Goal: Transaction & Acquisition: Book appointment/travel/reservation

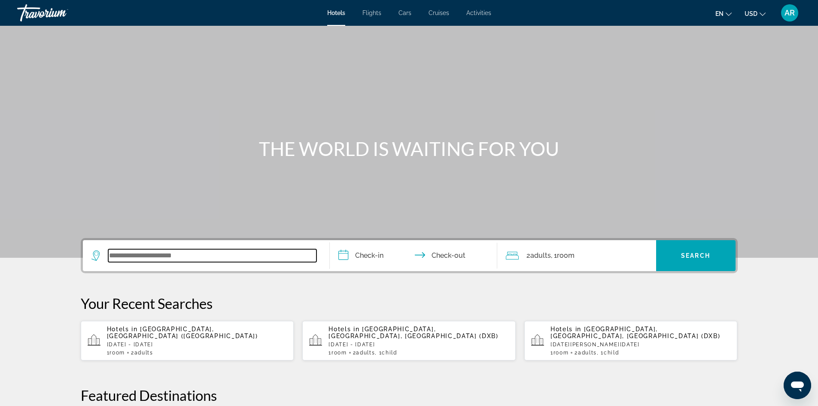
click at [114, 256] on input "Search widget" at bounding box center [212, 255] width 208 height 13
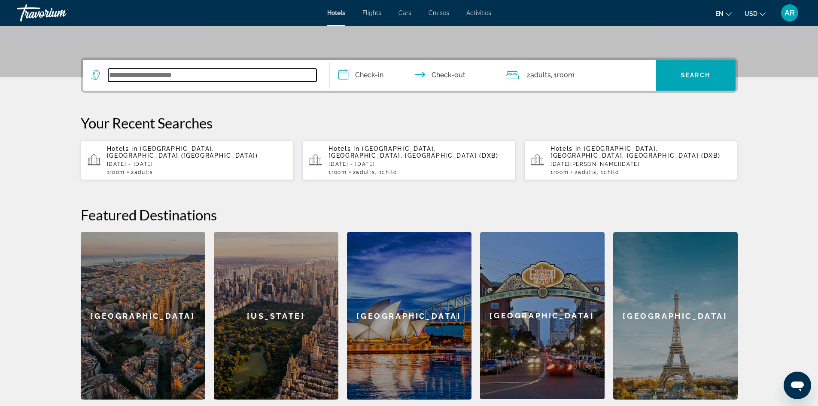
scroll to position [210, 0]
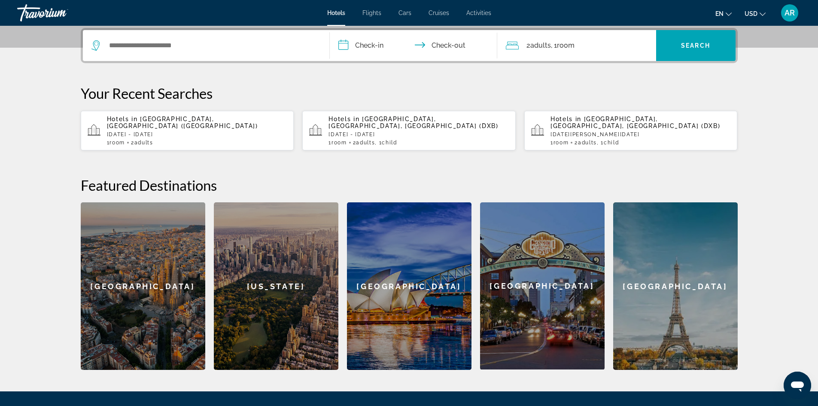
drag, startPoint x: 519, startPoint y: 272, endPoint x: 391, endPoint y: 426, distance: 200.7
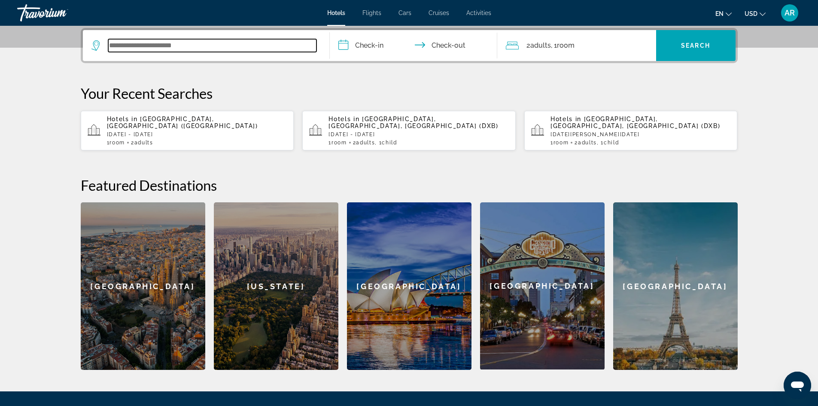
drag, startPoint x: 391, startPoint y: 426, endPoint x: 109, endPoint y: 45, distance: 474.2
click at [109, 45] on input "Search widget" at bounding box center [212, 45] width 208 height 13
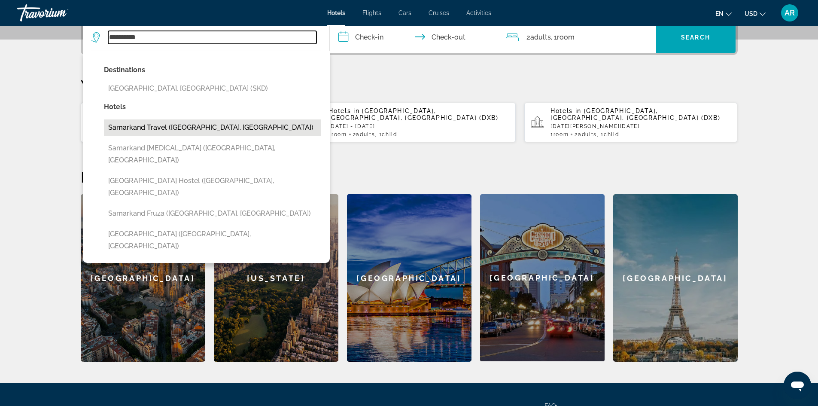
scroll to position [215, 0]
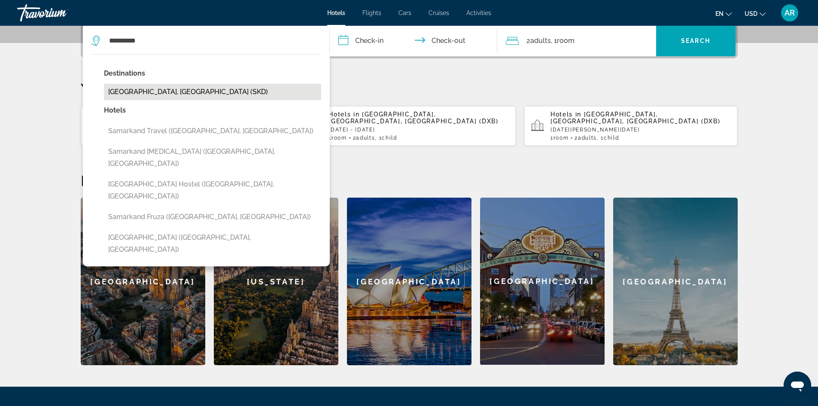
click at [142, 96] on button "[GEOGRAPHIC_DATA], [GEOGRAPHIC_DATA] (SKD)" at bounding box center [212, 92] width 217 height 16
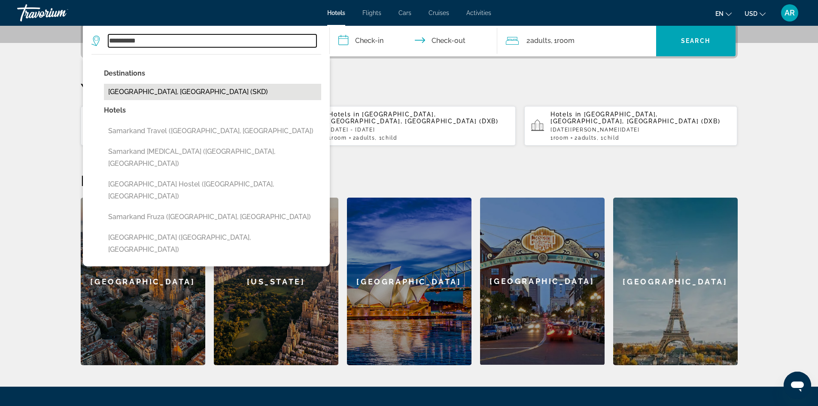
type input "**********"
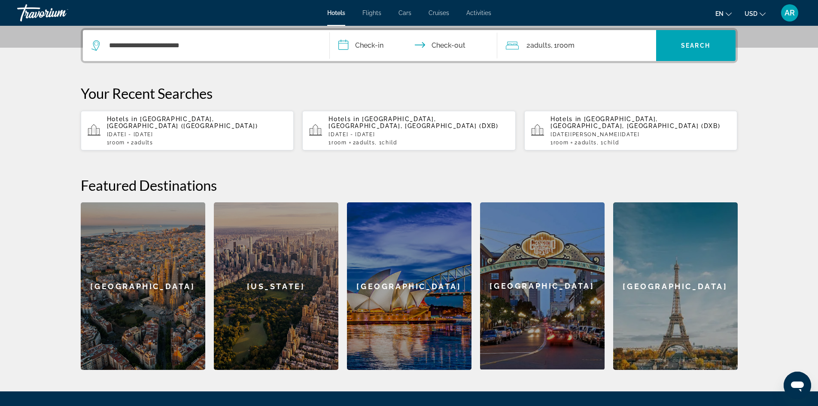
click at [348, 41] on input "**********" at bounding box center [415, 47] width 171 height 34
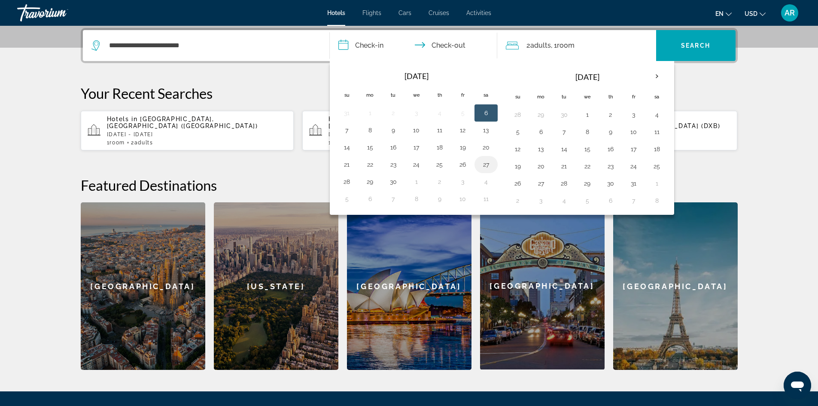
click at [488, 166] on button "27" at bounding box center [486, 165] width 14 height 12
click at [461, 165] on button "26" at bounding box center [463, 165] width 14 height 12
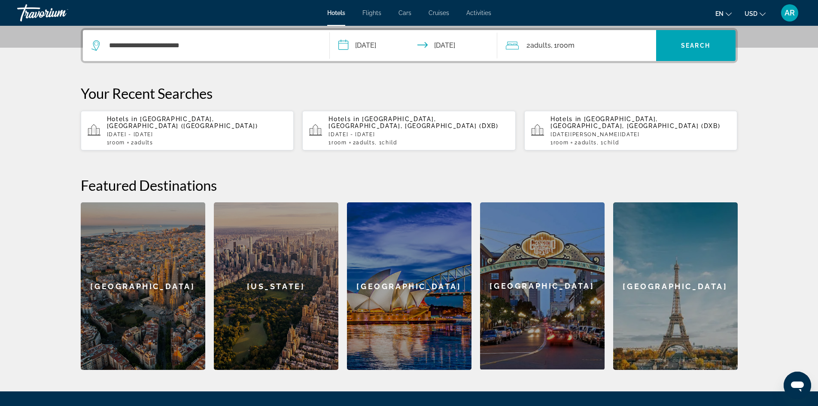
click at [428, 46] on input "**********" at bounding box center [415, 47] width 171 height 34
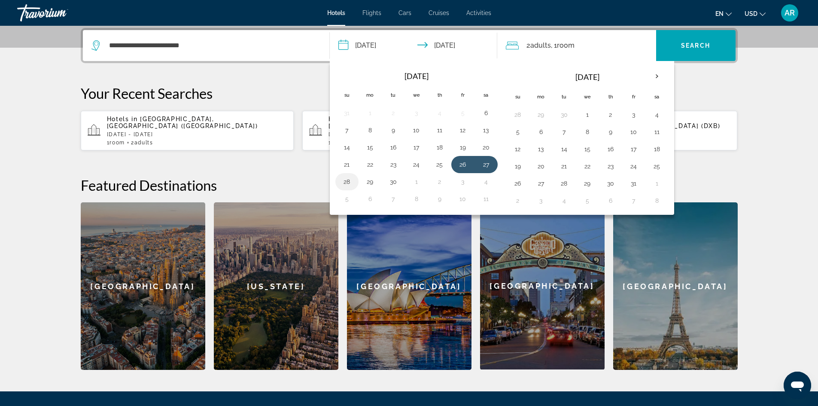
click at [347, 184] on button "28" at bounding box center [347, 182] width 14 height 12
click at [369, 50] on input "**********" at bounding box center [415, 47] width 171 height 34
click at [465, 164] on button "26" at bounding box center [463, 165] width 14 height 12
type input "**********"
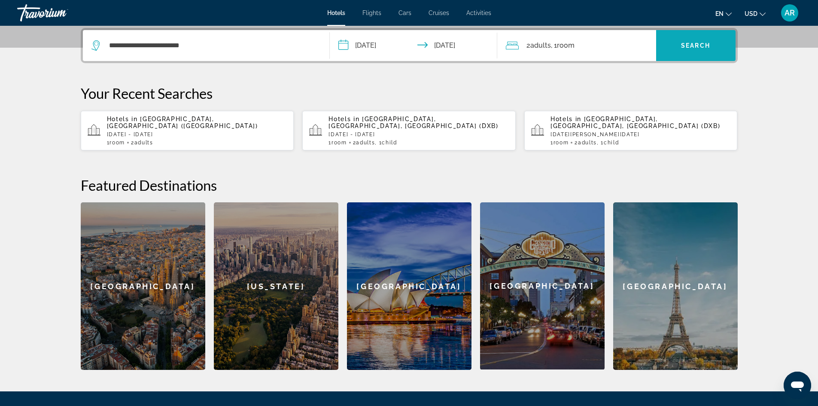
click at [701, 42] on span "Search widget" at bounding box center [695, 45] width 79 height 21
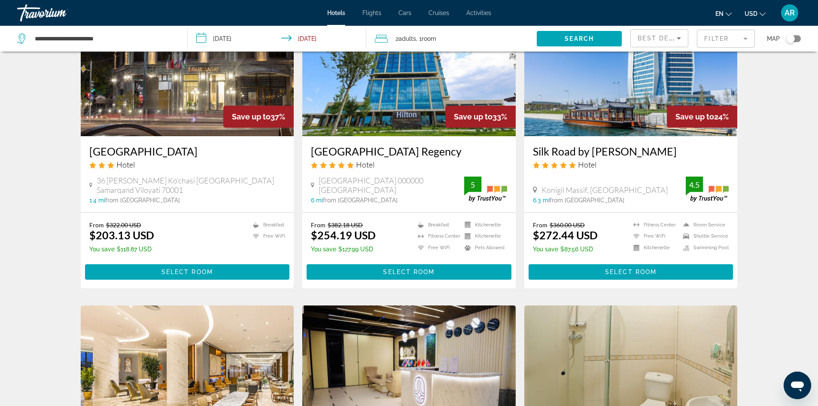
scroll to position [387, 0]
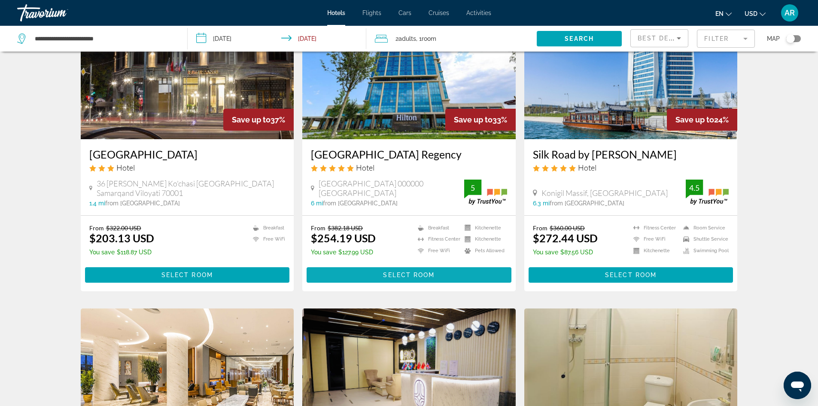
click at [407, 279] on span "Main content" at bounding box center [409, 275] width 205 height 21
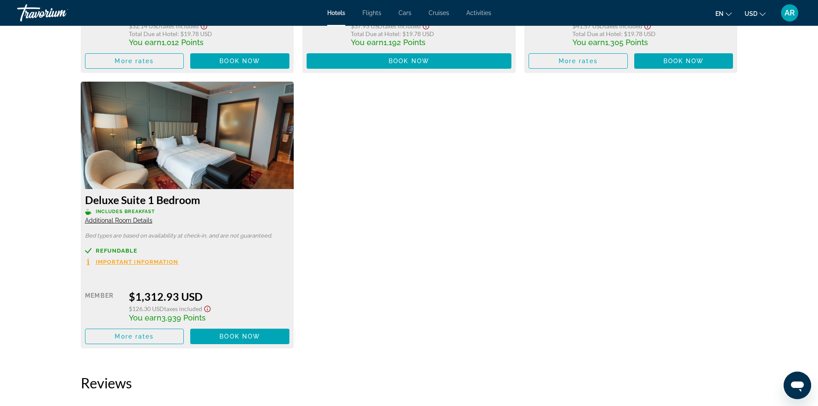
scroll to position [1589, 0]
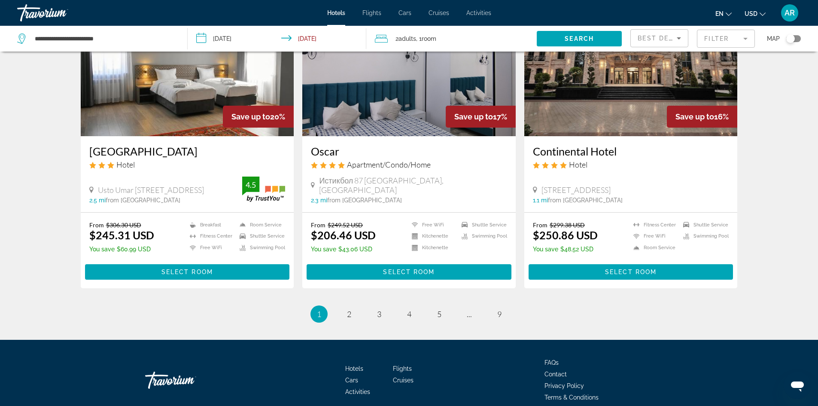
scroll to position [1031, 0]
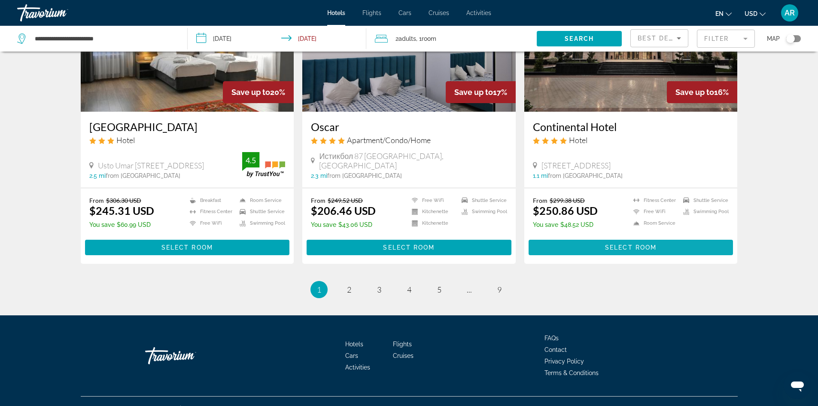
click at [647, 244] on span "Select Room" at bounding box center [631, 247] width 52 height 7
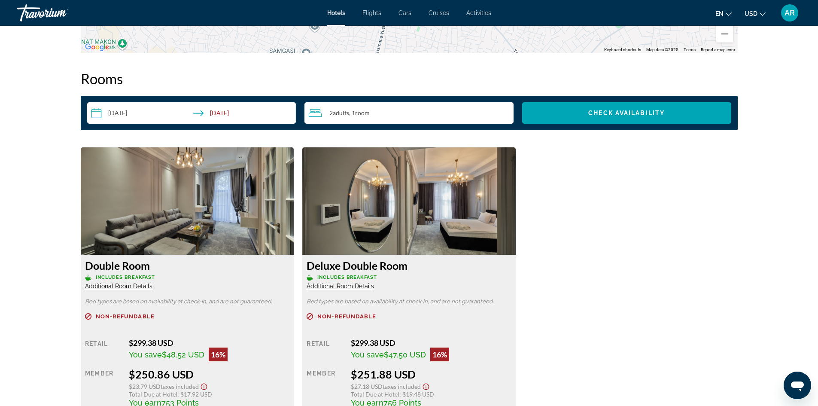
scroll to position [1031, 0]
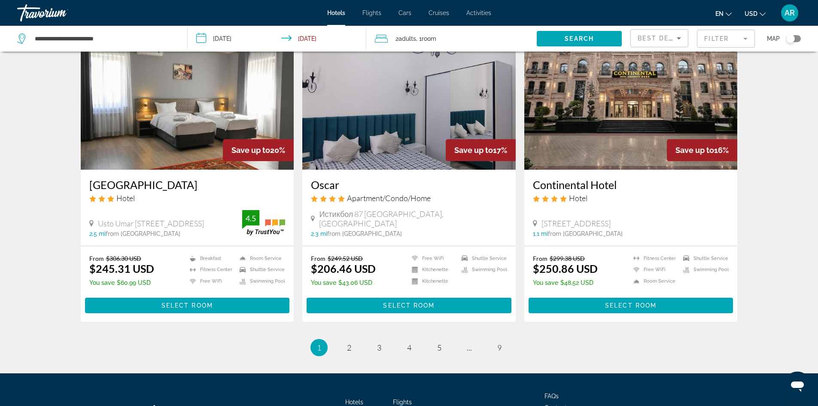
scroll to position [988, 0]
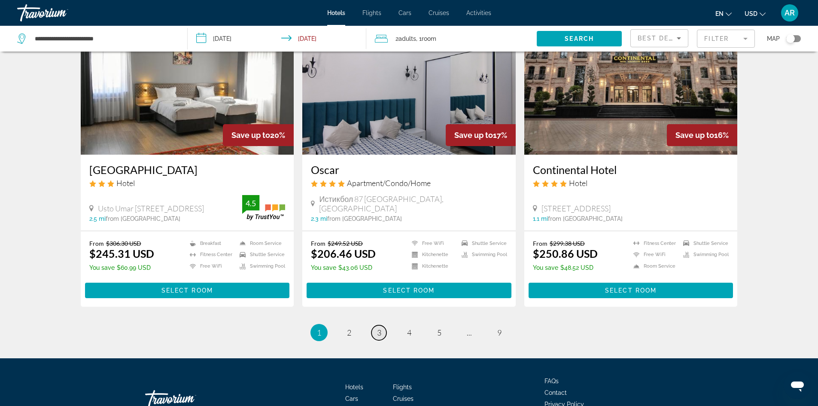
click at [380, 328] on span "3" at bounding box center [379, 332] width 4 height 9
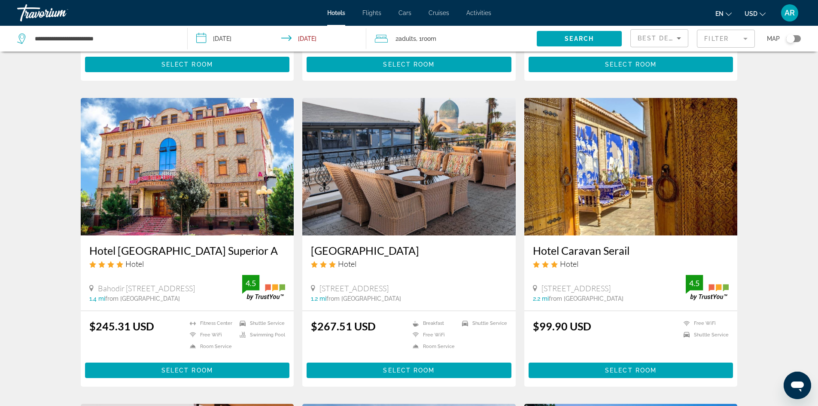
scroll to position [601, 0]
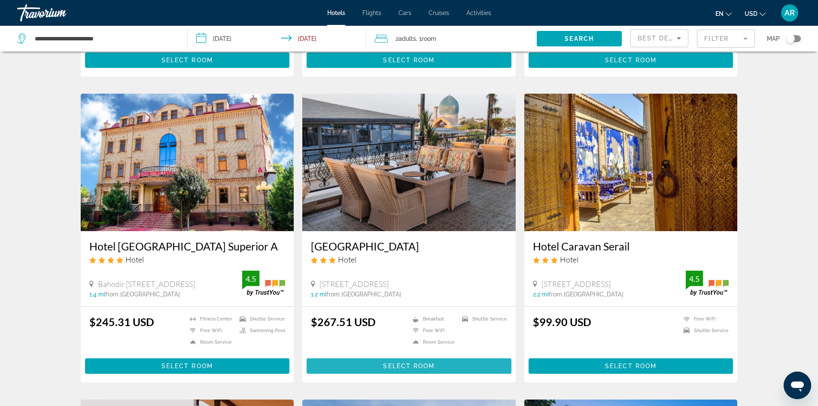
click at [414, 363] on span "Select Room" at bounding box center [409, 366] width 52 height 7
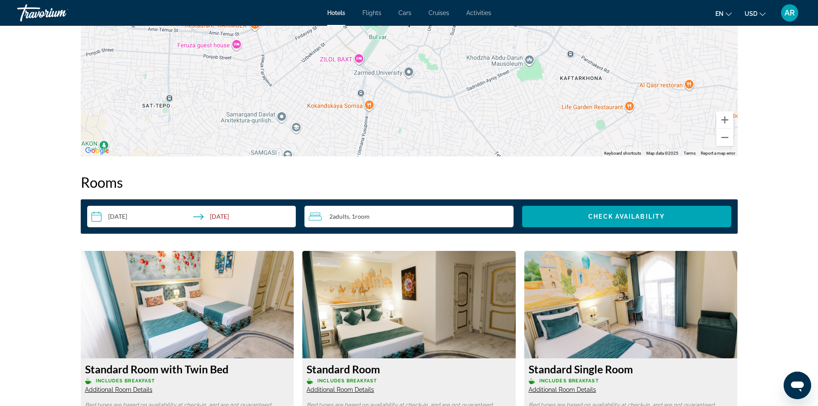
scroll to position [1137, 0]
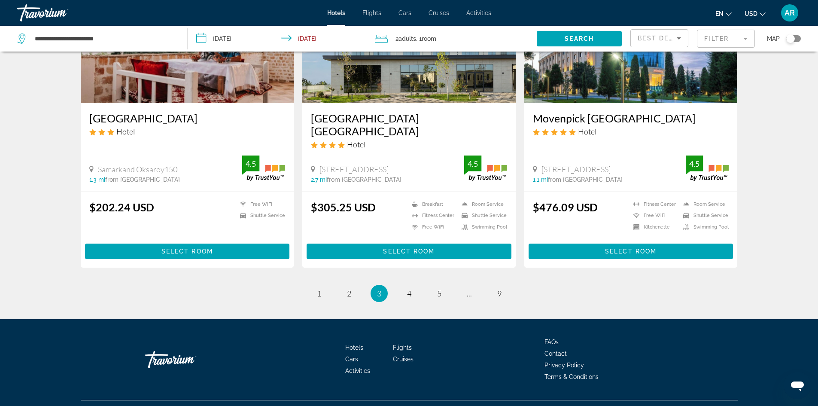
scroll to position [1040, 0]
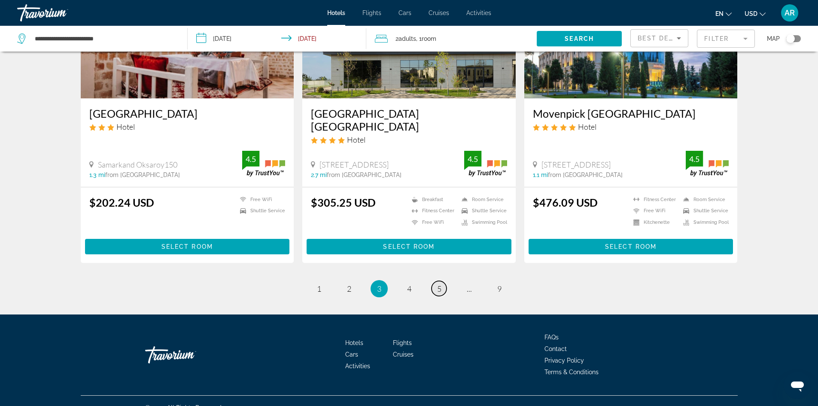
click at [440, 284] on span "5" at bounding box center [439, 288] width 4 height 9
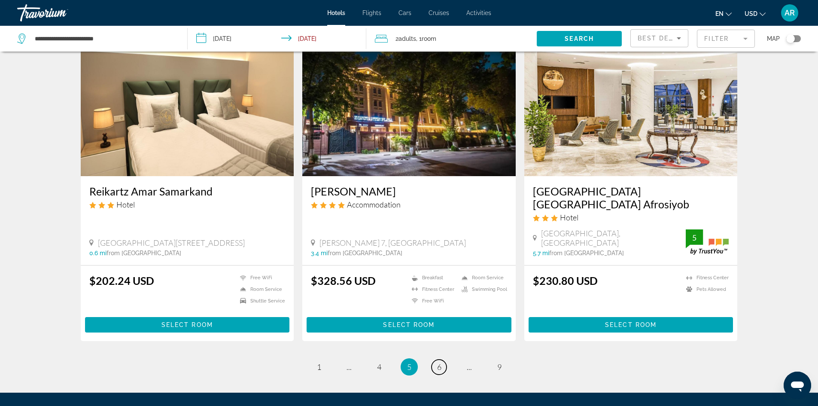
scroll to position [936, 0]
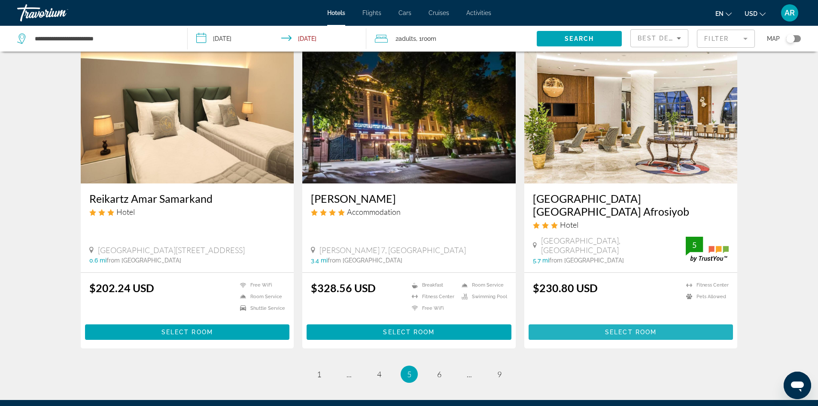
click at [621, 323] on span "Main content" at bounding box center [631, 332] width 205 height 21
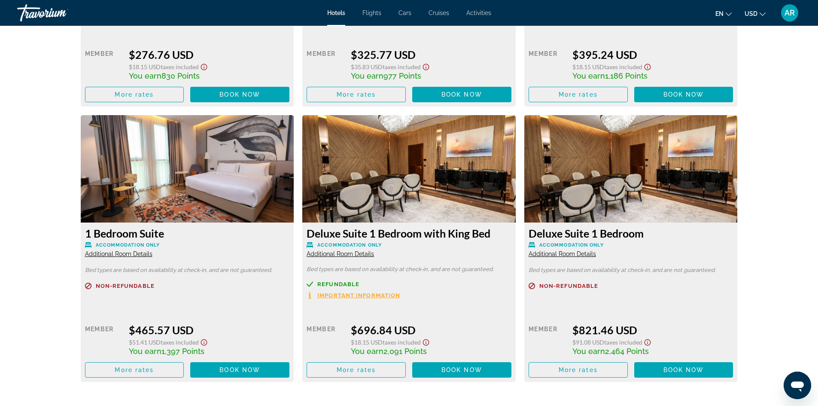
scroll to position [1632, 0]
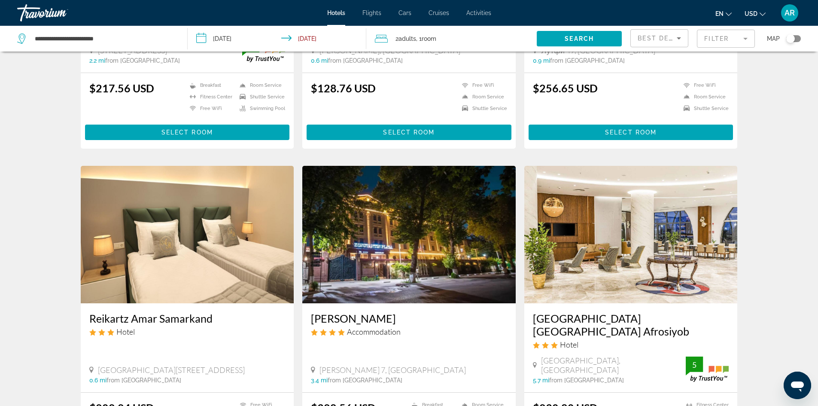
scroll to position [1022, 0]
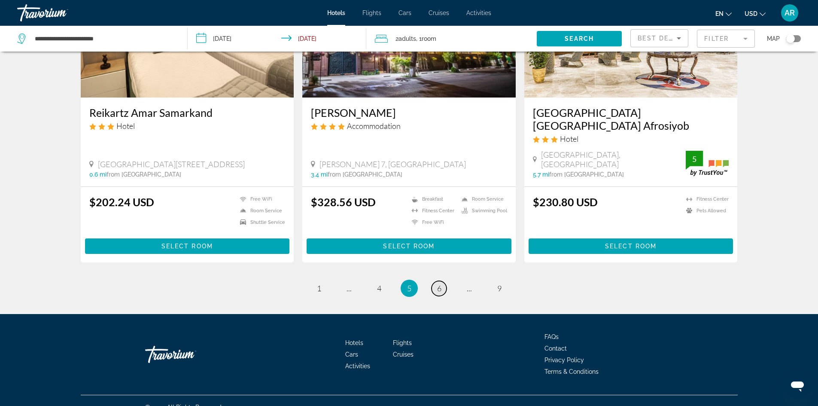
click at [445, 281] on link "page 6" at bounding box center [439, 288] width 15 height 15
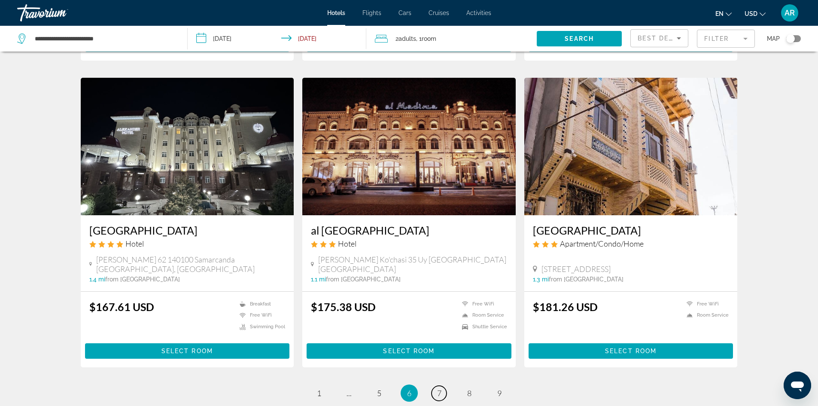
scroll to position [945, 0]
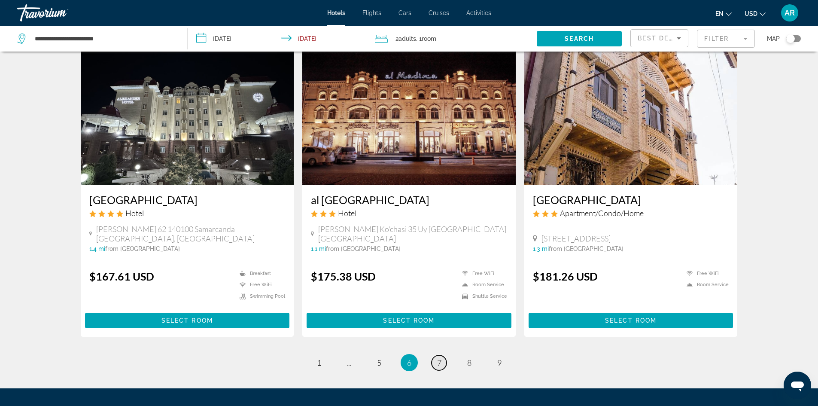
click at [438, 358] on span "7" at bounding box center [439, 362] width 4 height 9
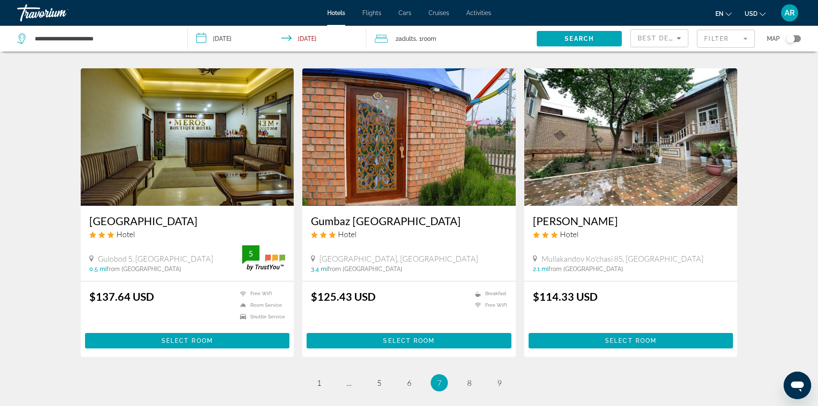
scroll to position [773, 0]
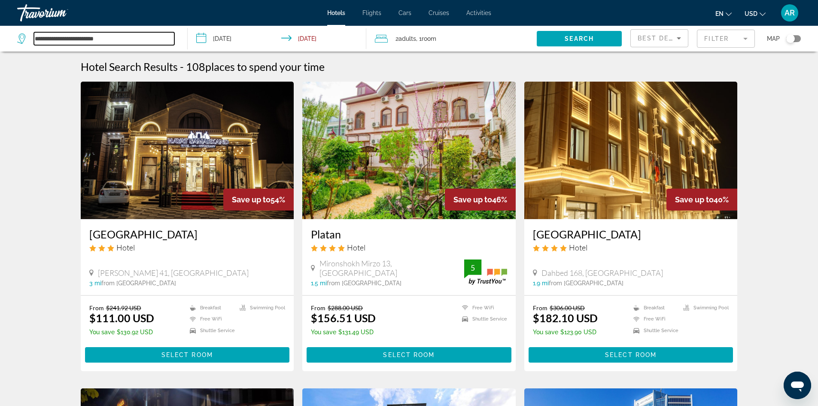
click at [38, 38] on input "**********" at bounding box center [104, 38] width 140 height 13
type input "*"
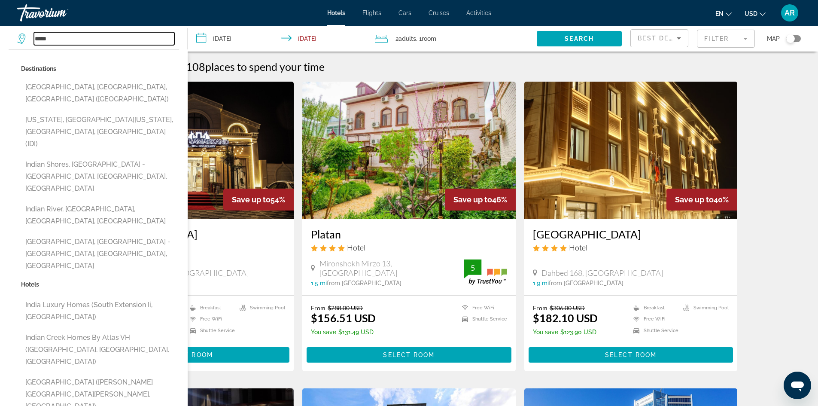
click at [52, 36] on input "*****" at bounding box center [104, 38] width 140 height 13
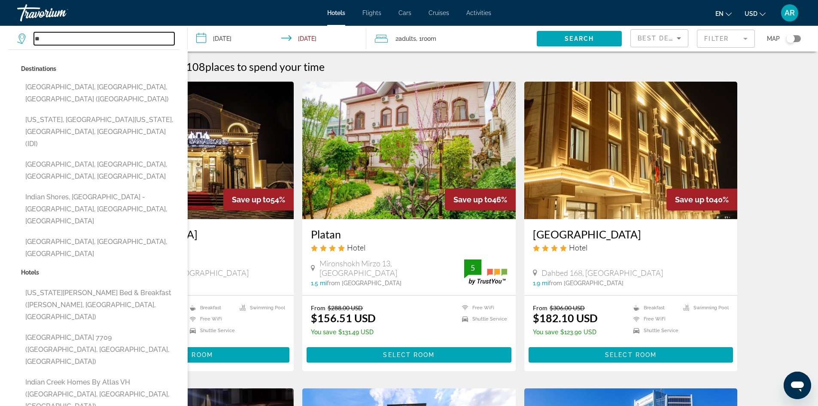
type input "*"
type input "***"
click at [315, 41] on input "**********" at bounding box center [279, 40] width 183 height 28
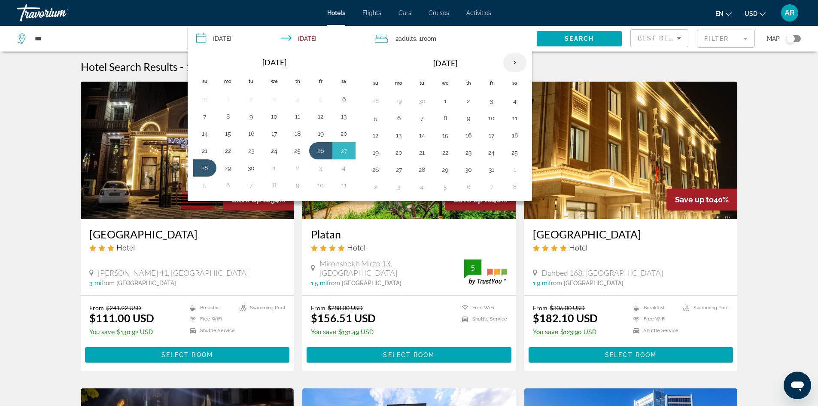
click at [520, 61] on th "Next month" at bounding box center [514, 62] width 23 height 19
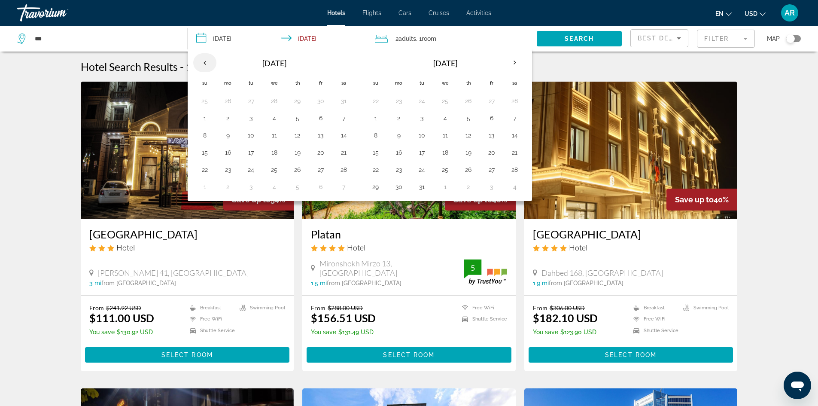
click at [203, 66] on th "Previous month" at bounding box center [204, 62] width 23 height 19
click at [317, 104] on button "2" at bounding box center [321, 101] width 14 height 12
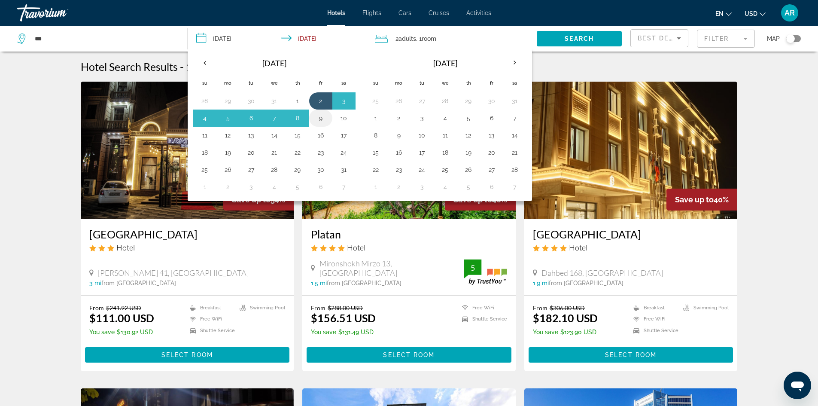
click at [321, 116] on button "9" at bounding box center [321, 118] width 14 height 12
type input "**********"
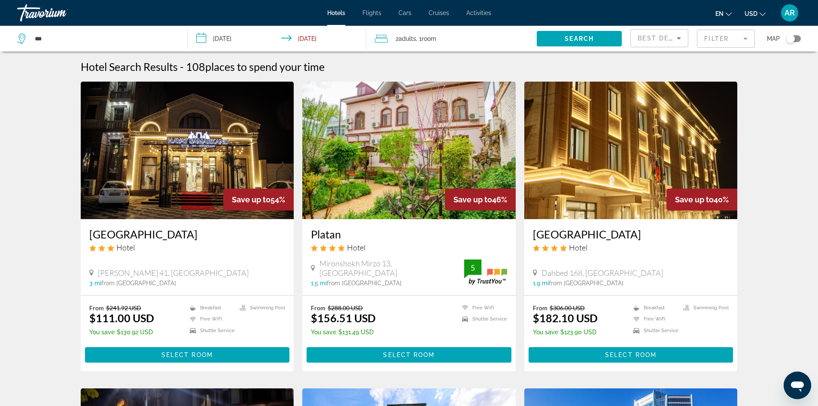
click at [376, 39] on icon "Travelers: 2 adults, 0 children" at bounding box center [381, 39] width 13 height 10
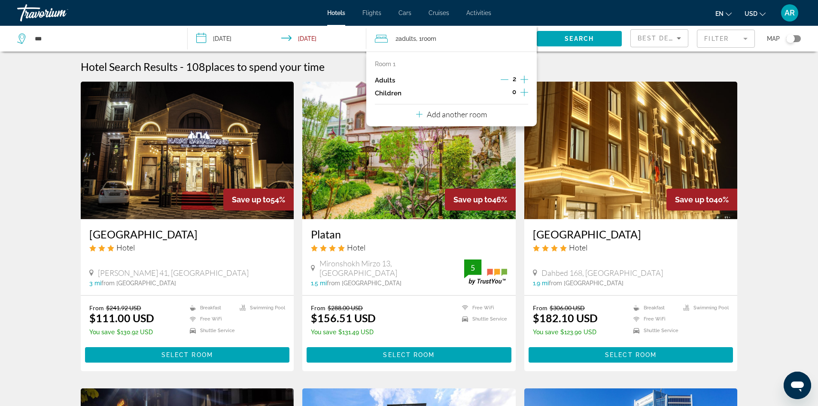
click at [384, 92] on p "Children" at bounding box center [388, 93] width 27 height 7
click at [525, 89] on icon "Increment children" at bounding box center [525, 92] width 8 height 10
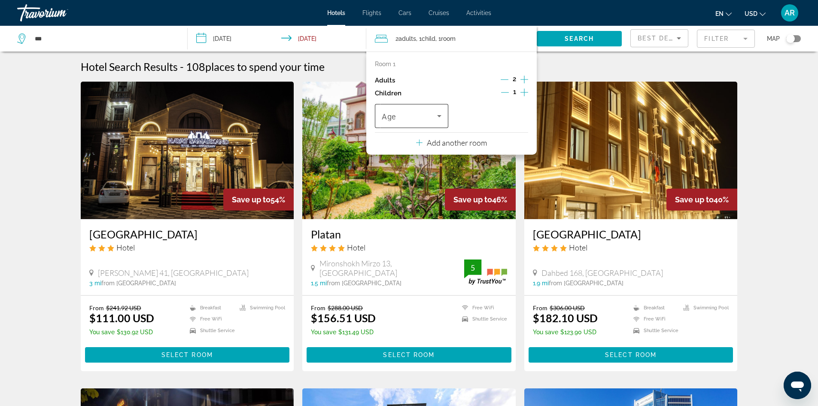
click at [442, 116] on icon "Travelers: 2 adults, 1 child" at bounding box center [439, 116] width 10 height 10
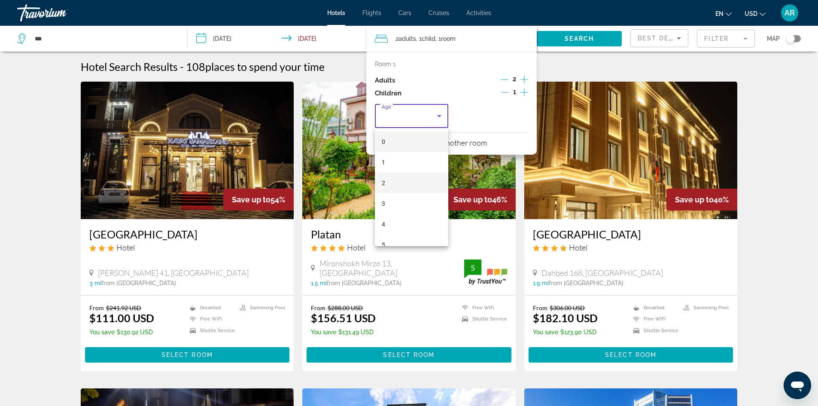
scroll to position [129, 0]
click at [396, 218] on mat-option "10" at bounding box center [411, 219] width 73 height 21
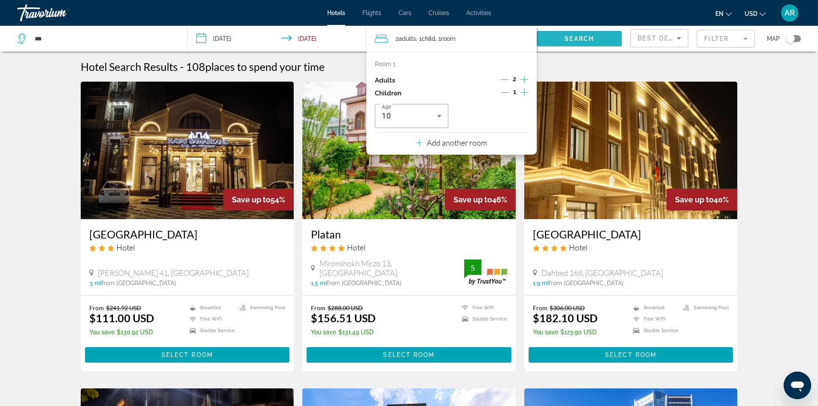
click at [573, 40] on span "Search" at bounding box center [579, 38] width 29 height 7
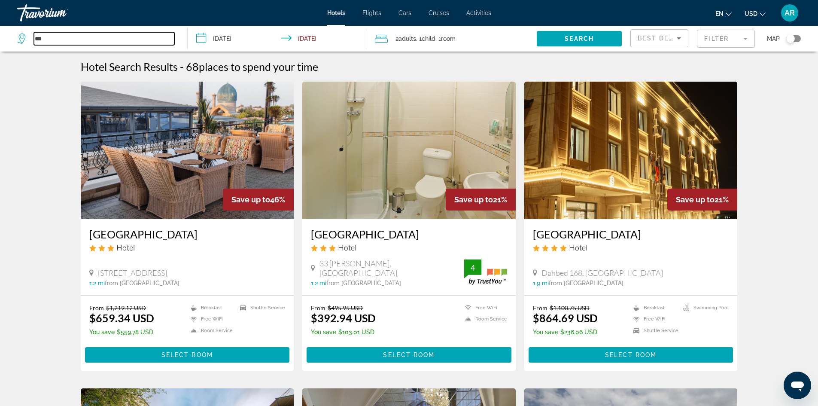
click at [35, 43] on input "***" at bounding box center [104, 38] width 140 height 13
type input "*"
click at [15, 41] on app-destination-search "Search widget" at bounding box center [94, 39] width 188 height 26
click at [21, 35] on icon "Search widget" at bounding box center [22, 39] width 10 height 10
click at [21, 37] on icon "Search widget" at bounding box center [22, 39] width 10 height 10
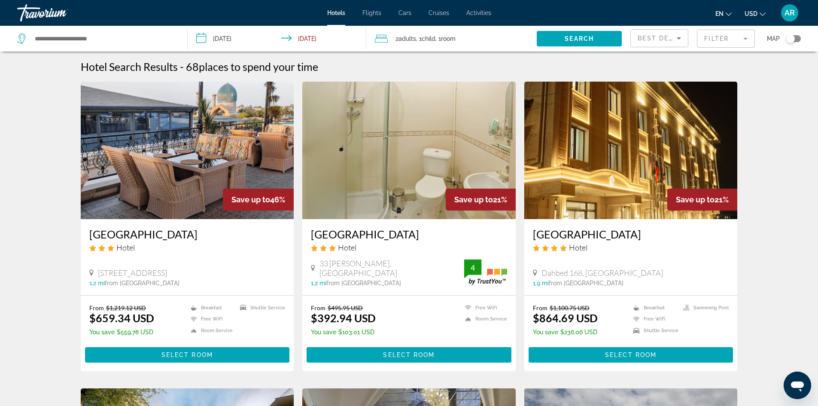
click at [56, 25] on mat-toolbar "Hotels Flights Cars Cruises Activities Hotels Flights Cars Cruises Activities e…" at bounding box center [409, 13] width 818 height 26
click at [51, 29] on div "Search widget" at bounding box center [98, 39] width 162 height 26
click at [32, 16] on div "Travorium" at bounding box center [60, 13] width 86 height 22
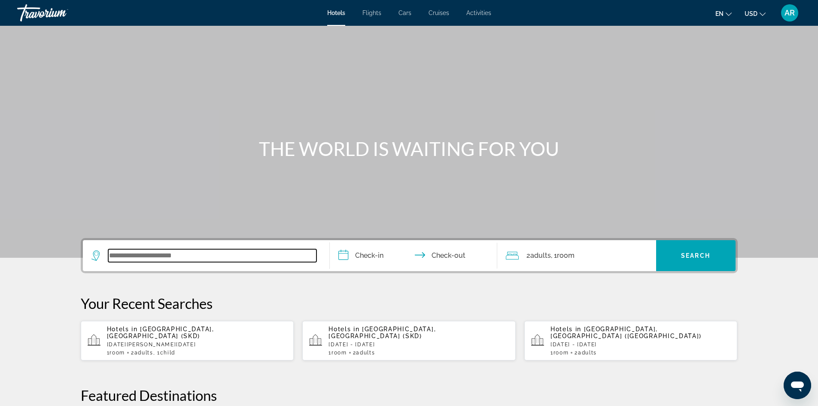
click at [112, 255] on input "Search widget" at bounding box center [212, 255] width 208 height 13
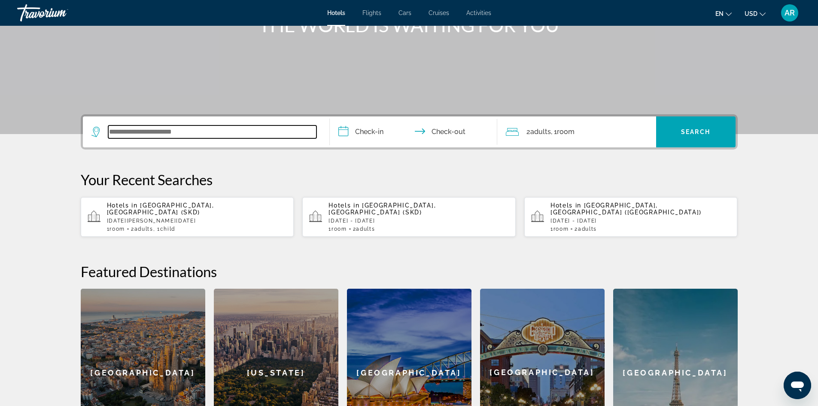
scroll to position [122, 0]
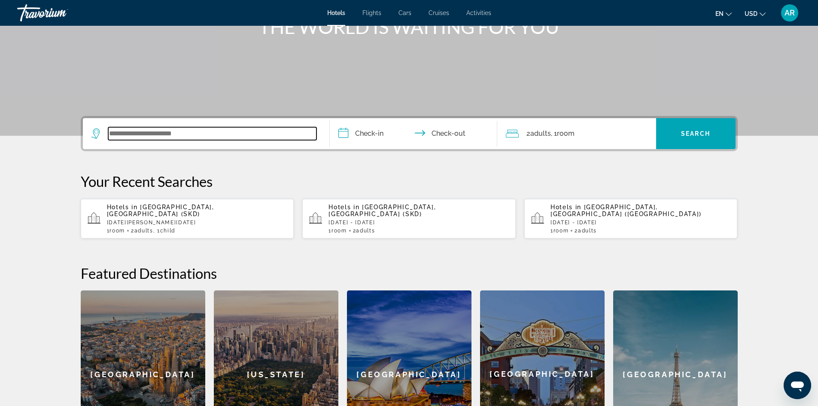
click at [113, 134] on input "Search widget" at bounding box center [212, 133] width 208 height 13
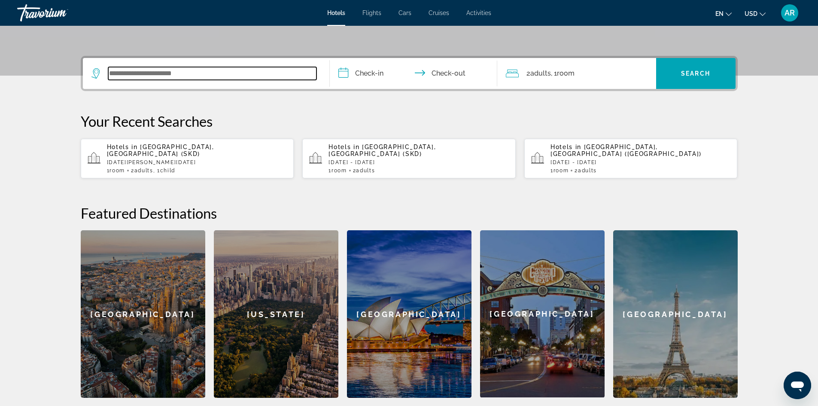
scroll to position [124, 0]
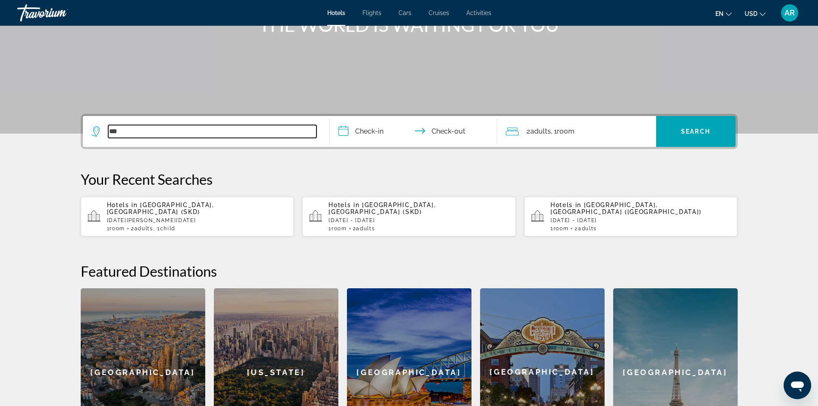
type input "***"
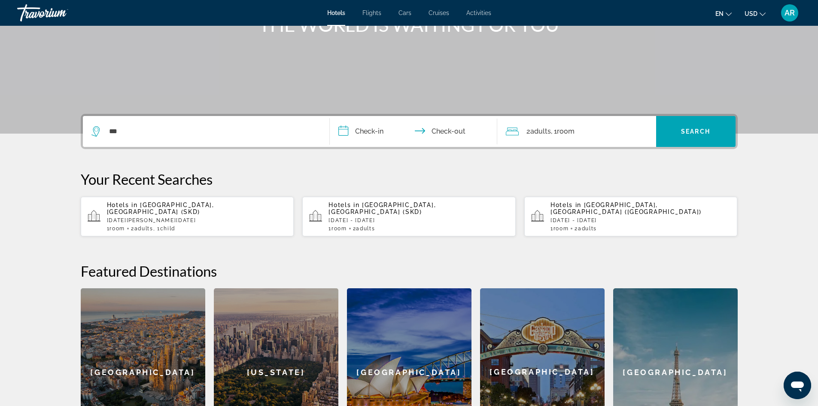
click at [95, 134] on icon "Search widget" at bounding box center [96, 131] width 10 height 10
drag, startPoint x: 701, startPoint y: 133, endPoint x: 693, endPoint y: 137, distance: 8.3
click at [700, 134] on span "Search" at bounding box center [695, 131] width 29 height 7
click at [345, 135] on input "**********" at bounding box center [415, 133] width 171 height 34
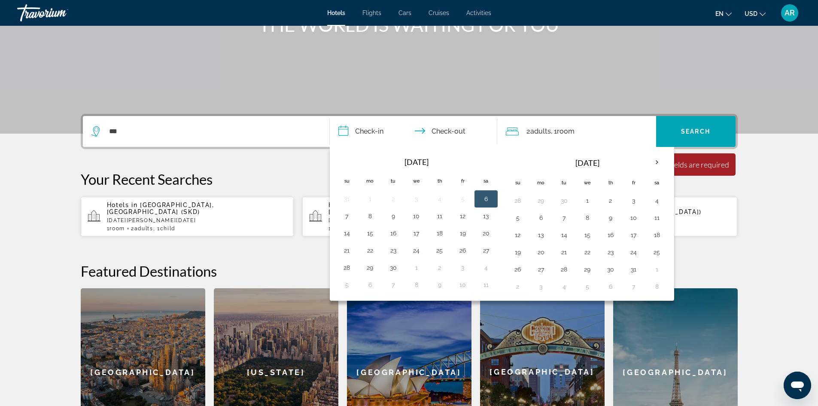
scroll to position [210, 0]
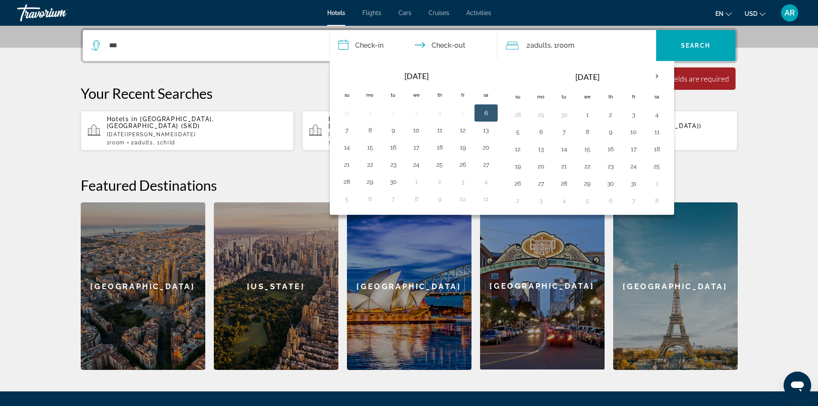
click at [358, 47] on input "**********" at bounding box center [415, 47] width 171 height 34
click at [344, 49] on input "**********" at bounding box center [415, 47] width 171 height 34
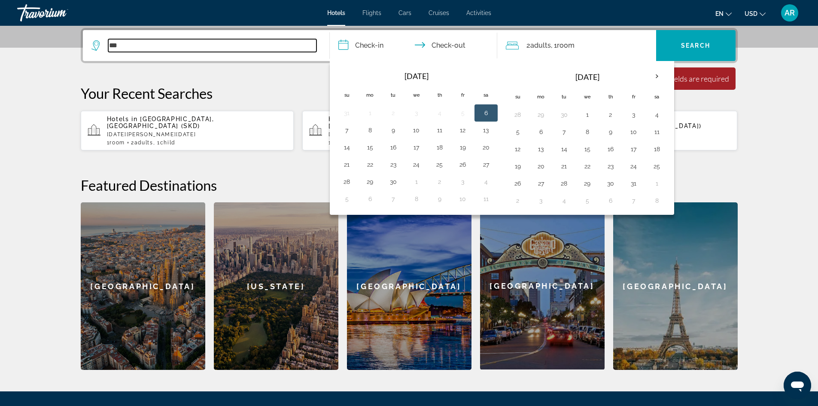
click at [109, 47] on input "***" at bounding box center [212, 45] width 208 height 13
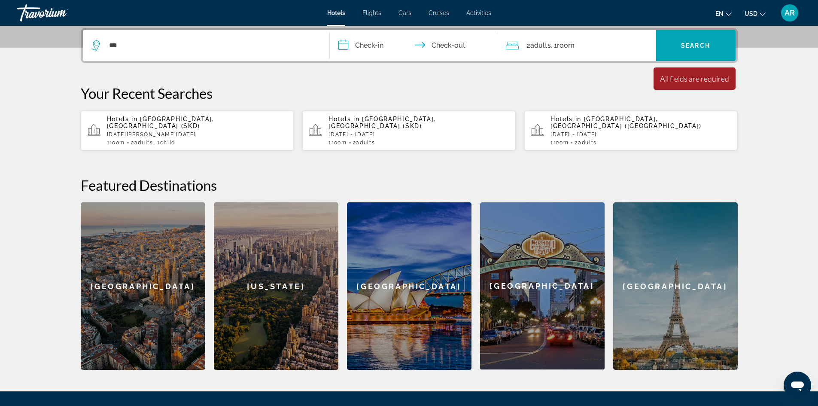
drag, startPoint x: 130, startPoint y: 32, endPoint x: 130, endPoint y: 40, distance: 7.7
click at [130, 33] on div "***" at bounding box center [205, 45] width 229 height 31
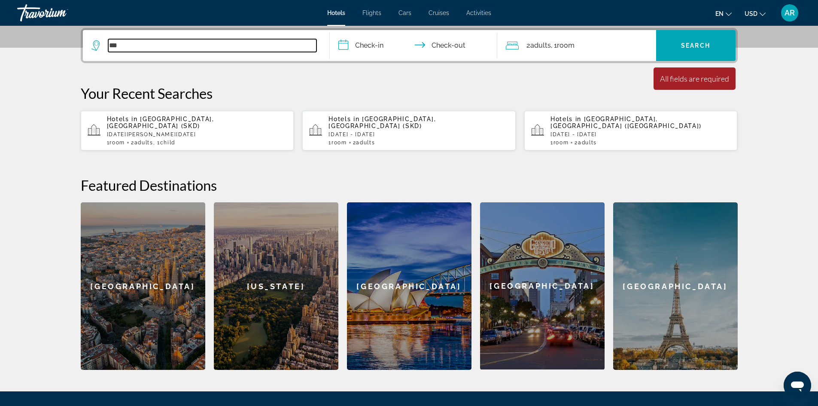
click at [129, 45] on input "***" at bounding box center [212, 45] width 208 height 13
type input "*"
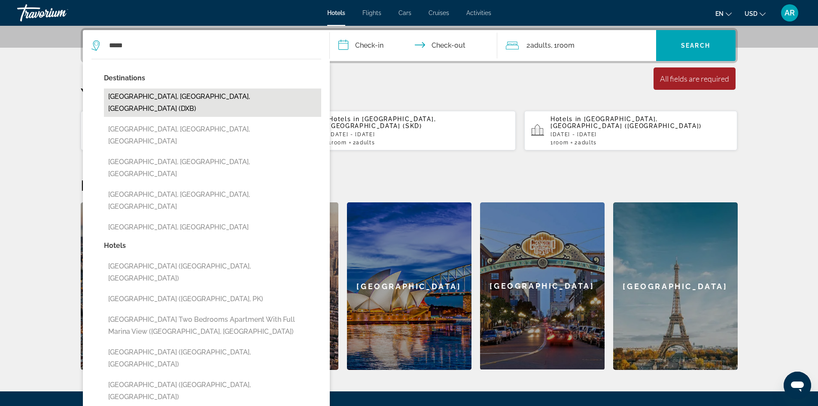
click at [137, 99] on button "[GEOGRAPHIC_DATA], [GEOGRAPHIC_DATA], [GEOGRAPHIC_DATA] (DXB)" at bounding box center [212, 102] width 217 height 28
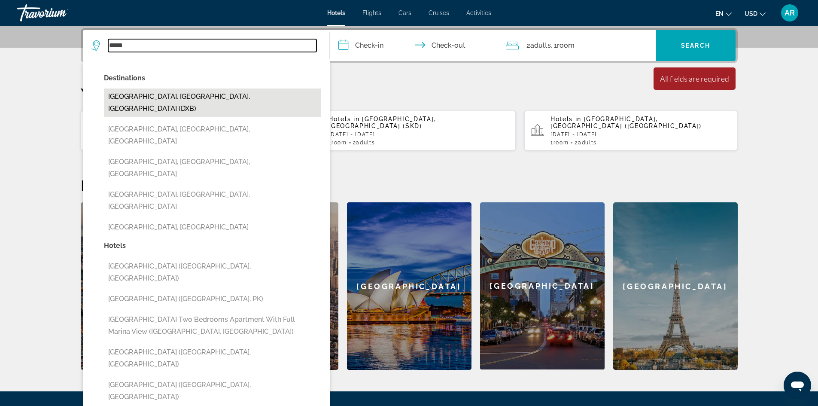
type input "**********"
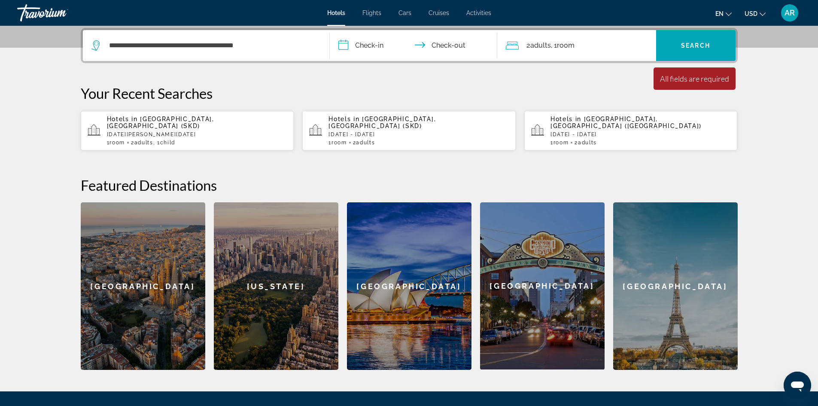
click at [360, 42] on input "**********" at bounding box center [415, 47] width 171 height 34
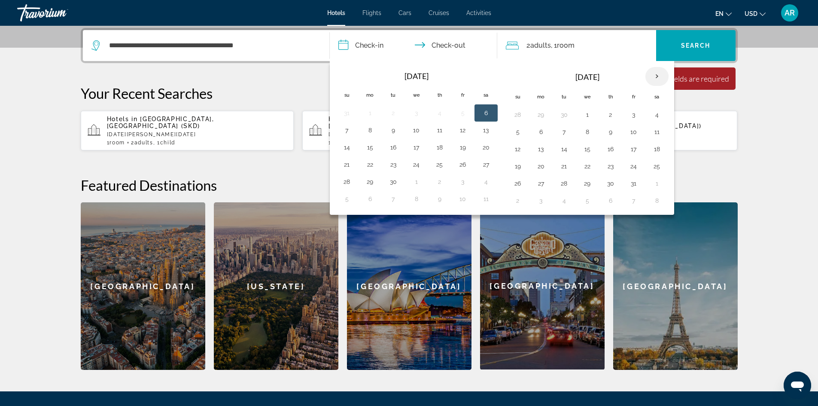
click at [656, 75] on th "Next month" at bounding box center [657, 76] width 23 height 19
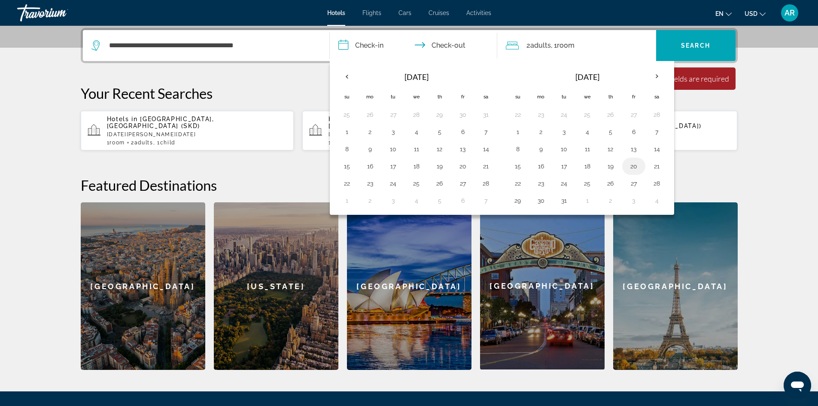
click at [631, 169] on button "20" at bounding box center [634, 166] width 14 height 12
click at [588, 185] on button "25" at bounding box center [588, 183] width 14 height 12
type input "**********"
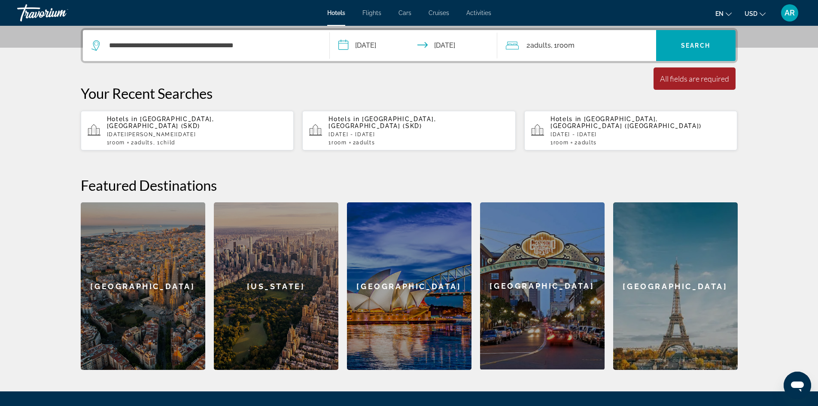
click at [535, 49] on span "Adults" at bounding box center [541, 45] width 21 height 8
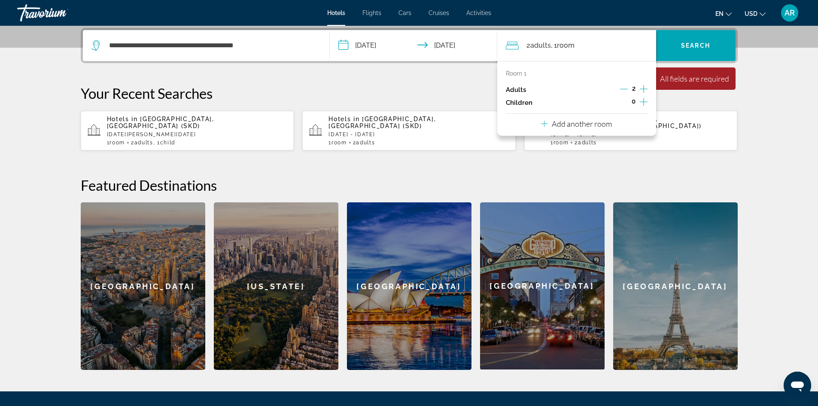
click at [645, 100] on icon "Increment children" at bounding box center [644, 102] width 8 height 10
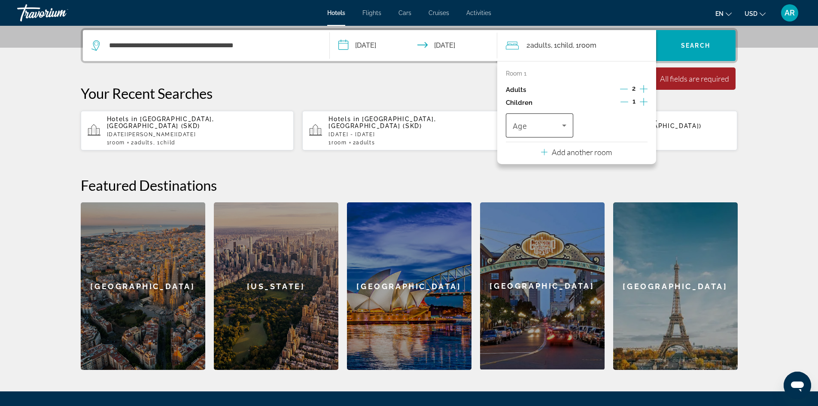
click at [564, 124] on icon "Travelers: 2 adults, 1 child" at bounding box center [564, 125] width 10 height 10
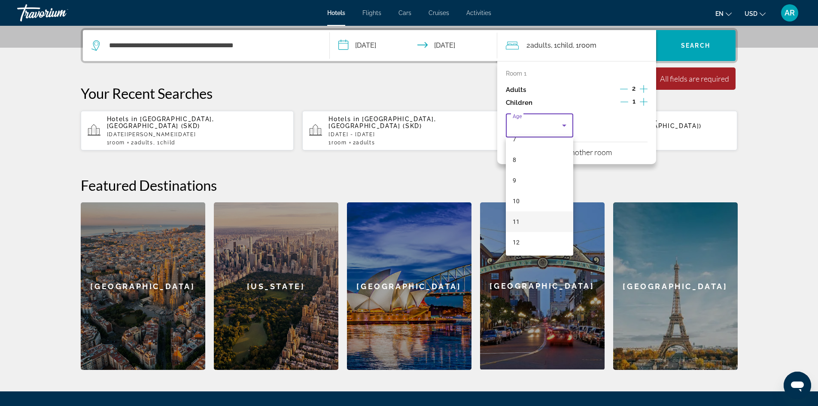
scroll to position [172, 0]
click at [523, 186] on mat-option "10" at bounding box center [540, 185] width 68 height 21
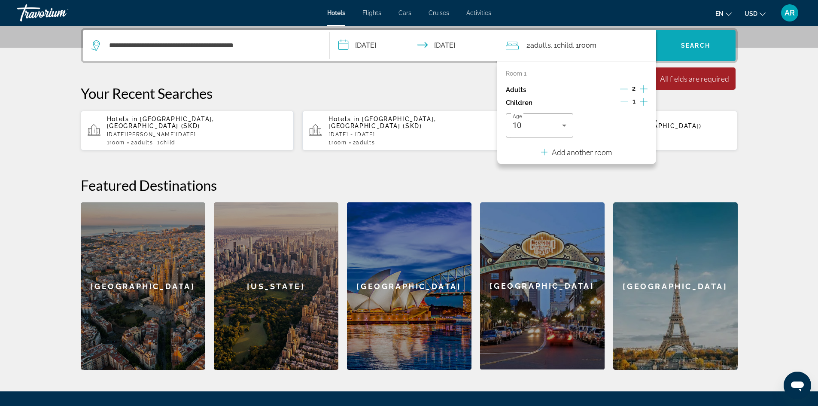
click at [696, 45] on span "Search" at bounding box center [695, 45] width 29 height 7
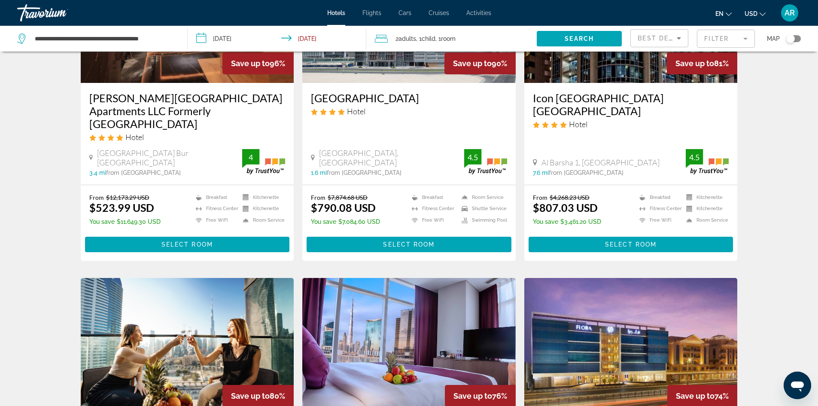
scroll to position [129, 0]
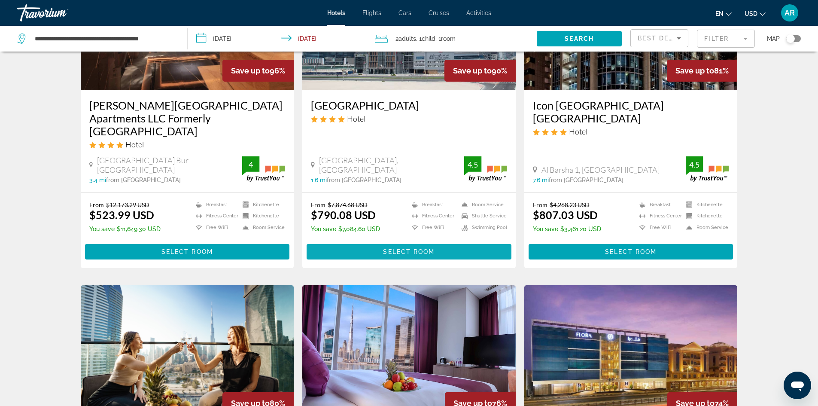
click at [398, 248] on span "Select Room" at bounding box center [409, 251] width 52 height 7
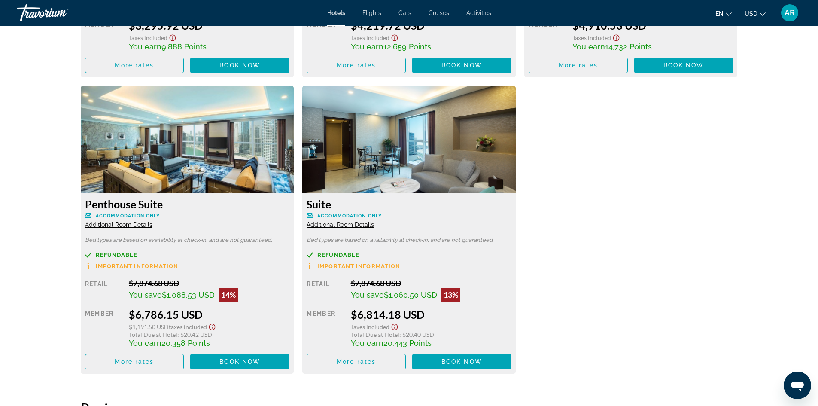
scroll to position [1589, 0]
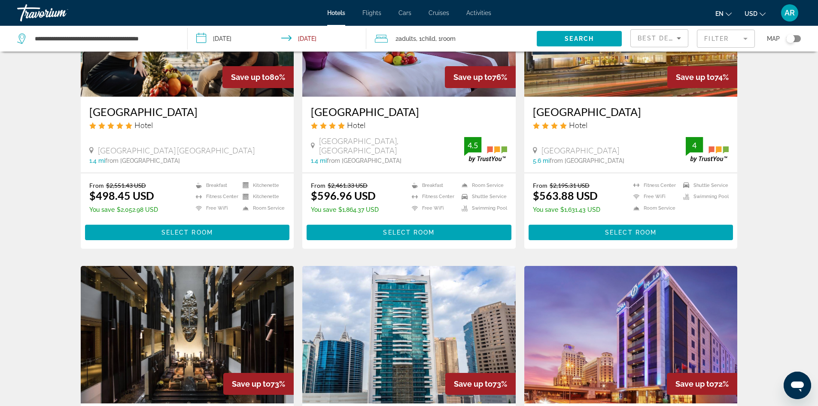
scroll to position [473, 0]
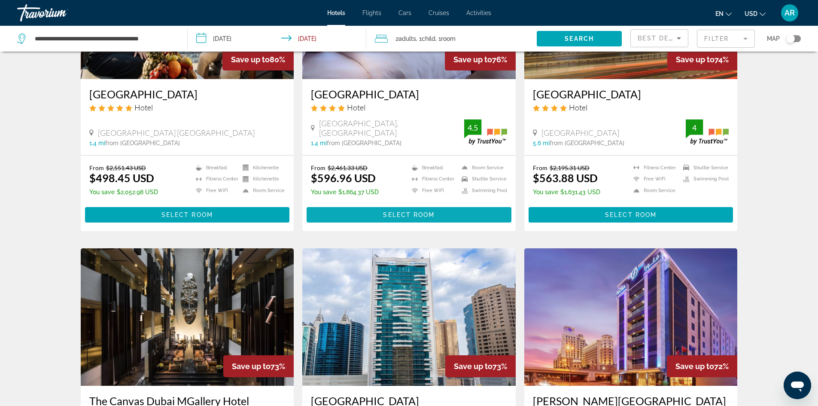
click at [404, 211] on span "Select Room" at bounding box center [409, 214] width 52 height 7
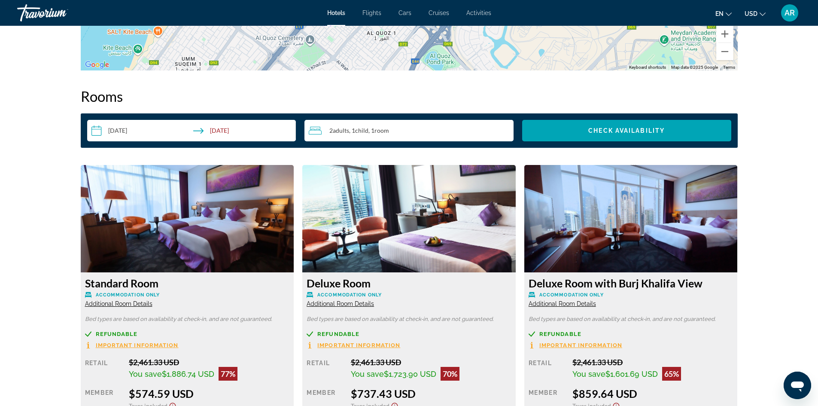
scroll to position [1160, 0]
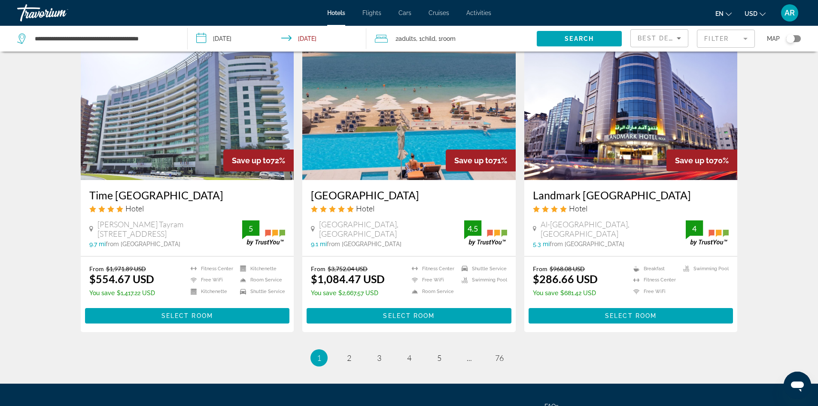
scroll to position [1031, 0]
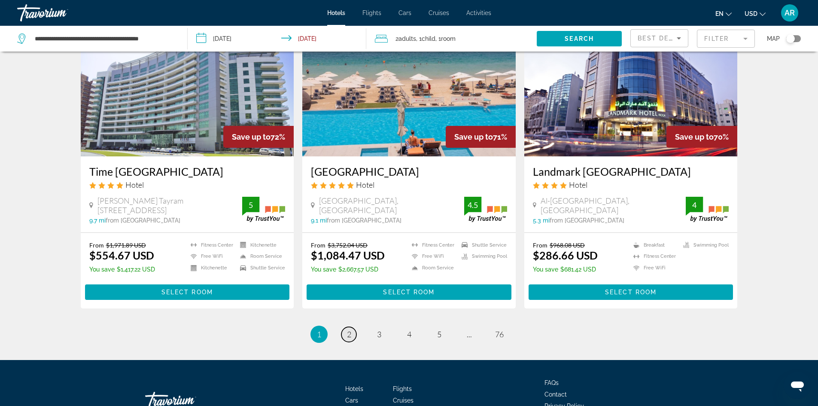
click at [346, 327] on link "page 2" at bounding box center [349, 334] width 15 height 15
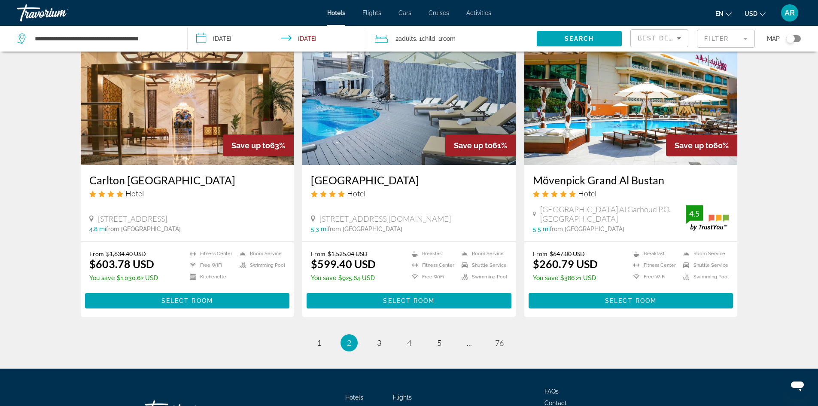
scroll to position [1053, 0]
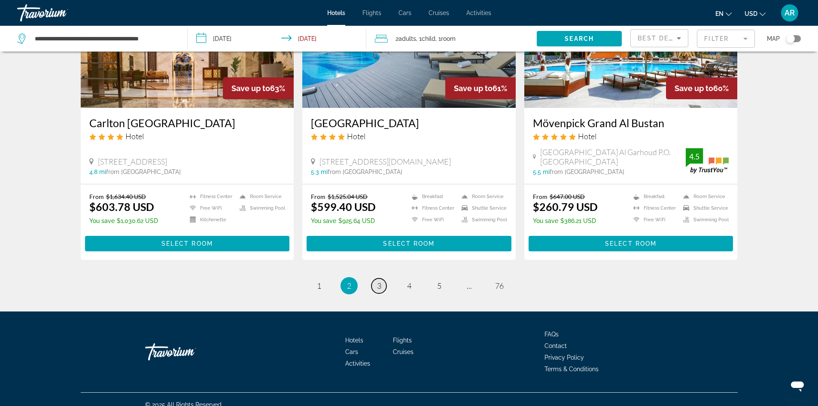
click at [384, 278] on link "page 3" at bounding box center [379, 285] width 15 height 15
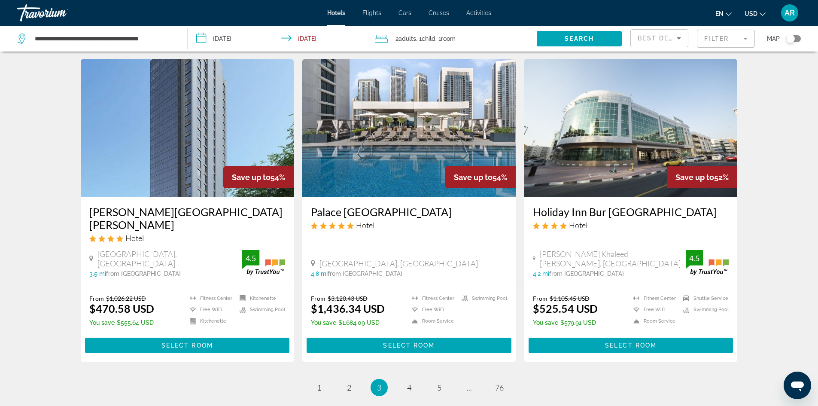
scroll to position [988, 0]
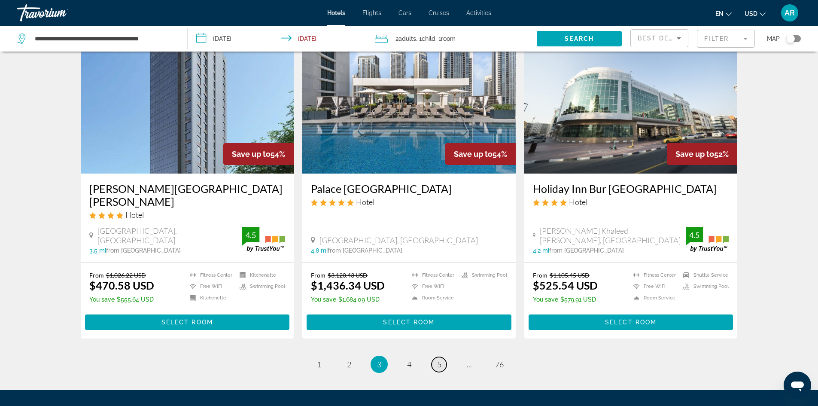
click at [436, 357] on link "page 5" at bounding box center [439, 364] width 15 height 15
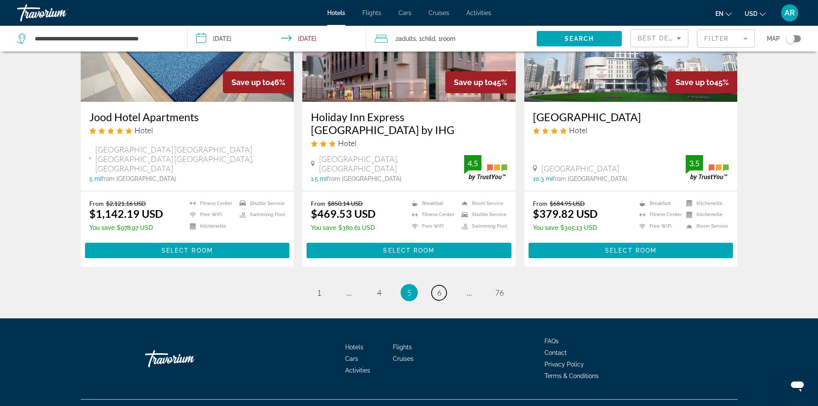
scroll to position [1079, 0]
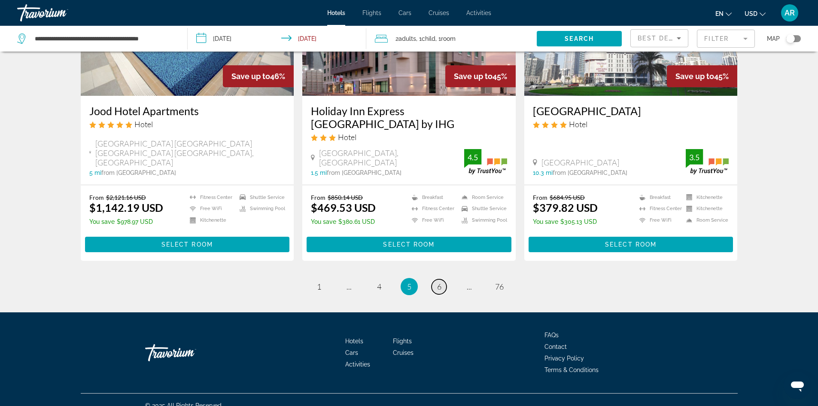
click at [442, 279] on link "page 6" at bounding box center [439, 286] width 15 height 15
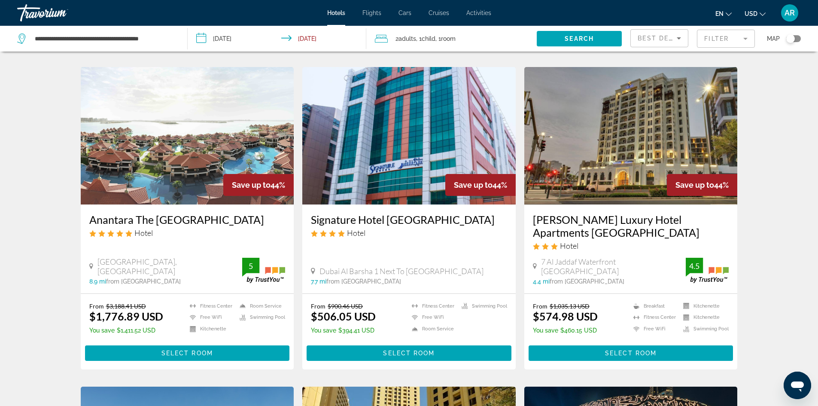
scroll to position [344, 0]
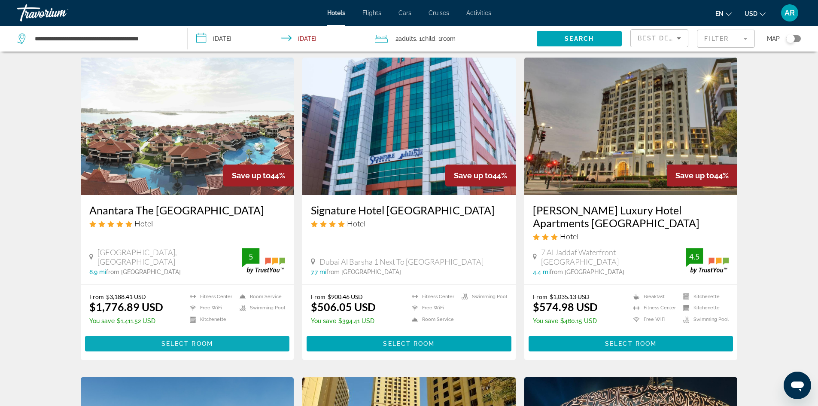
click at [168, 344] on span "Select Room" at bounding box center [188, 343] width 52 height 7
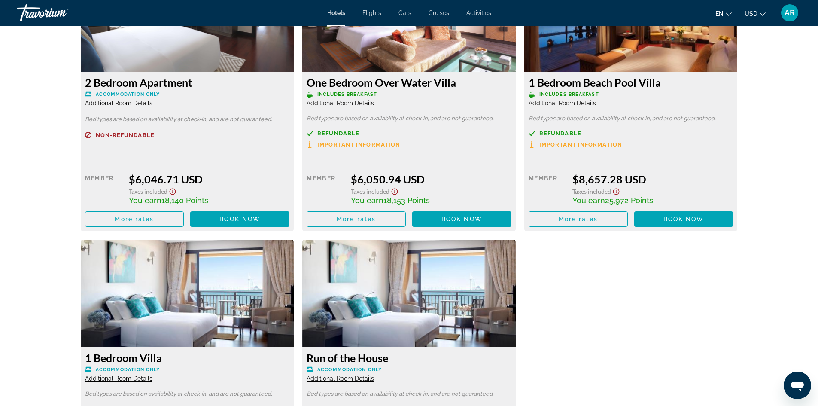
scroll to position [2516, 0]
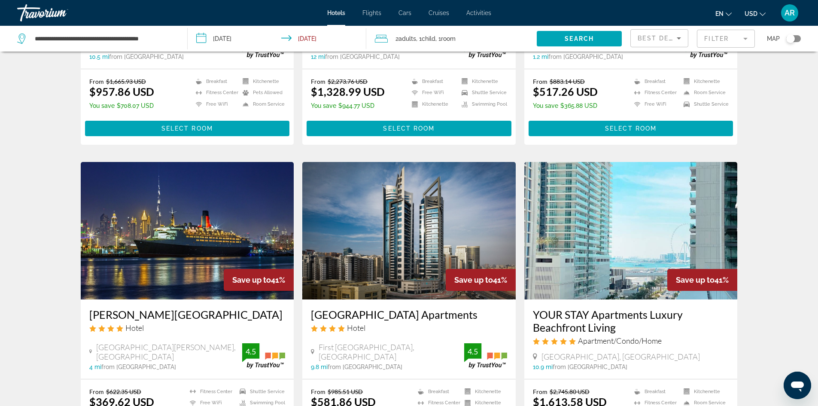
scroll to position [859, 0]
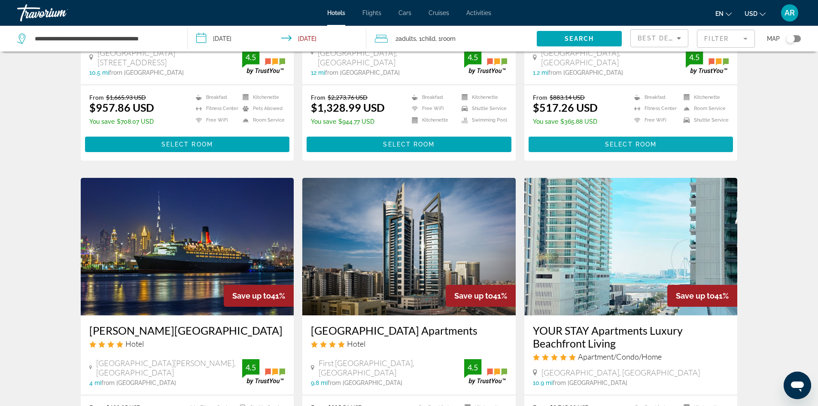
click at [614, 137] on span "Main content" at bounding box center [631, 144] width 205 height 21
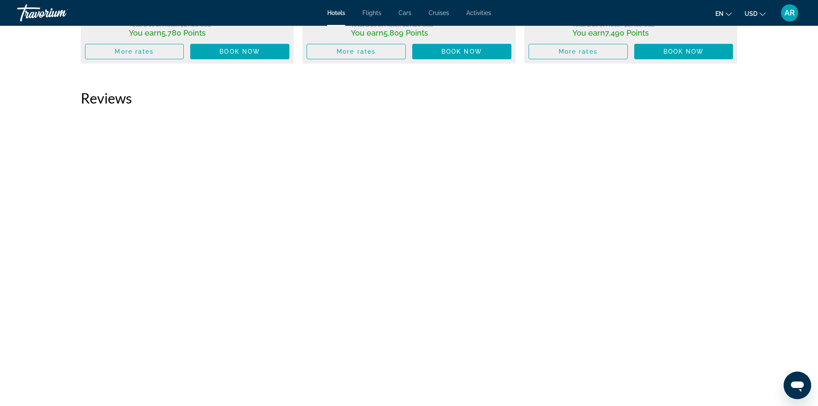
scroll to position [2864, 0]
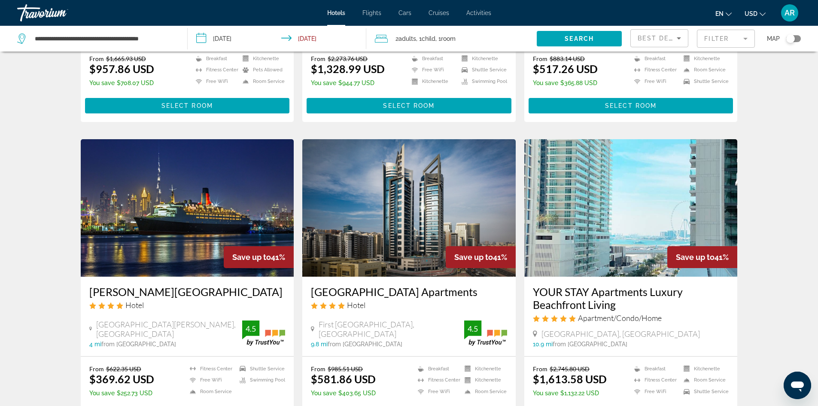
scroll to position [1074, 0]
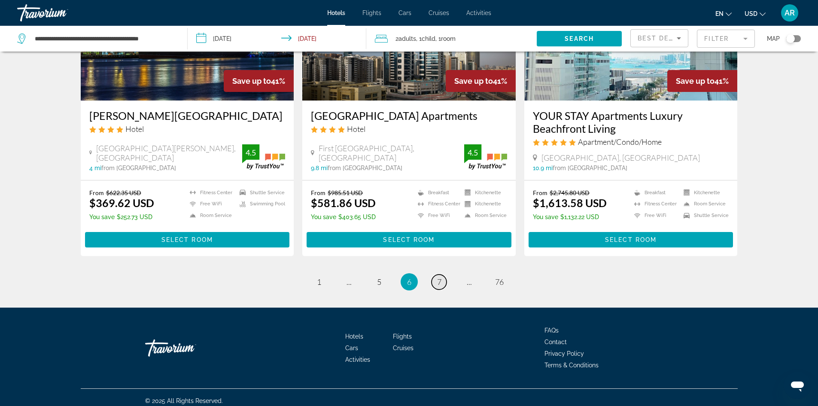
click at [439, 280] on span "7" at bounding box center [439, 281] width 4 height 9
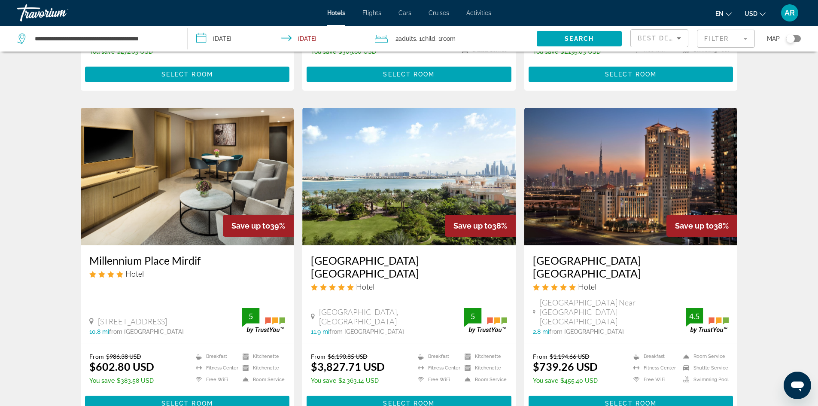
scroll to position [945, 0]
click at [611, 393] on span "Main content" at bounding box center [631, 403] width 205 height 21
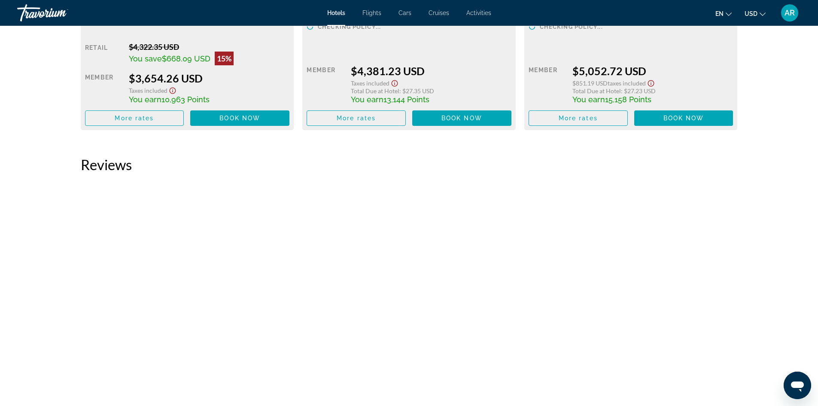
scroll to position [2749, 0]
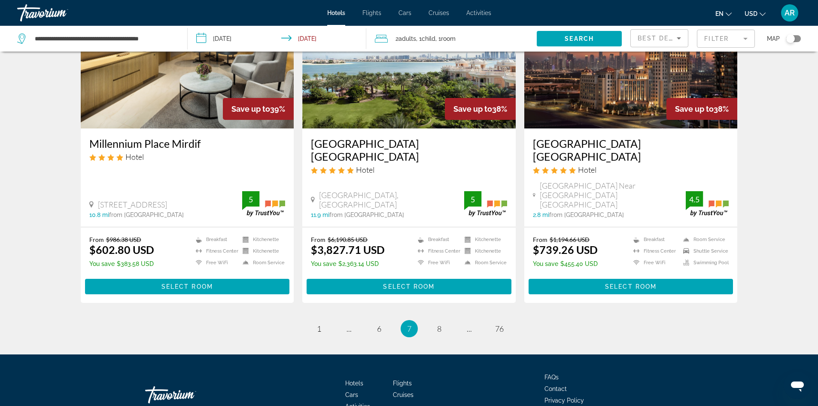
scroll to position [1091, 0]
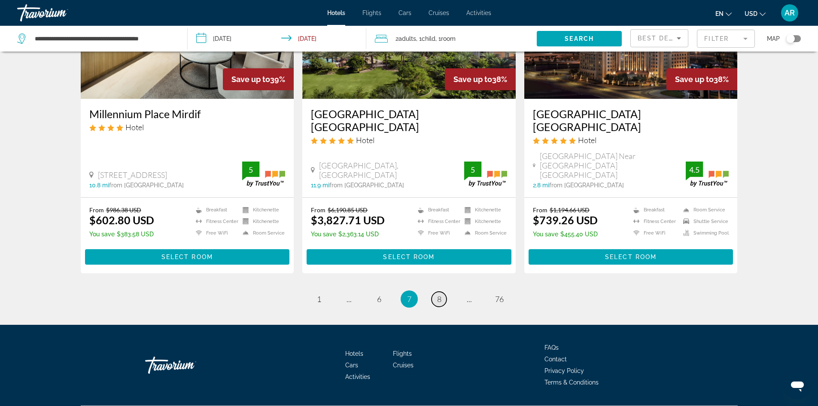
click at [445, 292] on link "page 8" at bounding box center [439, 299] width 15 height 15
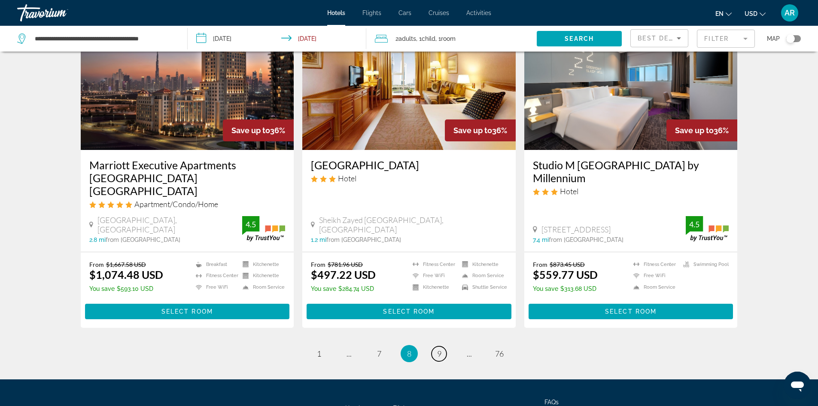
scroll to position [1031, 0]
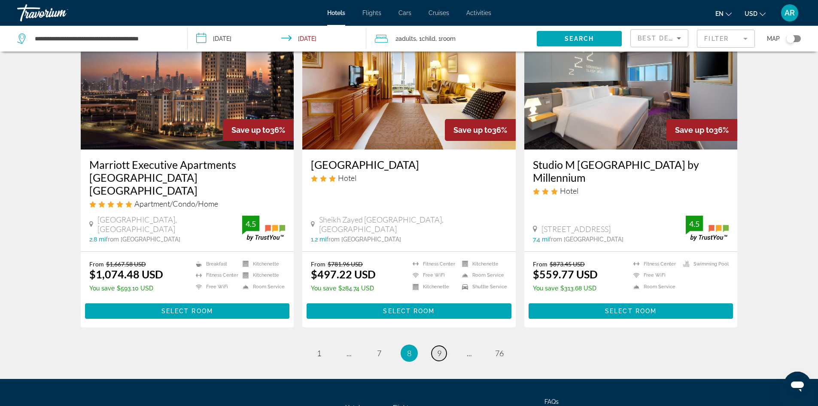
click at [435, 346] on link "page 9" at bounding box center [439, 353] width 15 height 15
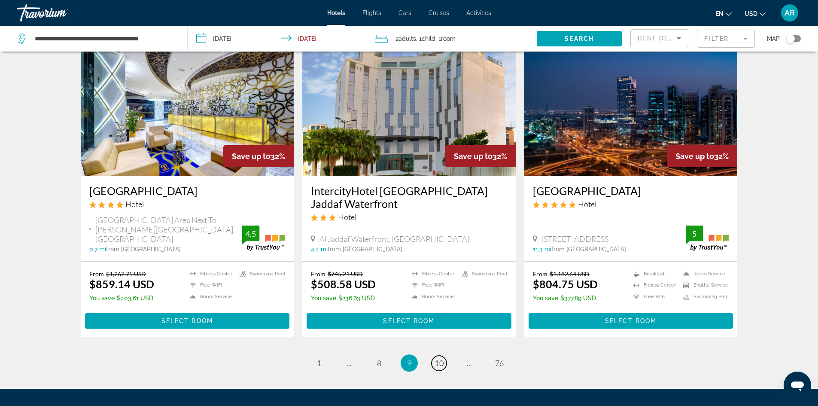
scroll to position [988, 0]
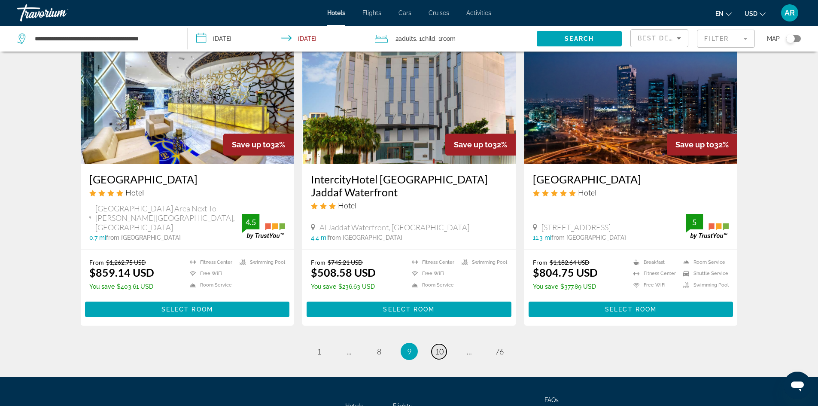
click at [443, 347] on span "10" at bounding box center [439, 351] width 9 height 9
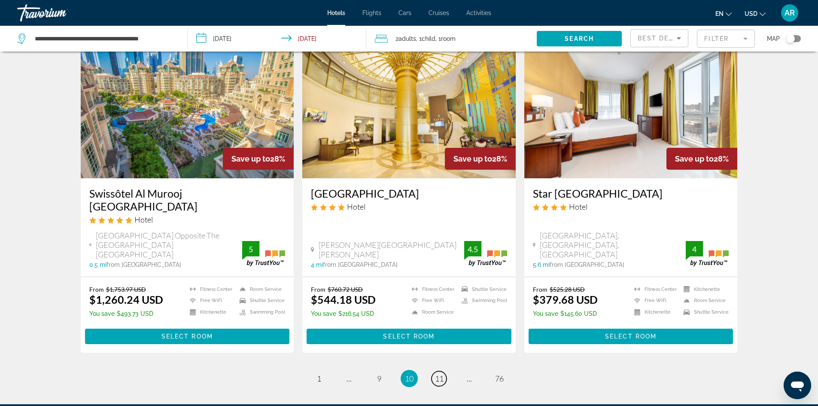
scroll to position [988, 0]
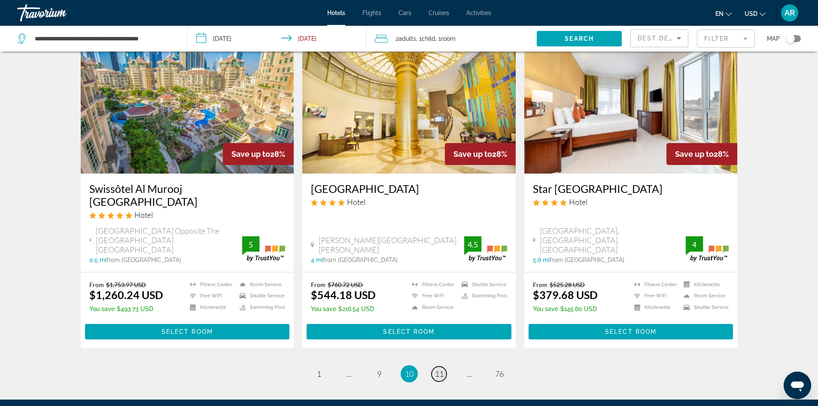
click at [437, 369] on span "11" at bounding box center [439, 373] width 9 height 9
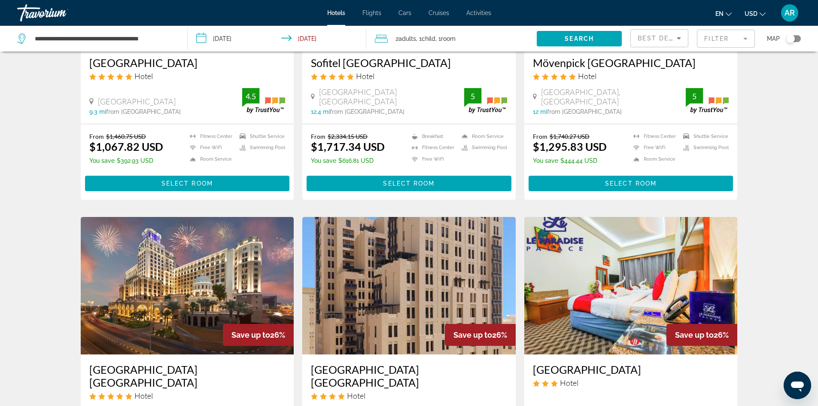
scroll to position [816, 0]
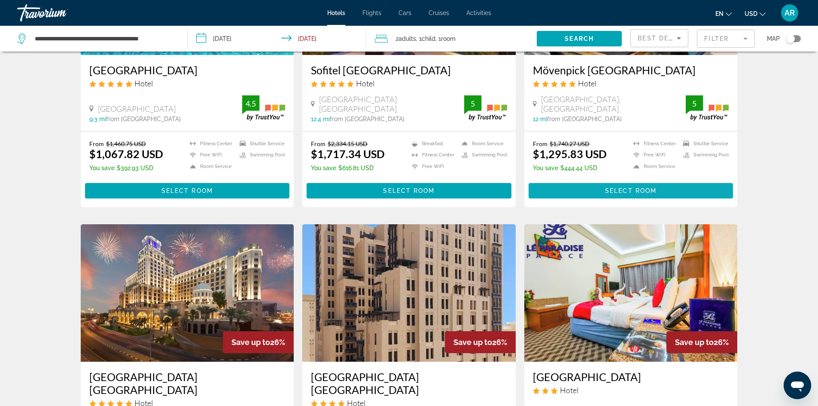
click at [630, 187] on span "Select Room" at bounding box center [631, 190] width 52 height 7
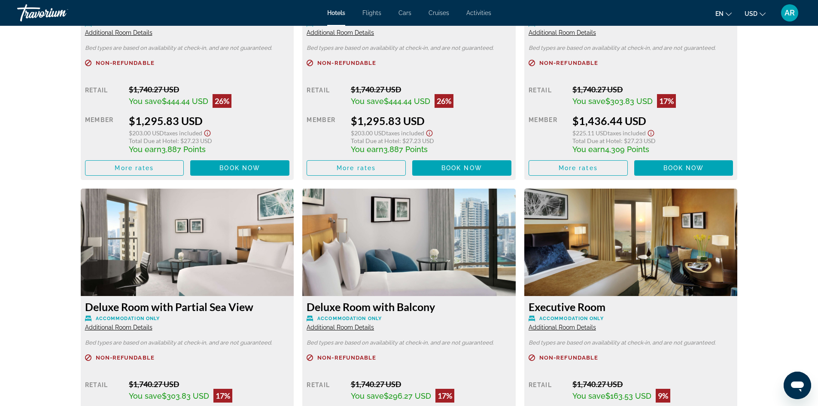
scroll to position [1289, 0]
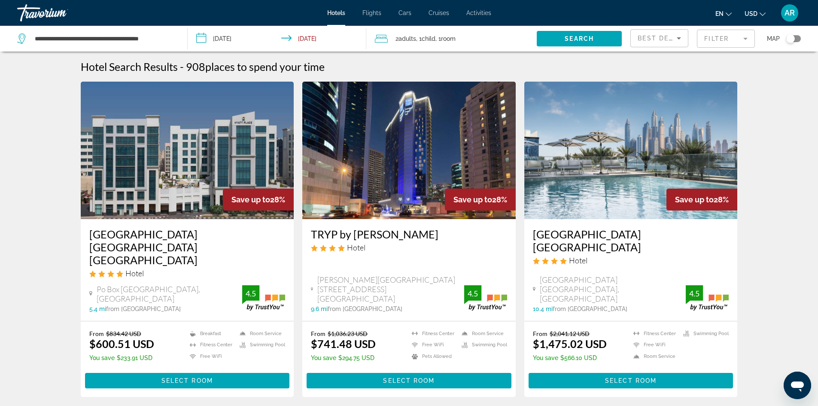
click at [195, 38] on input "**********" at bounding box center [279, 40] width 183 height 28
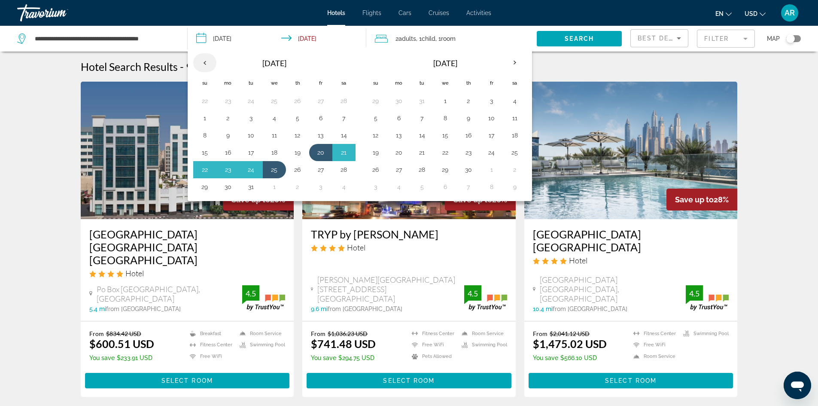
click at [207, 67] on th "Previous month" at bounding box center [204, 62] width 23 height 19
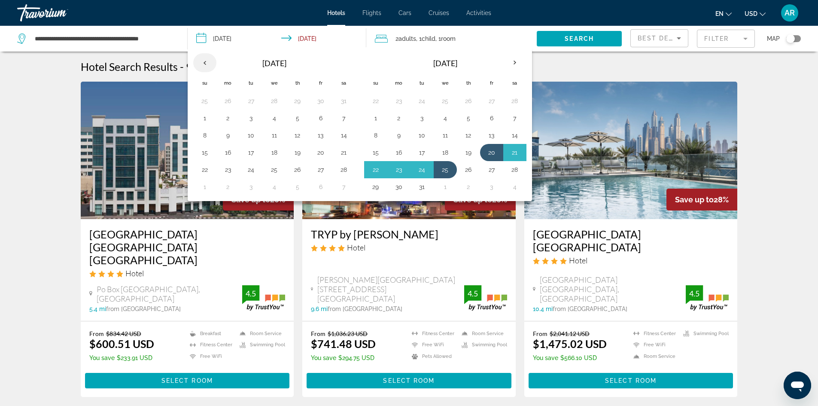
click at [207, 67] on th "Previous month" at bounding box center [204, 62] width 23 height 19
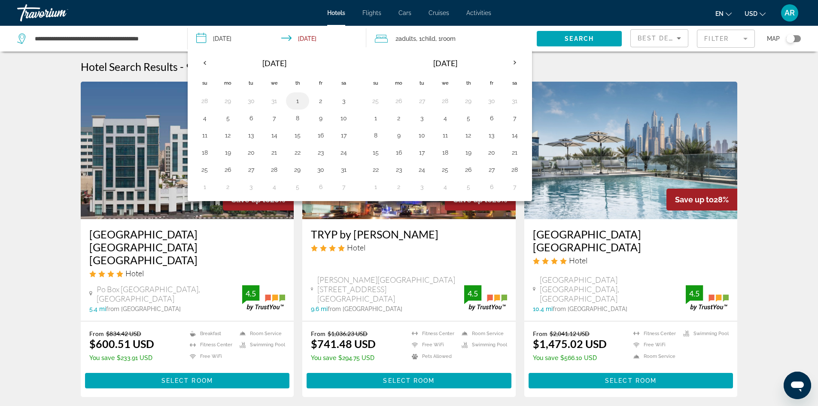
click at [299, 101] on button "1" at bounding box center [298, 101] width 14 height 12
click at [254, 117] on button "6" at bounding box center [251, 118] width 14 height 12
type input "**********"
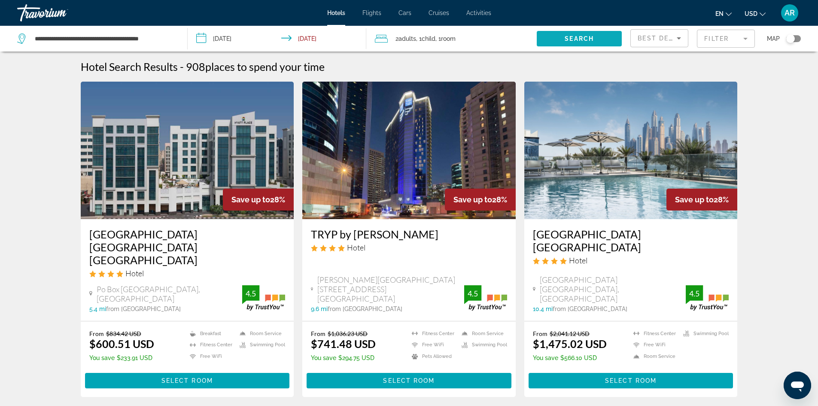
click at [564, 38] on span "Search widget" at bounding box center [579, 38] width 85 height 21
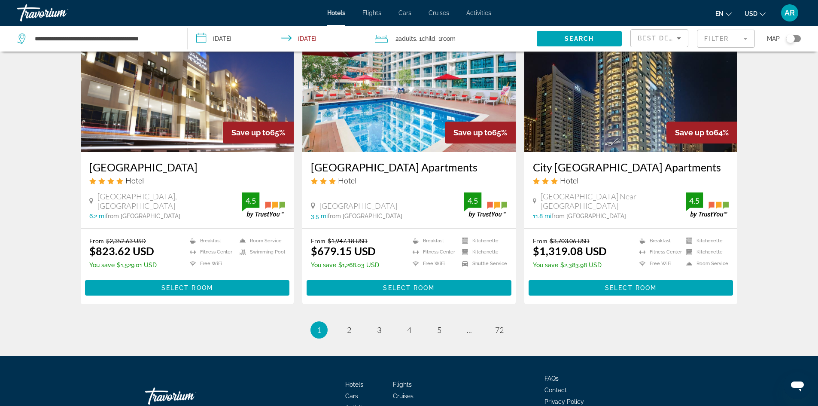
scroll to position [1065, 0]
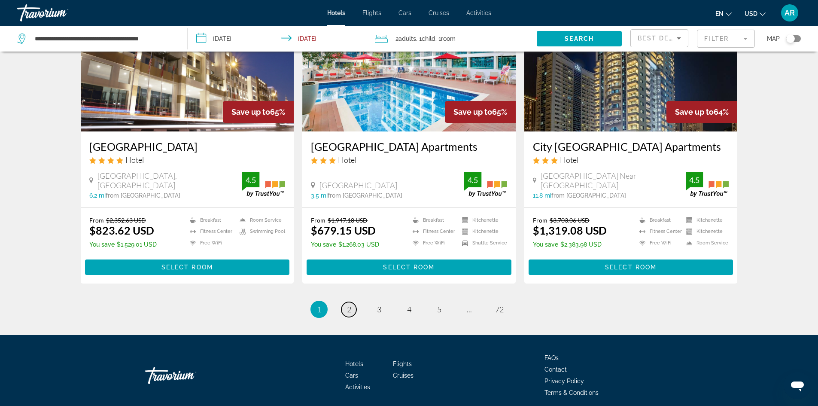
click at [347, 305] on span "2" at bounding box center [349, 309] width 4 height 9
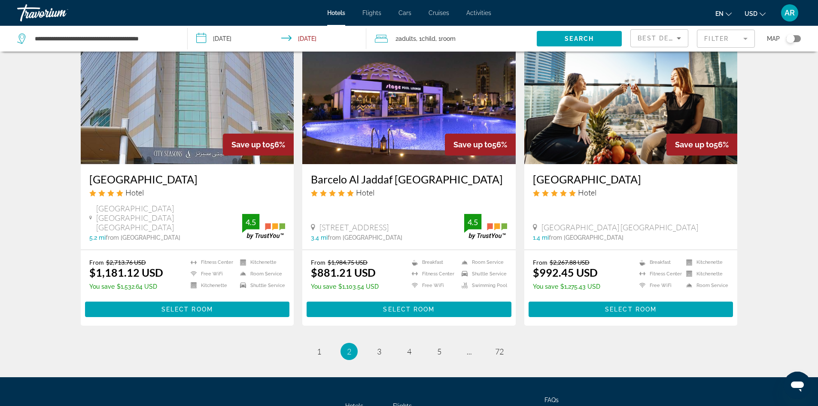
scroll to position [988, 0]
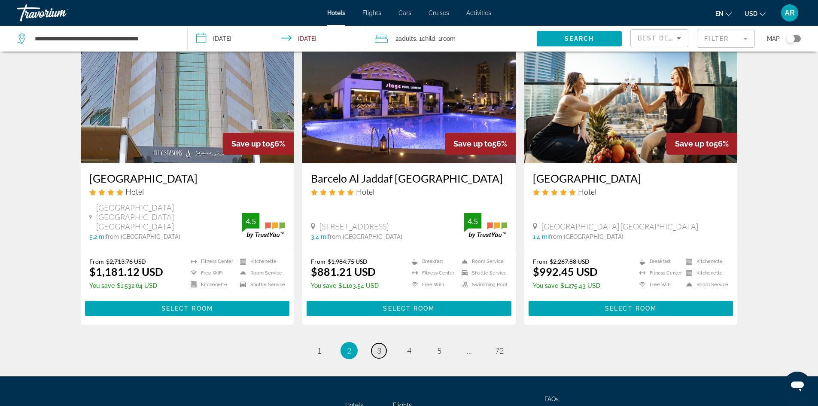
click at [381, 343] on link "page 3" at bounding box center [379, 350] width 15 height 15
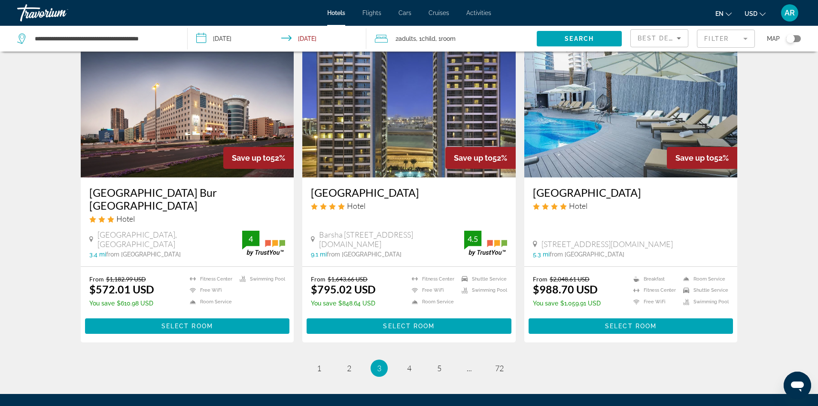
scroll to position [1067, 0]
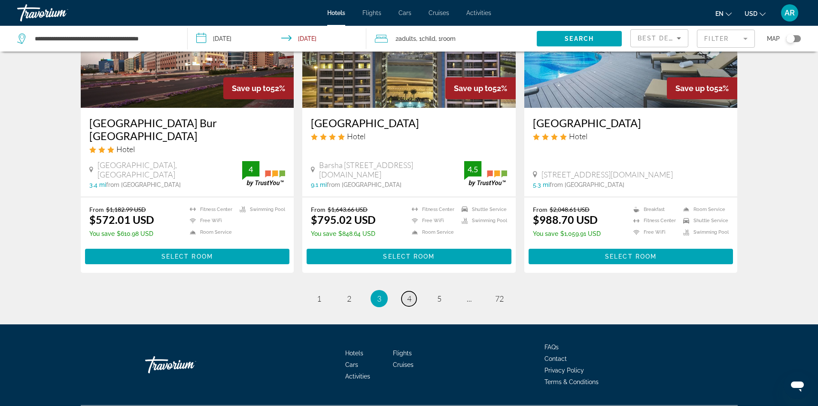
click at [413, 291] on link "page 4" at bounding box center [409, 298] width 15 height 15
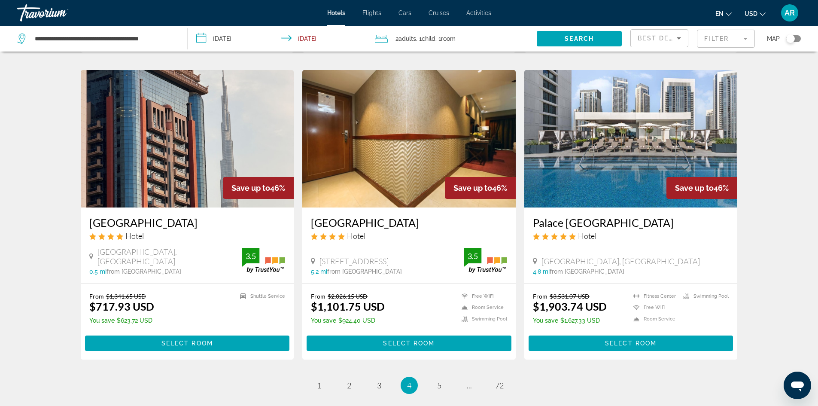
scroll to position [1031, 0]
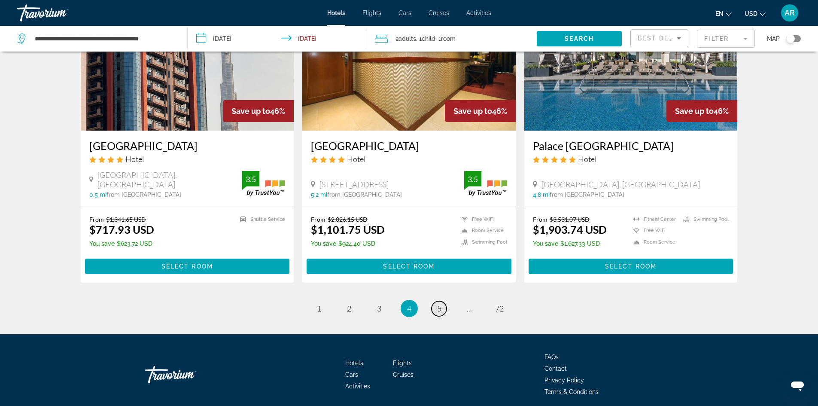
click at [436, 301] on link "page 5" at bounding box center [439, 308] width 15 height 15
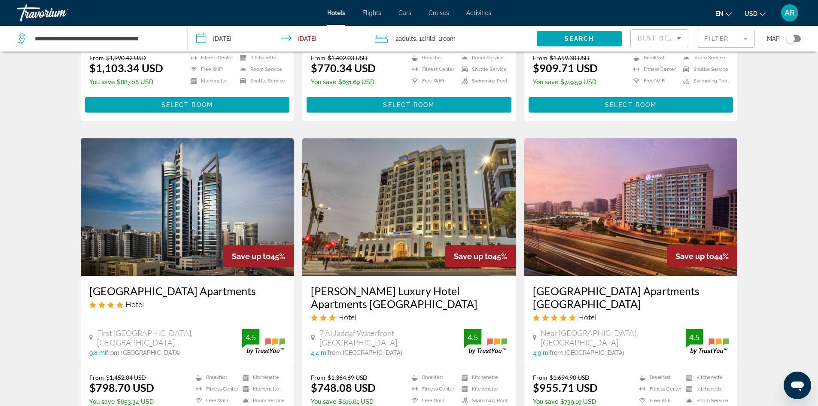
scroll to position [644, 0]
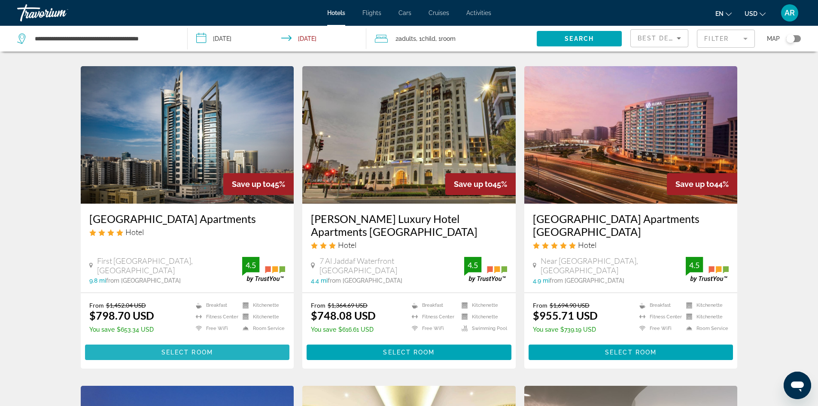
click at [159, 346] on span "Main content" at bounding box center [187, 352] width 205 height 21
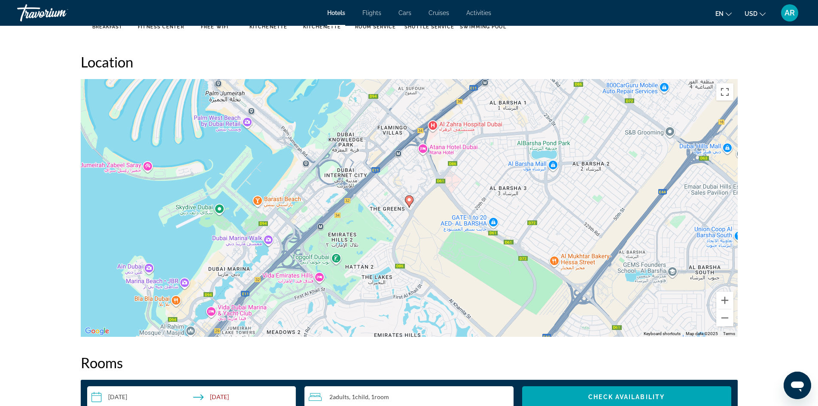
scroll to position [737, 0]
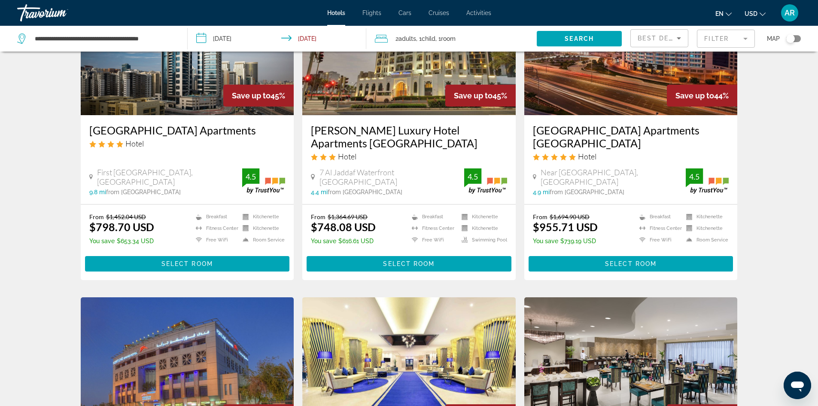
scroll to position [988, 0]
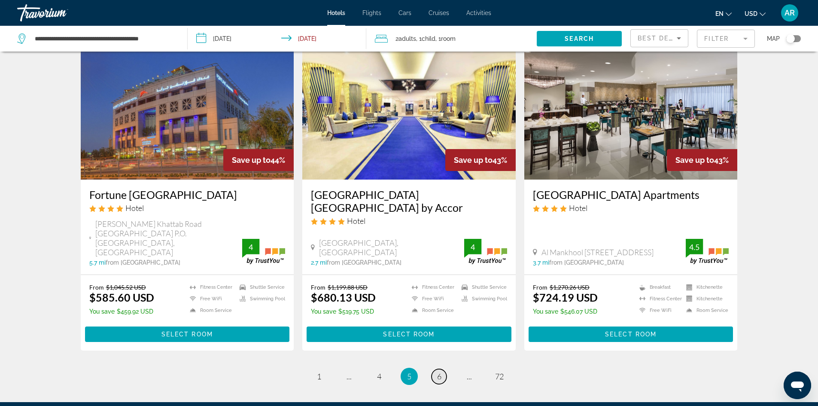
click at [438, 372] on span "6" at bounding box center [439, 376] width 4 height 9
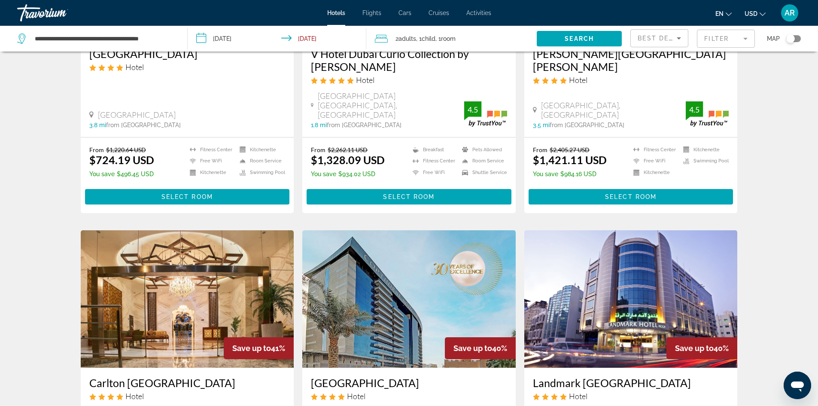
scroll to position [1031, 0]
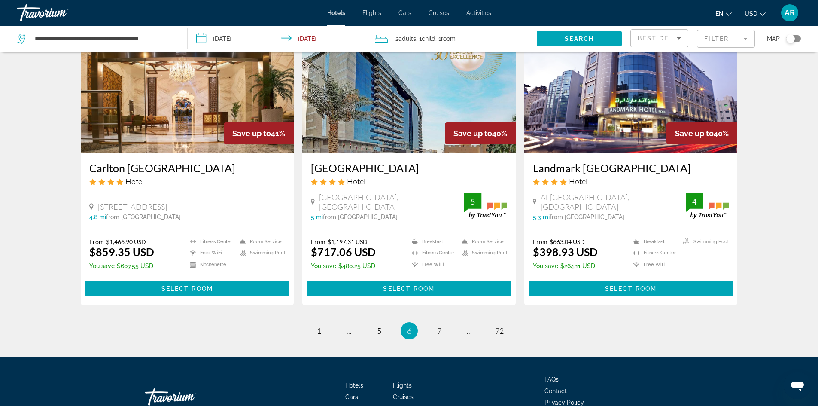
click at [439, 326] on span "7" at bounding box center [439, 330] width 4 height 9
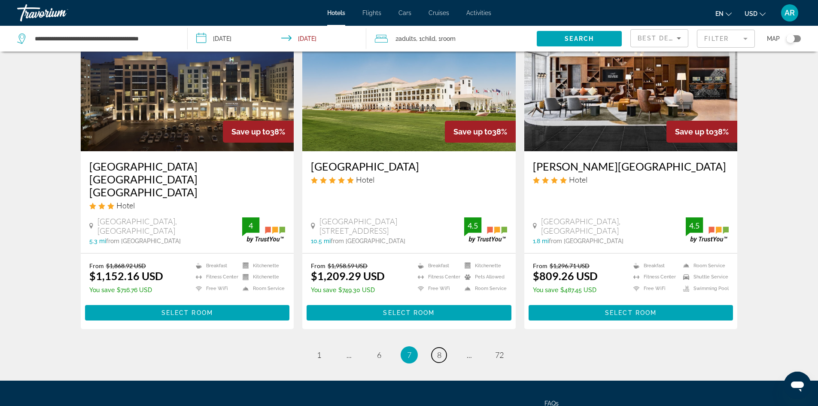
scroll to position [1056, 0]
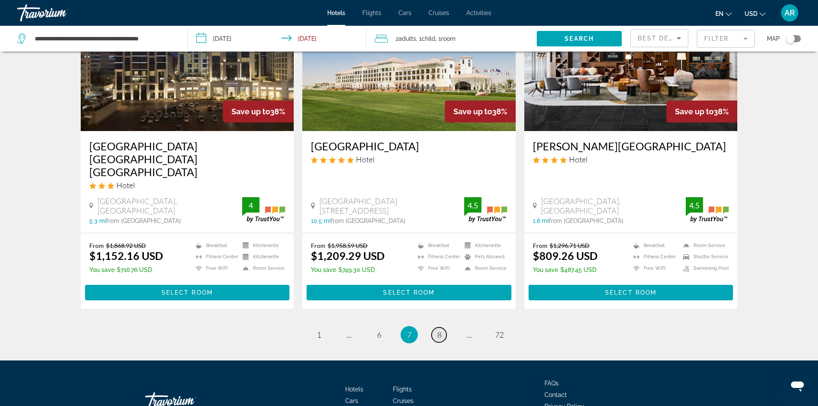
click at [444, 327] on link "page 8" at bounding box center [439, 334] width 15 height 15
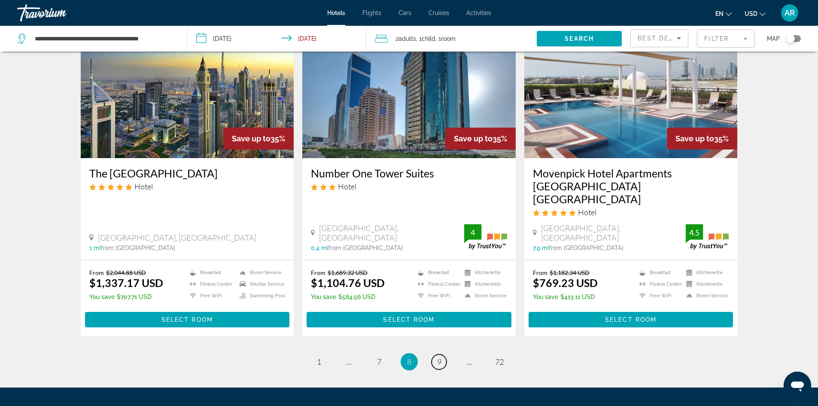
scroll to position [1031, 0]
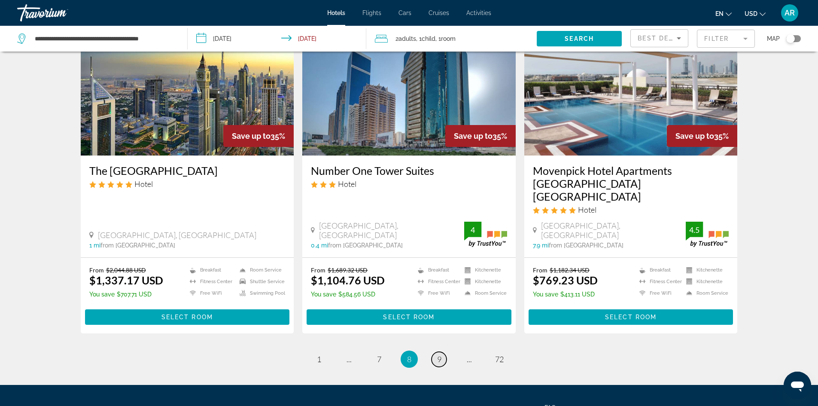
click at [439, 354] on span "9" at bounding box center [439, 358] width 4 height 9
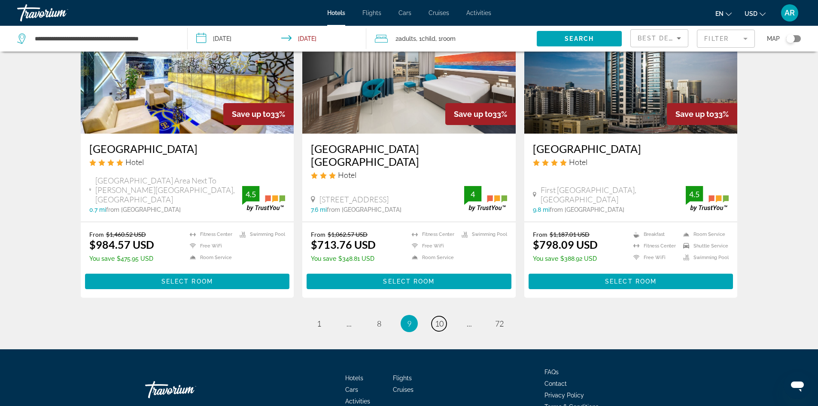
scroll to position [1040, 0]
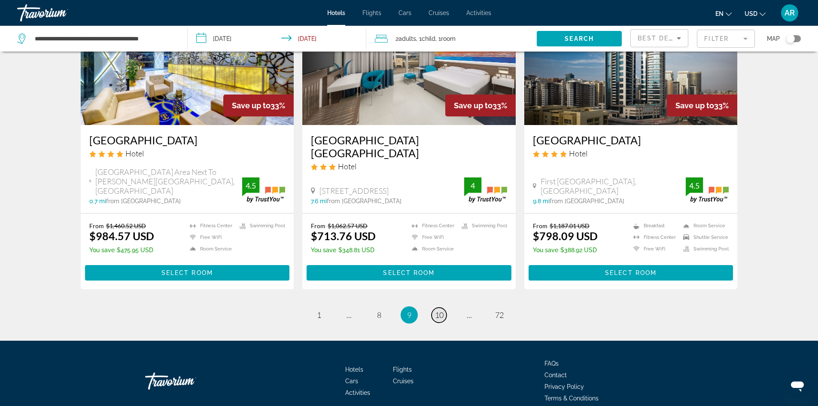
click at [441, 310] on span "10" at bounding box center [439, 314] width 9 height 9
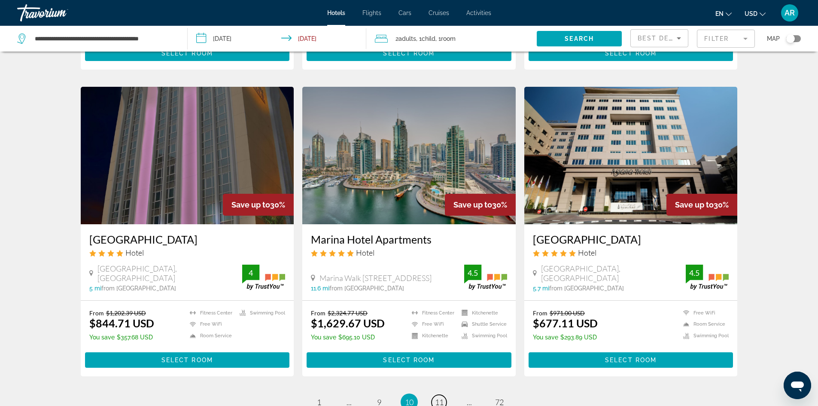
scroll to position [988, 0]
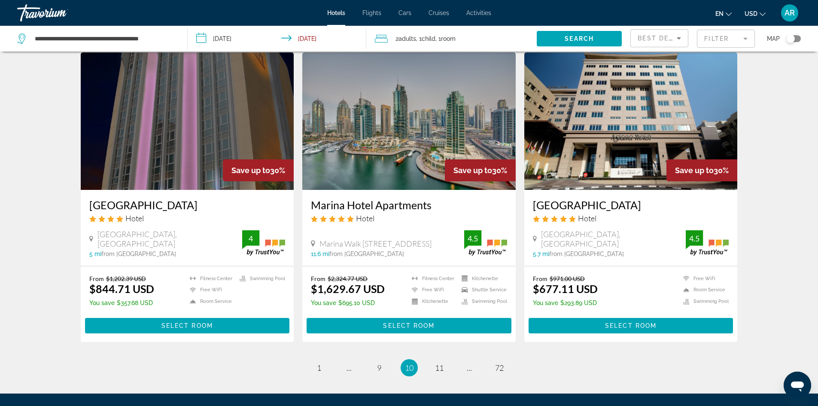
click at [440, 363] on span "11" at bounding box center [439, 367] width 9 height 9
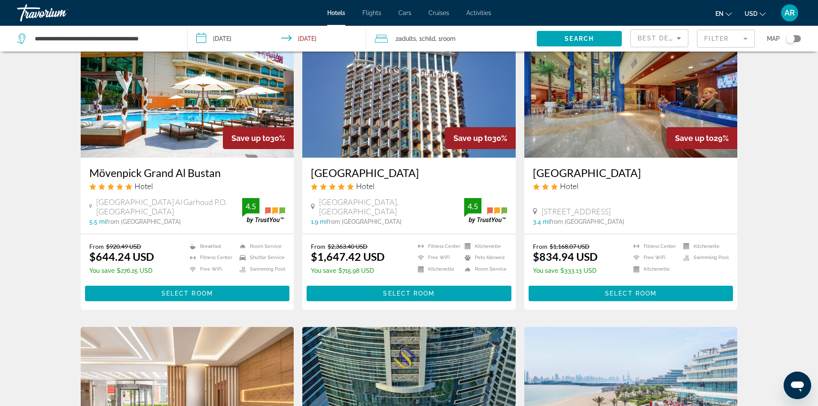
scroll to position [129, 0]
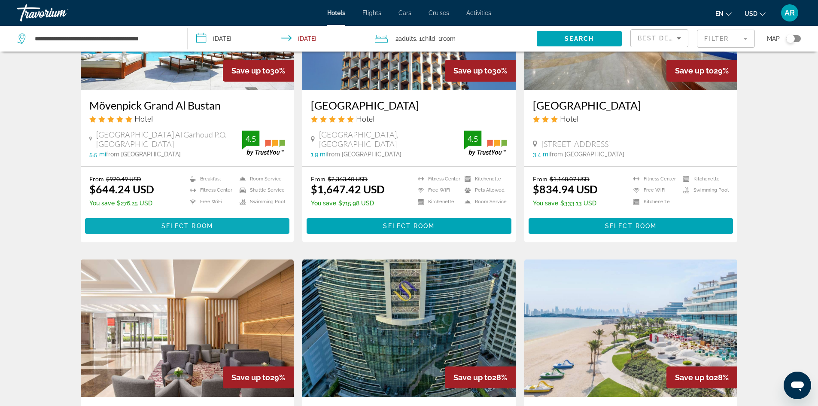
click at [188, 223] on span "Select Room" at bounding box center [188, 226] width 52 height 7
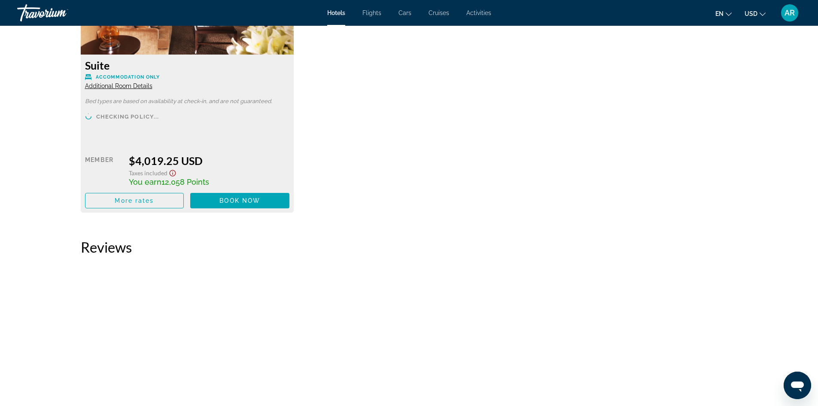
scroll to position [3437, 0]
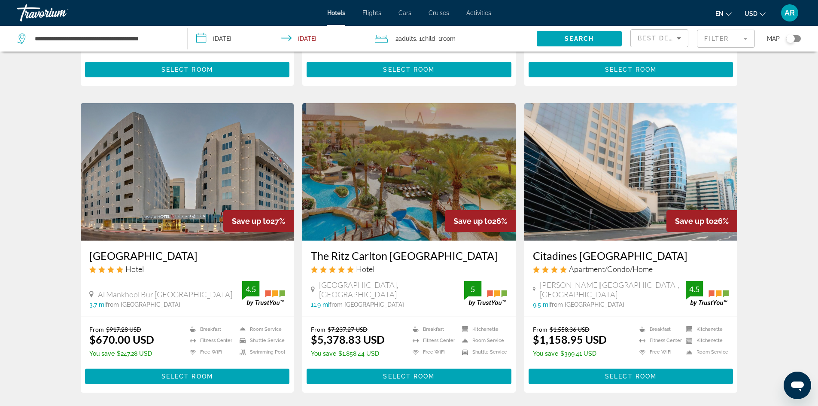
scroll to position [1040, 0]
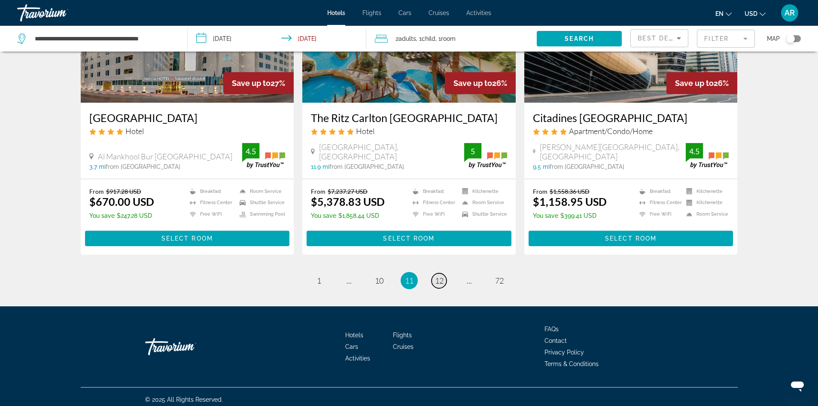
click at [442, 276] on span "12" at bounding box center [439, 280] width 9 height 9
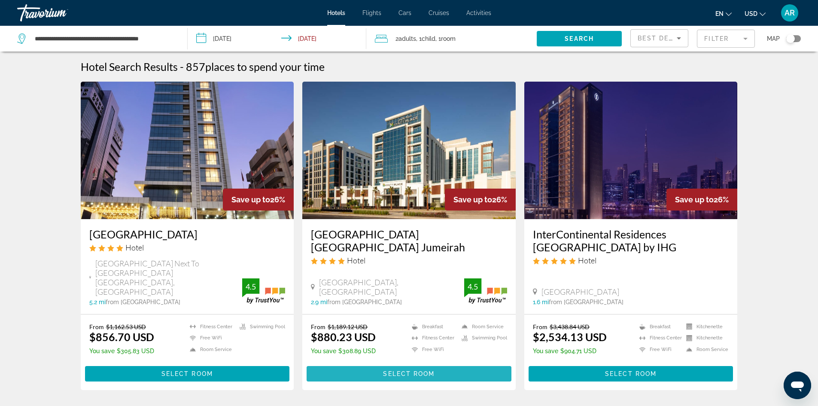
click at [400, 370] on span "Select Room" at bounding box center [409, 373] width 52 height 7
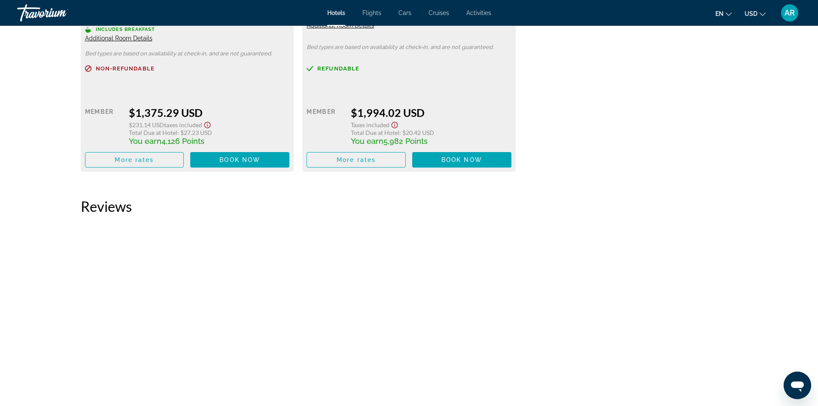
scroll to position [2535, 0]
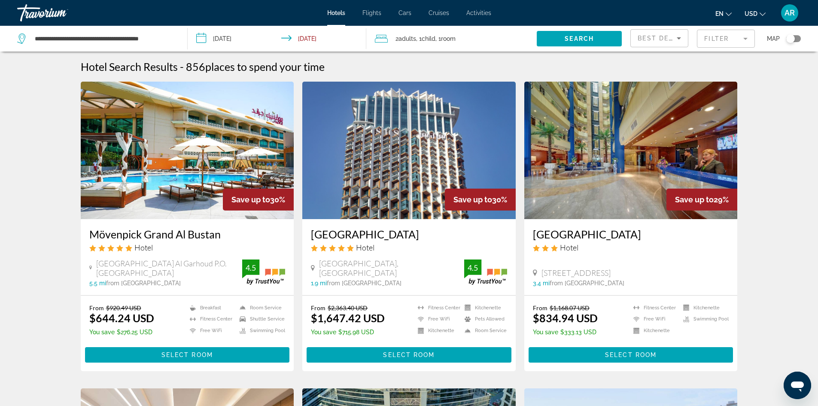
click at [30, 37] on div "**********" at bounding box center [95, 38] width 157 height 13
click at [35, 35] on input "**********" at bounding box center [104, 38] width 140 height 13
click at [171, 37] on input "**********" at bounding box center [104, 38] width 140 height 13
click at [38, 32] on div "*" at bounding box center [98, 39] width 162 height 26
click at [39, 35] on input "*" at bounding box center [104, 38] width 140 height 13
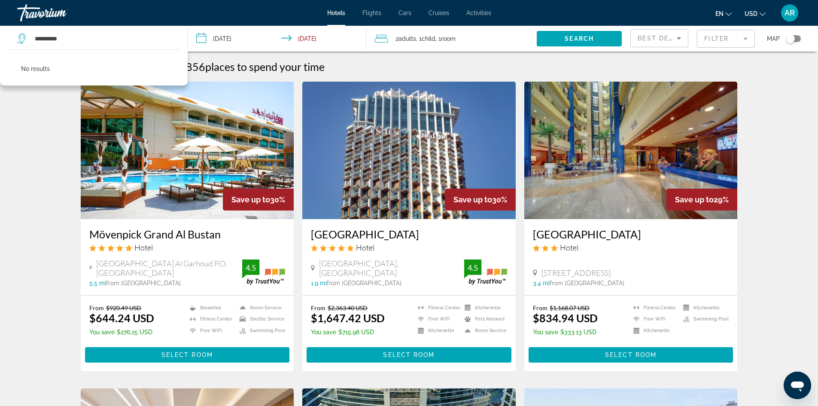
click at [224, 38] on input "**********" at bounding box center [279, 40] width 183 height 28
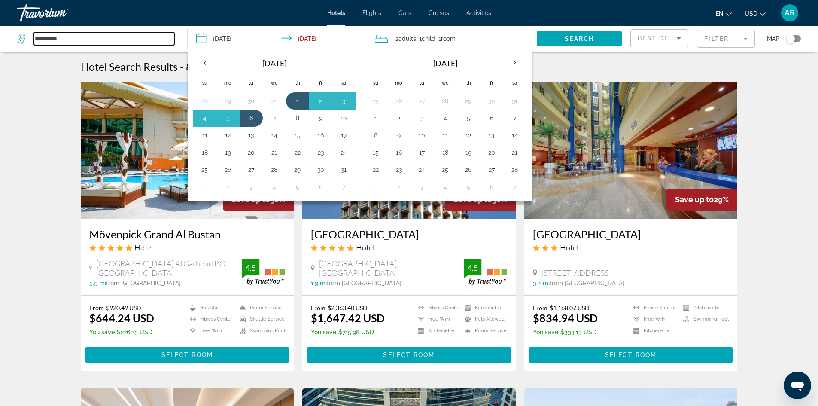
click at [40, 35] on input "**********" at bounding box center [104, 38] width 140 height 13
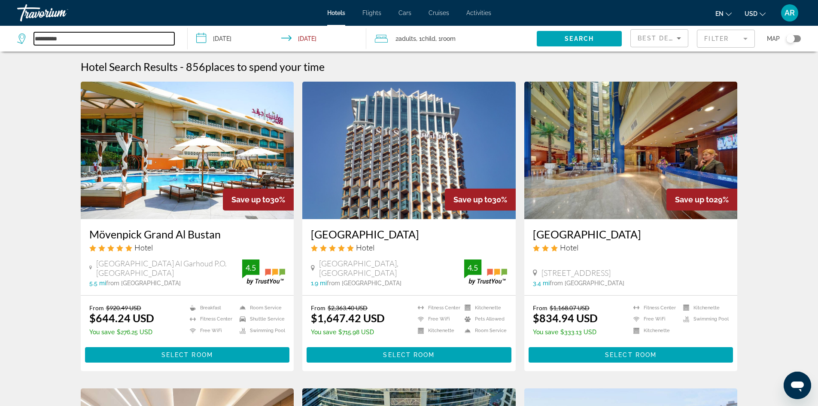
click at [34, 39] on input "**********" at bounding box center [104, 38] width 140 height 13
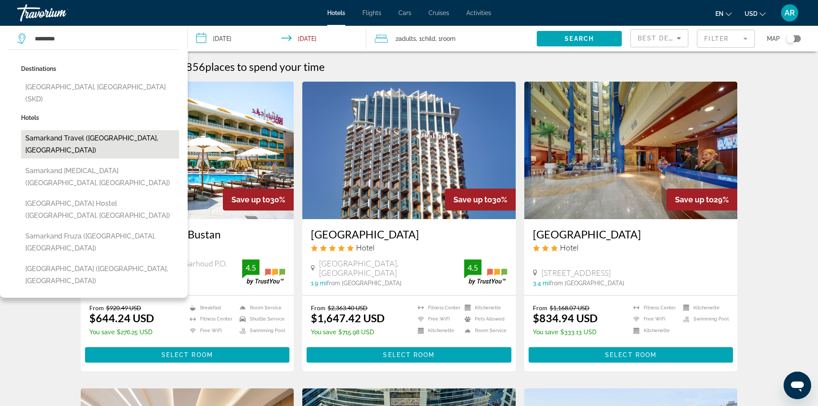
click at [61, 130] on button "Samarkand Travel ([GEOGRAPHIC_DATA], [GEOGRAPHIC_DATA])" at bounding box center [100, 144] width 158 height 28
type input "**********"
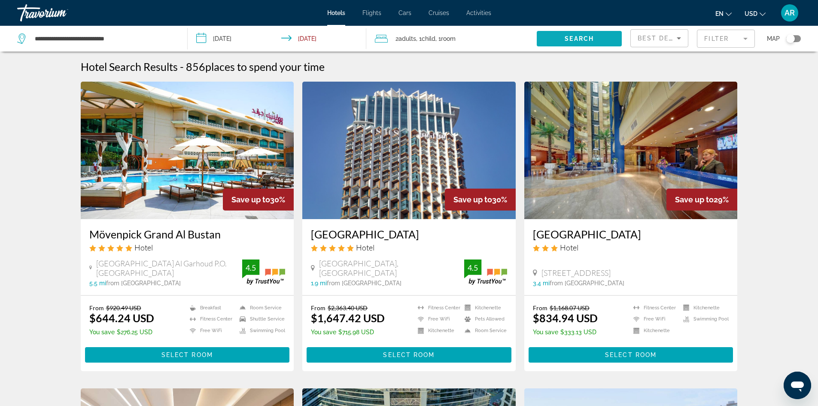
click at [590, 37] on span "Search" at bounding box center [579, 38] width 29 height 7
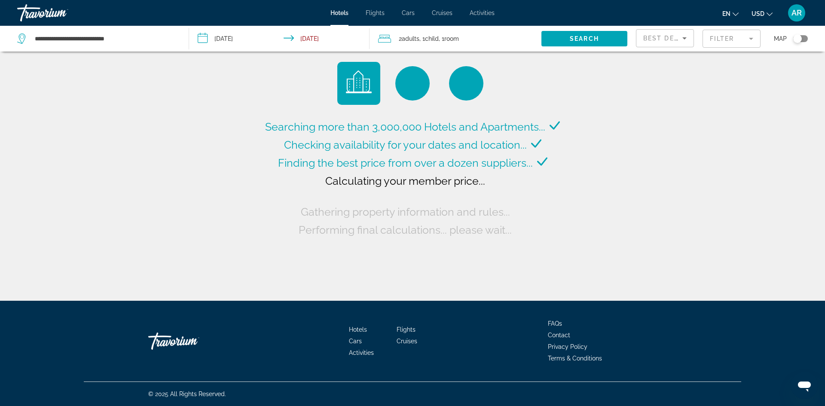
click at [213, 39] on input "**********" at bounding box center [281, 40] width 184 height 28
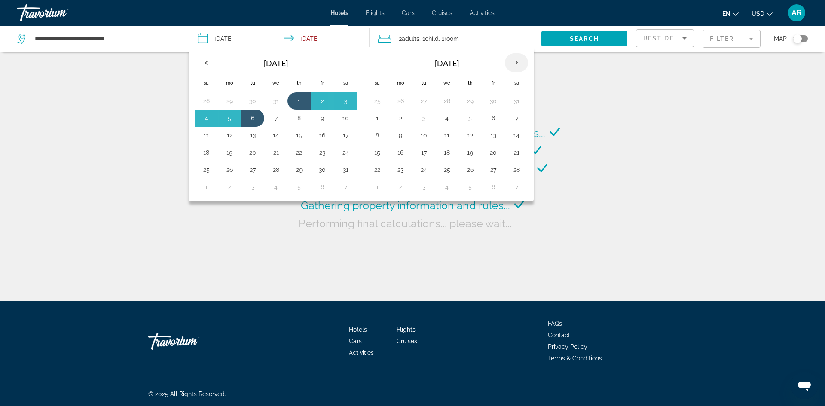
click at [513, 63] on th "Next month" at bounding box center [516, 62] width 23 height 19
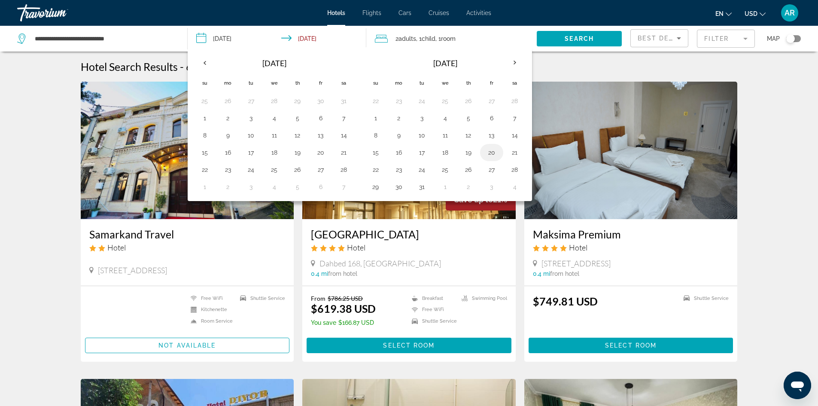
click at [496, 155] on button "20" at bounding box center [492, 152] width 14 height 12
click at [373, 168] on button "22" at bounding box center [376, 170] width 14 height 12
type input "**********"
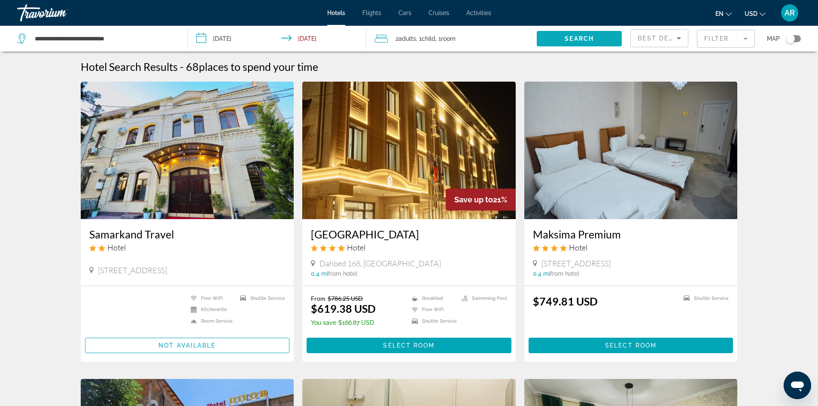
click at [577, 39] on span "Search" at bounding box center [579, 38] width 29 height 7
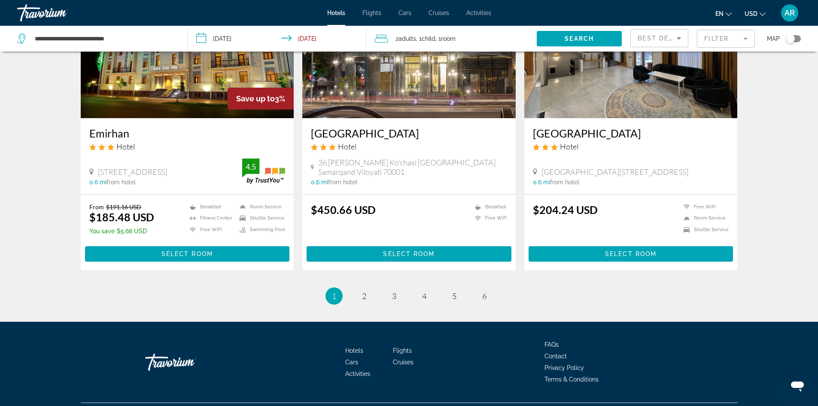
scroll to position [1022, 0]
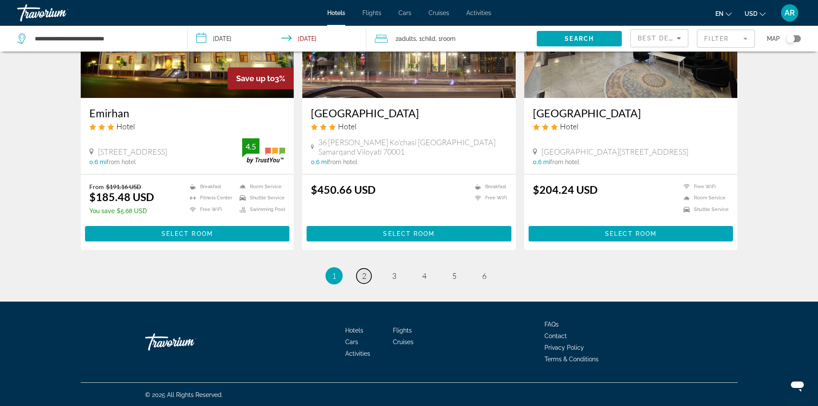
click at [361, 276] on link "page 2" at bounding box center [364, 275] width 15 height 15
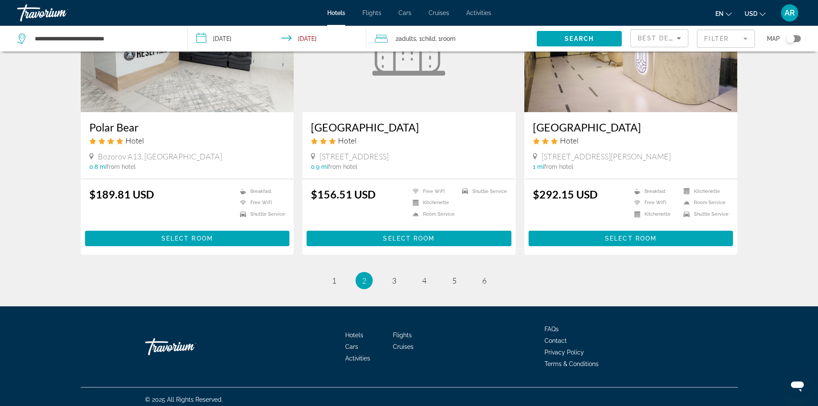
scroll to position [1023, 0]
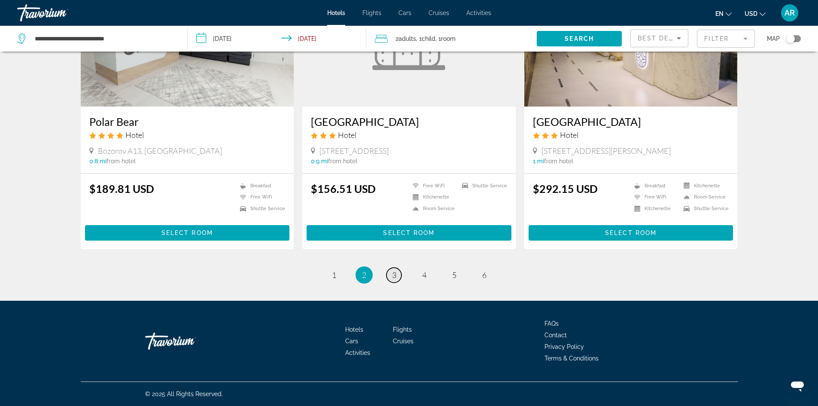
click at [398, 278] on link "page 3" at bounding box center [394, 275] width 15 height 15
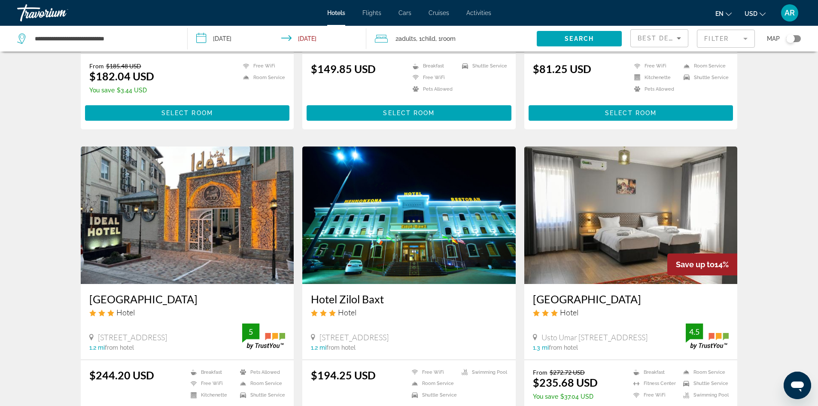
scroll to position [945, 0]
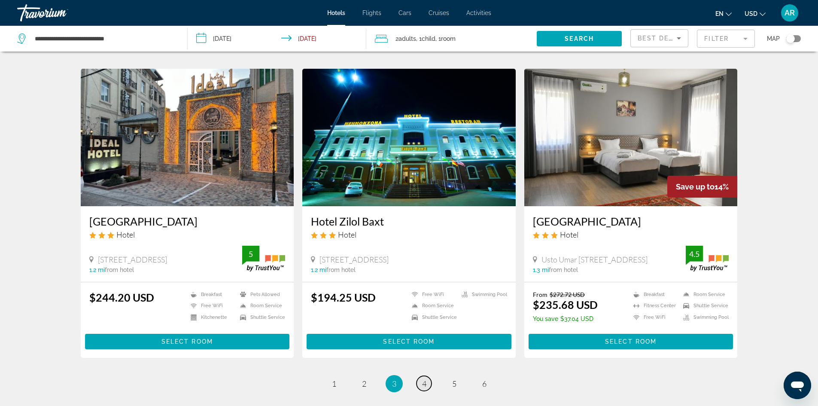
click at [425, 379] on span "4" at bounding box center [424, 383] width 4 height 9
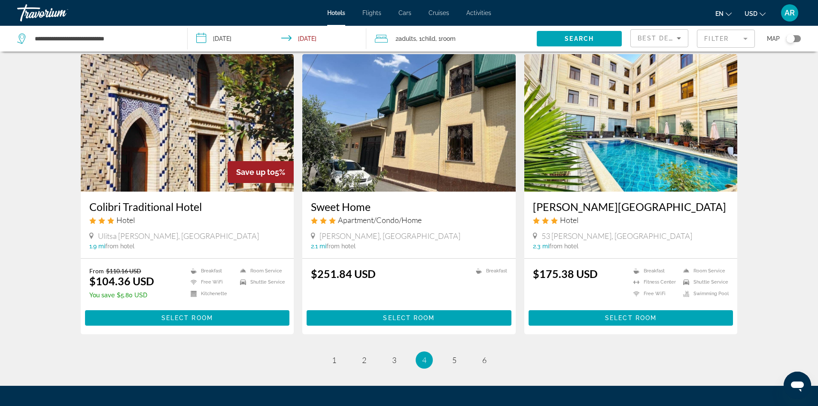
scroll to position [988, 0]
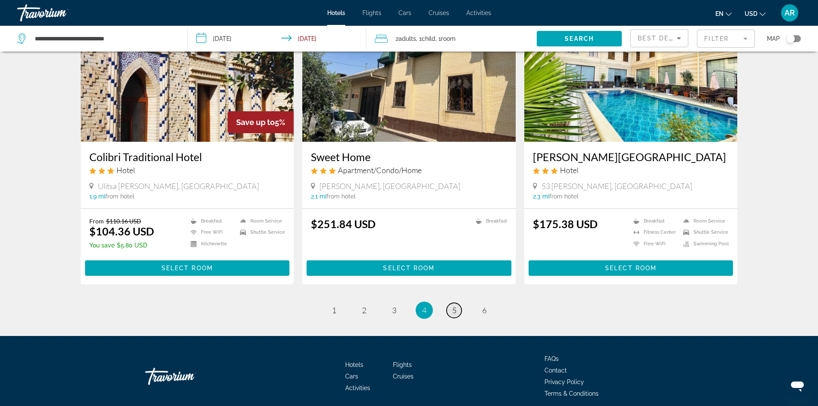
click at [459, 303] on link "page 5" at bounding box center [454, 310] width 15 height 15
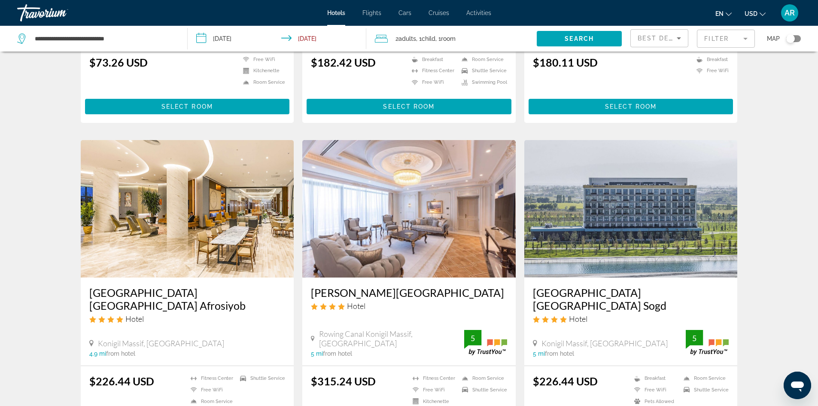
scroll to position [730, 0]
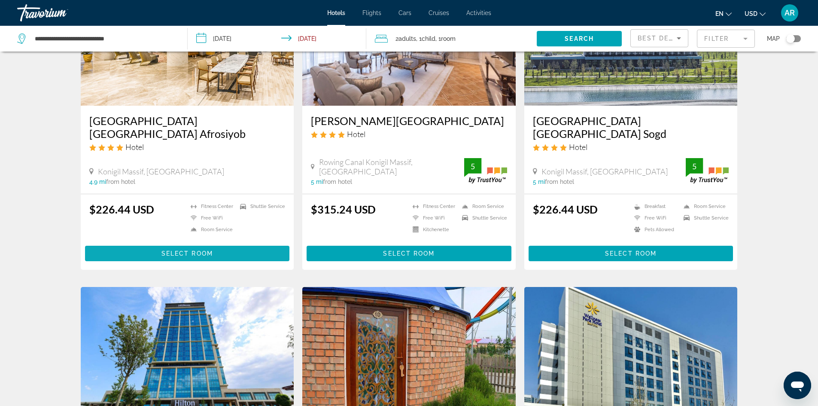
click at [182, 250] on span "Select Room" at bounding box center [188, 253] width 52 height 7
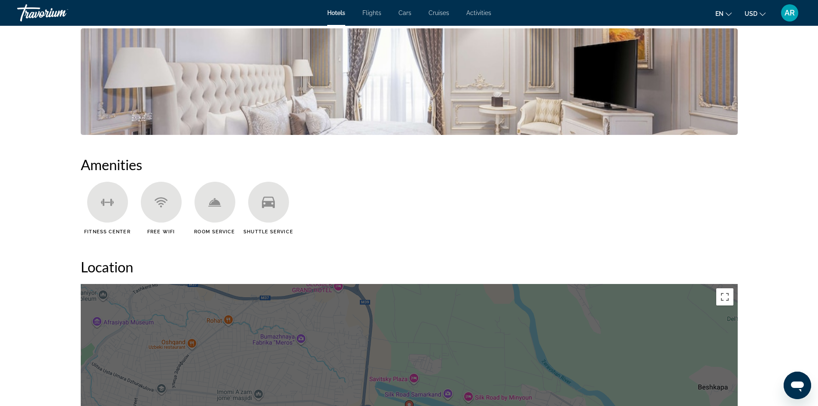
scroll to position [579, 0]
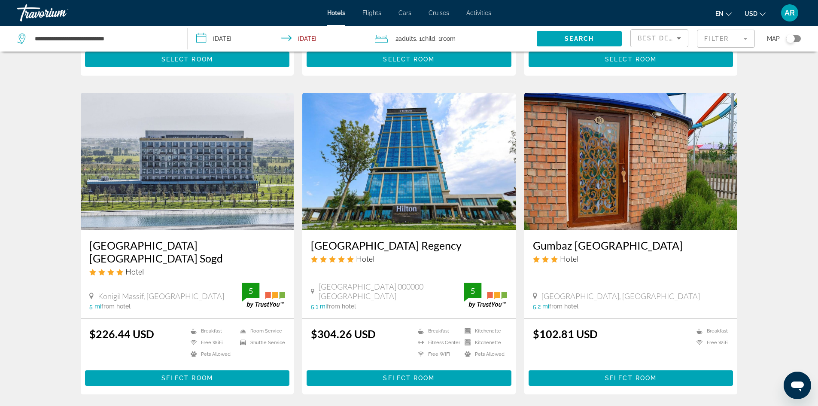
scroll to position [945, 0]
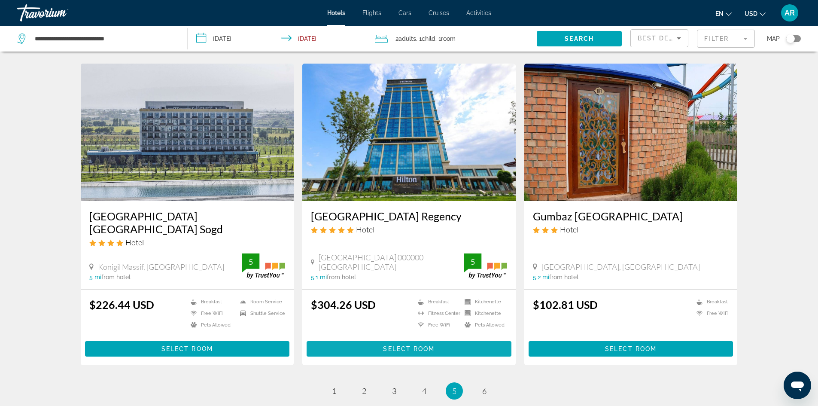
click at [410, 345] on span "Select Room" at bounding box center [409, 348] width 52 height 7
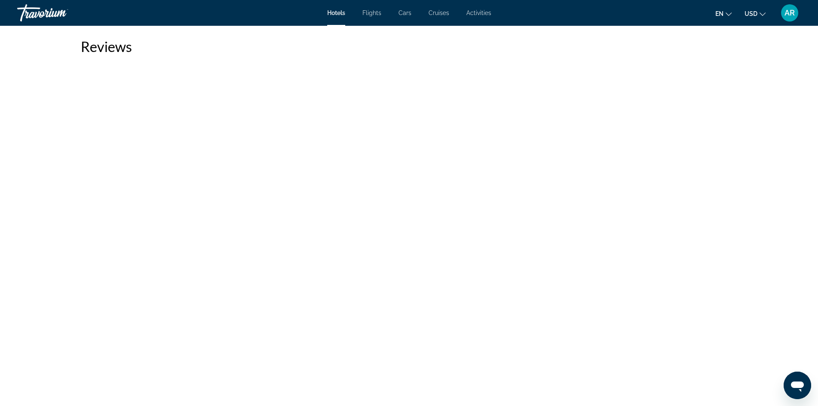
scroll to position [2312, 0]
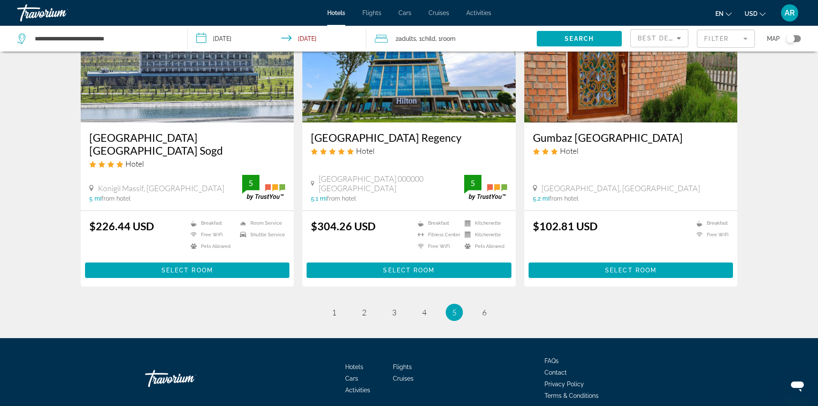
scroll to position [1031, 0]
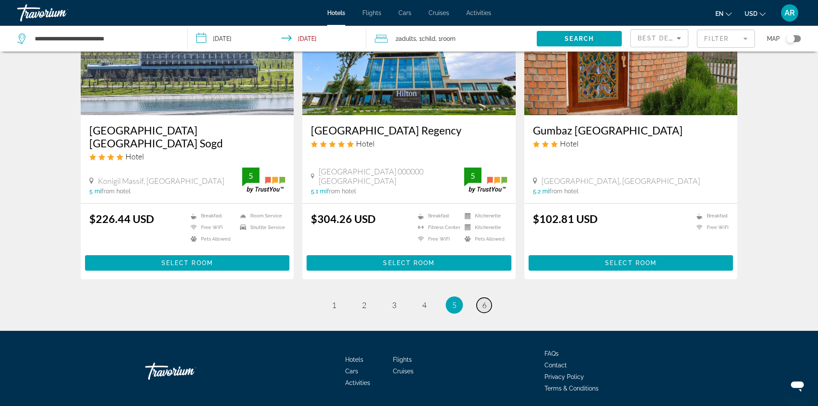
click at [483, 300] on span "6" at bounding box center [484, 304] width 4 height 9
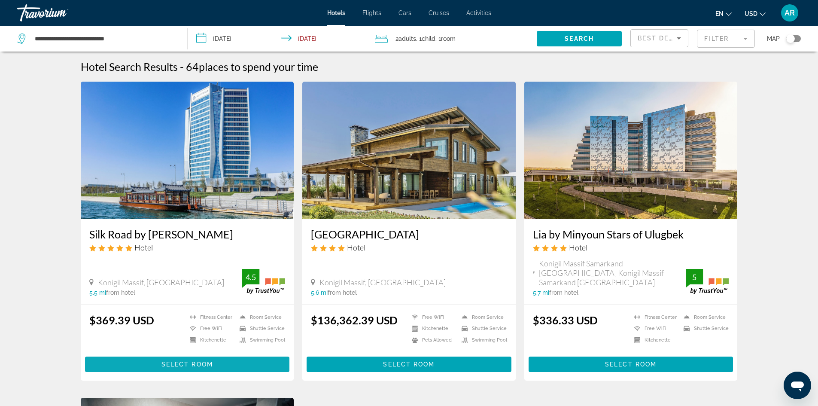
click at [175, 364] on span "Select Room" at bounding box center [188, 364] width 52 height 7
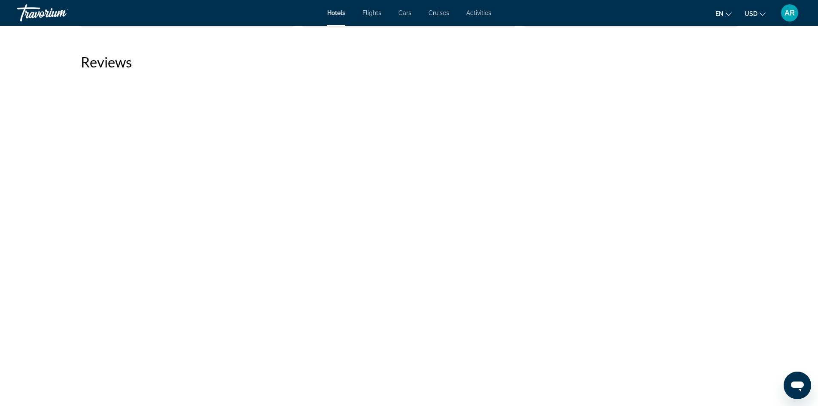
scroll to position [1503, 0]
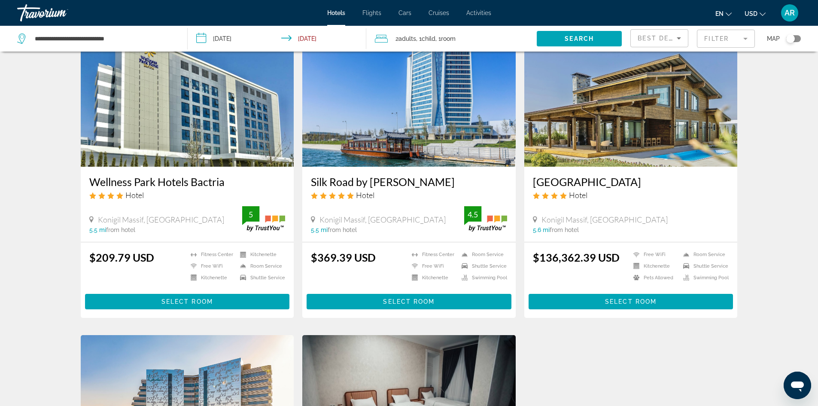
scroll to position [51, 0]
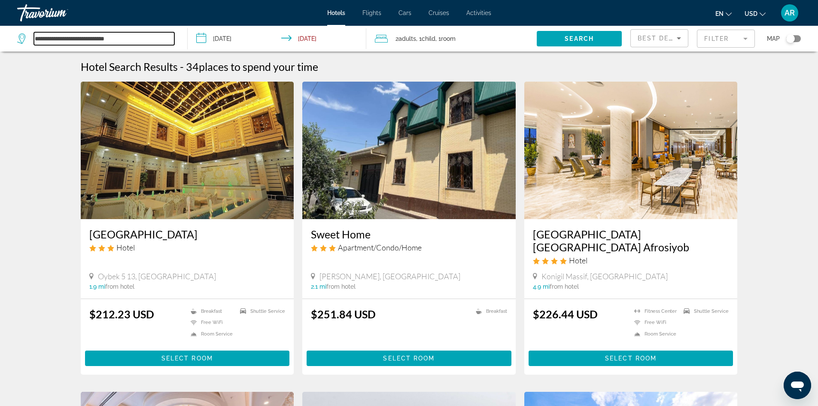
click at [35, 36] on input "**********" at bounding box center [104, 38] width 140 height 13
type input "*"
click at [372, 12] on span "Flights" at bounding box center [372, 12] width 19 height 7
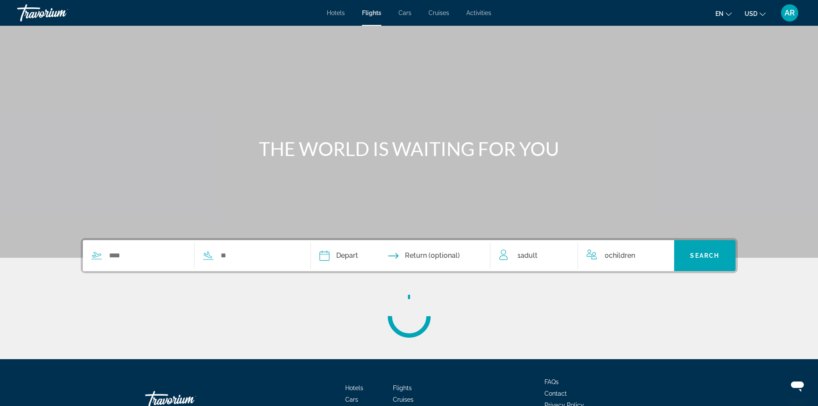
click at [373, 12] on span "Flights" at bounding box center [371, 12] width 19 height 7
click at [437, 11] on span "Cruises" at bounding box center [439, 12] width 21 height 7
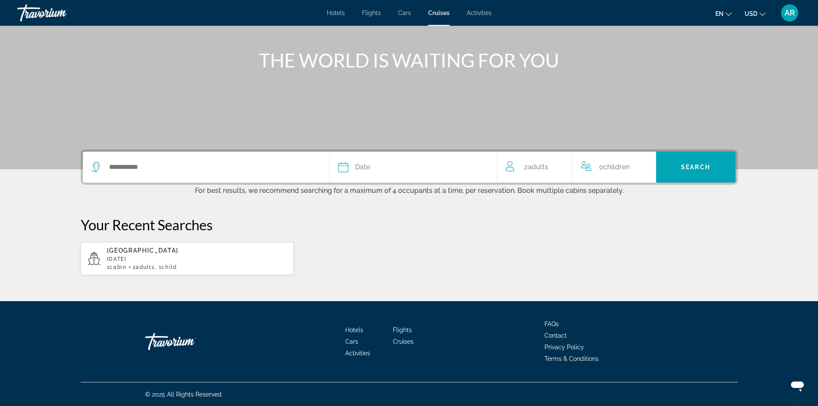
scroll to position [89, 0]
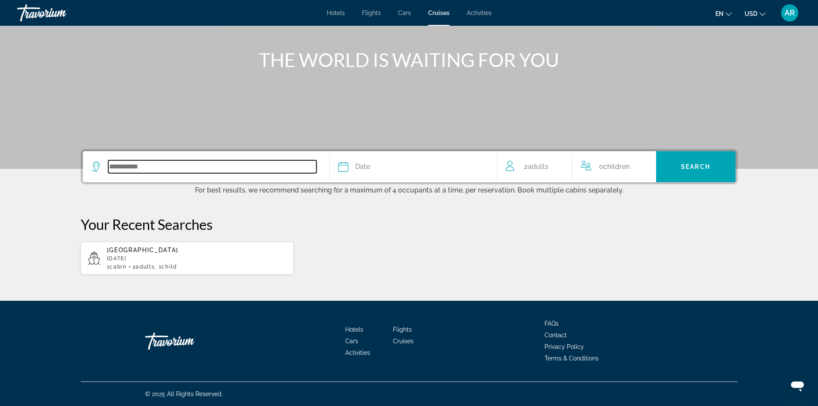
click at [111, 169] on input "Search widget" at bounding box center [212, 166] width 208 height 13
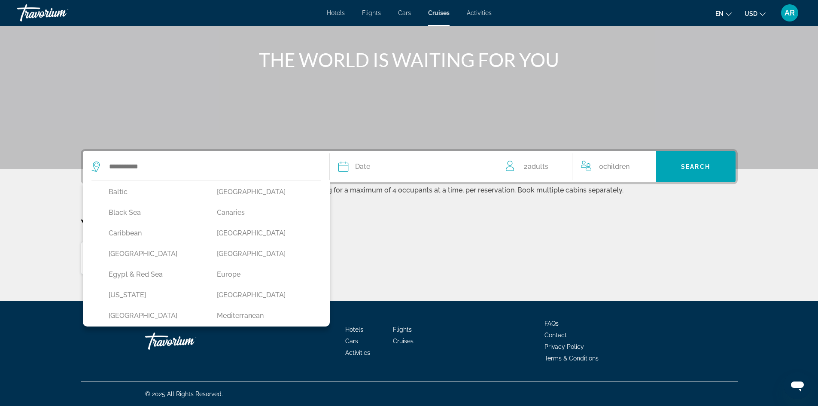
scroll to position [74, 0]
click at [119, 255] on button "[GEOGRAPHIC_DATA]" at bounding box center [154, 251] width 100 height 16
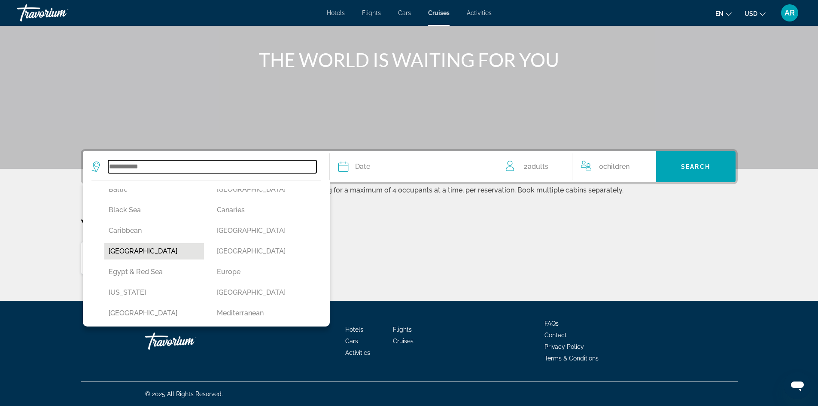
type input "*****"
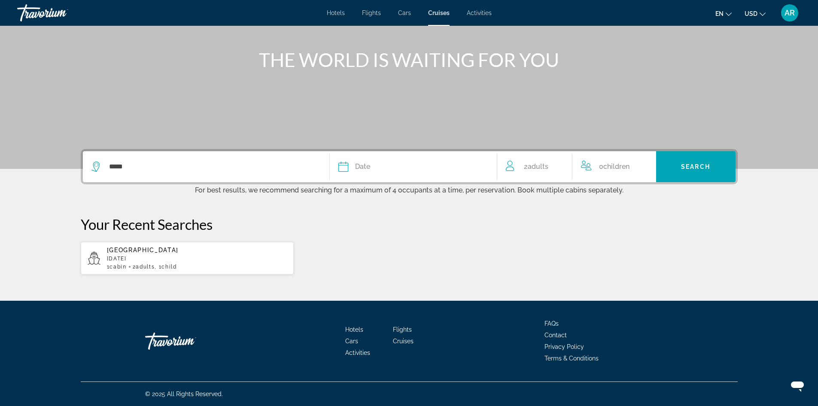
click at [355, 173] on button "Date January February March April May June July August September October Novemb…" at bounding box center [413, 166] width 150 height 31
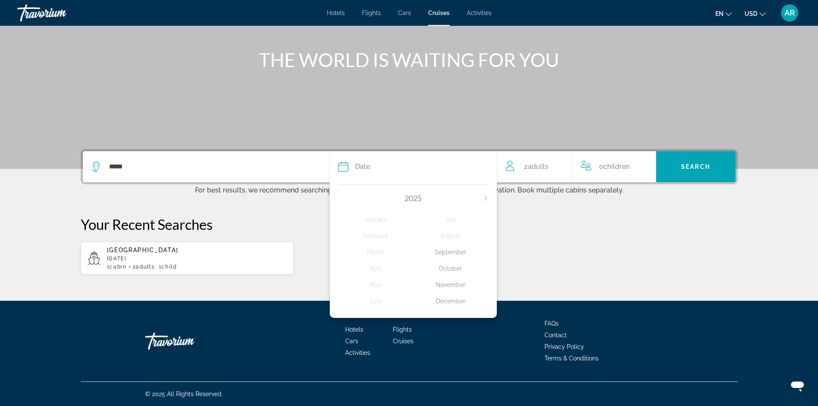
click at [450, 304] on div "December" at bounding box center [450, 300] width 75 height 15
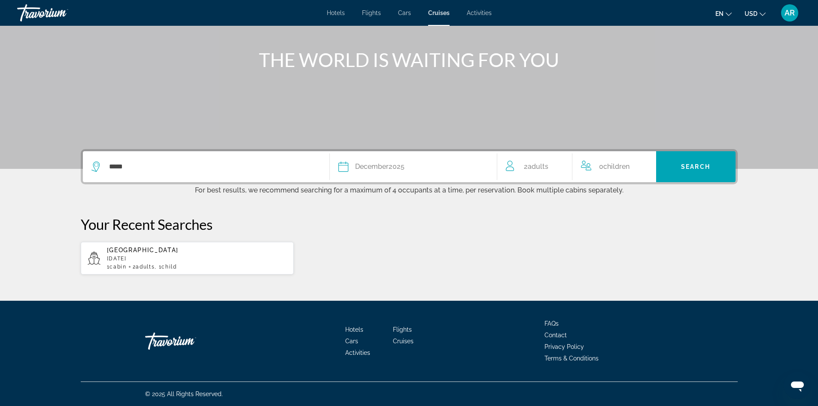
click at [612, 169] on span "Children" at bounding box center [617, 166] width 26 height 8
click at [643, 165] on icon "Increment children" at bounding box center [644, 165] width 8 height 8
click at [635, 197] on icon "Travelers: 2 adults, 1 child" at bounding box center [639, 199] width 10 height 10
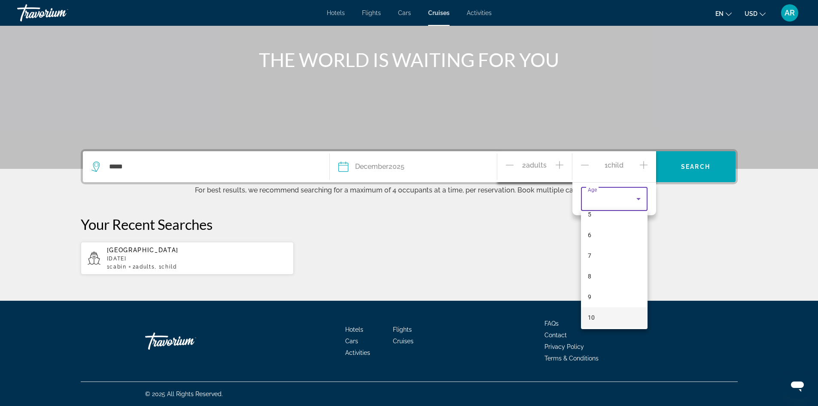
scroll to position [129, 0]
click at [600, 301] on mat-option "10" at bounding box center [614, 302] width 67 height 21
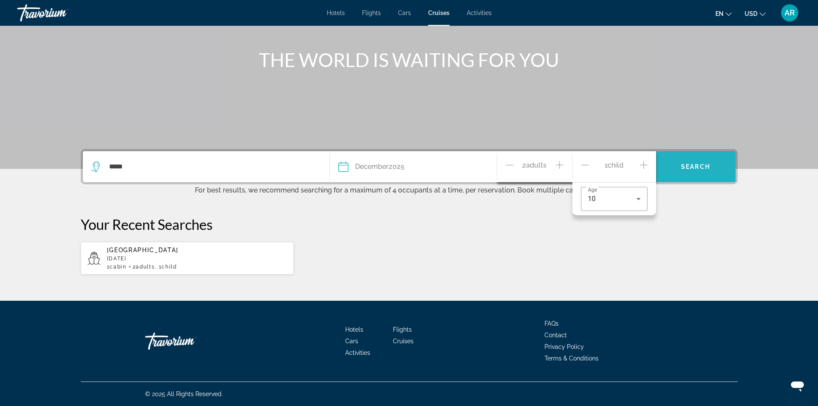
click at [694, 174] on span "Search widget" at bounding box center [695, 166] width 79 height 21
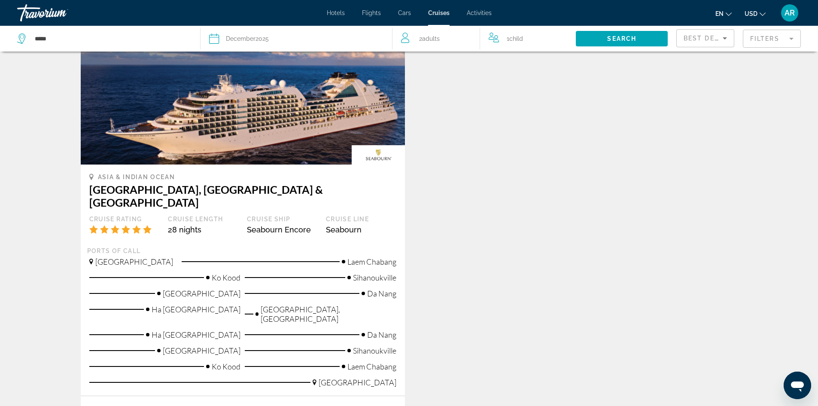
scroll to position [43, 0]
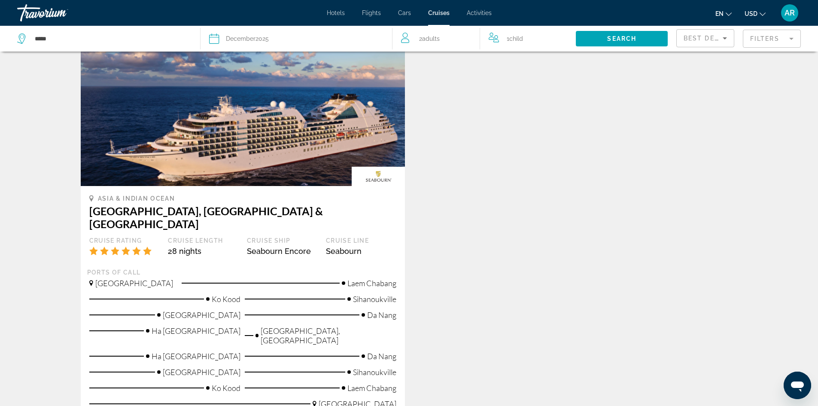
click at [483, 15] on span "Activities" at bounding box center [479, 12] width 25 height 7
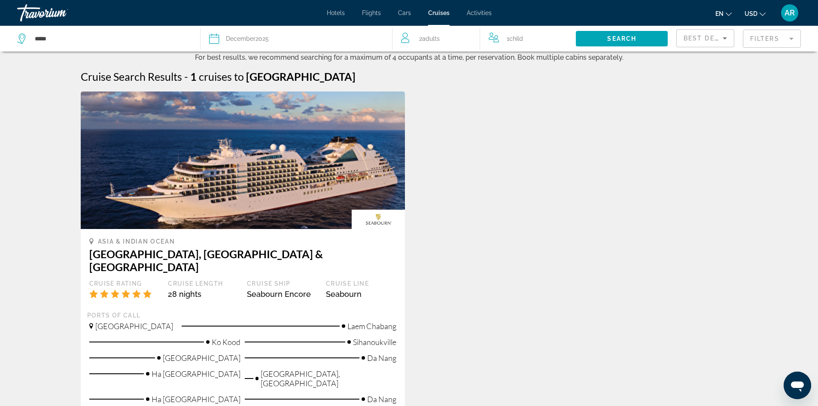
click at [374, 14] on span "Flights" at bounding box center [371, 12] width 19 height 7
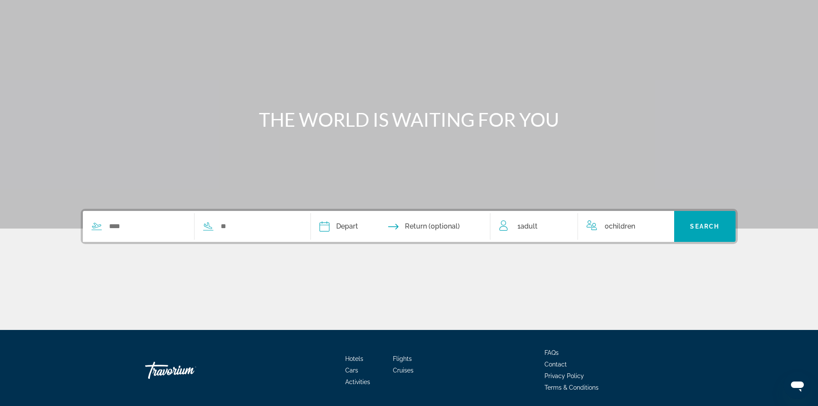
scroll to position [15, 0]
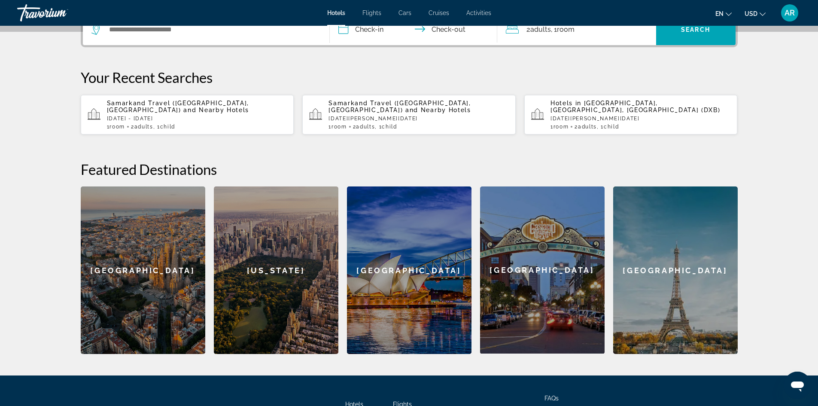
scroll to position [86, 0]
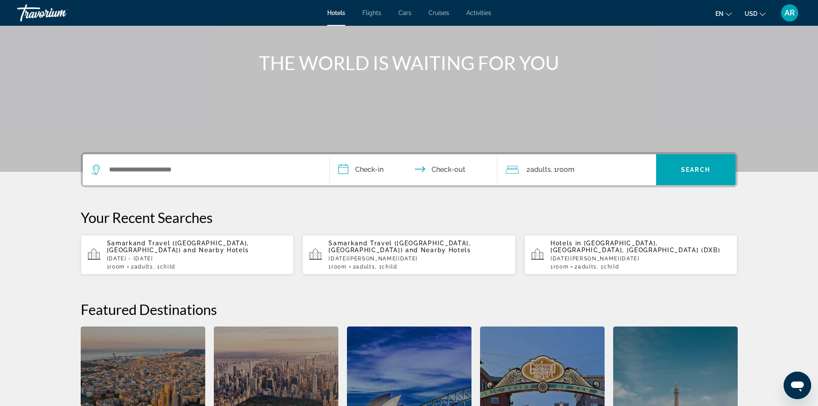
click at [726, 268] on div "1 Room rooms 2 Adult Adults , 1 Child Children" at bounding box center [641, 267] width 180 height 6
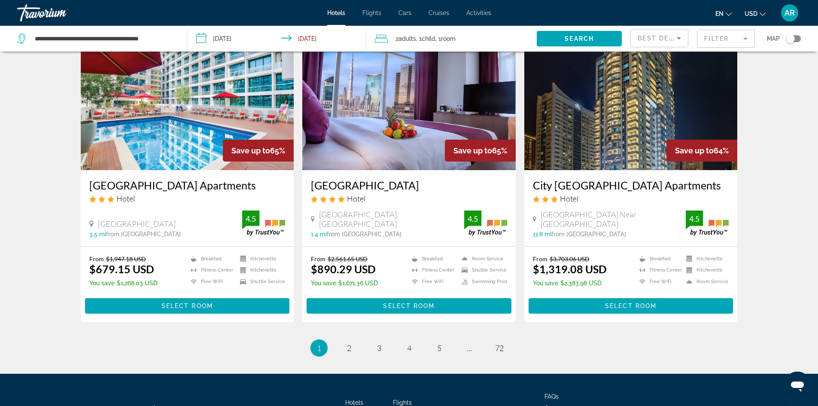
scroll to position [1065, 0]
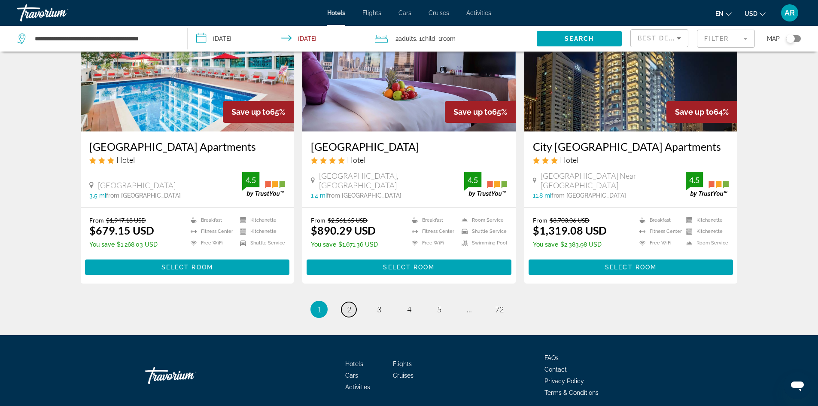
click at [351, 302] on link "page 2" at bounding box center [349, 309] width 15 height 15
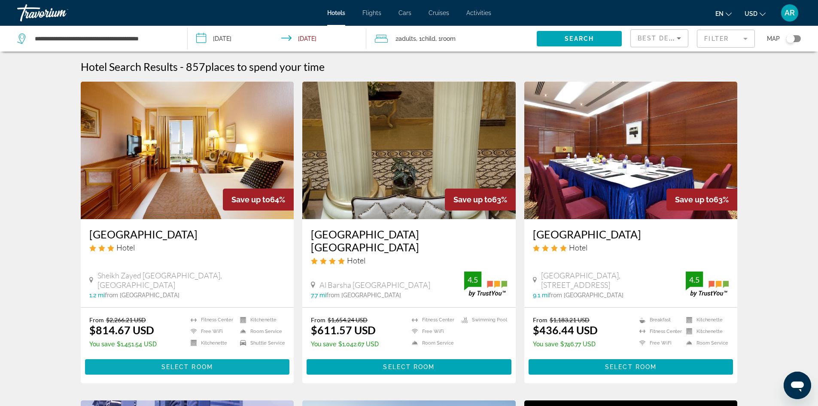
click at [180, 363] on span "Select Room" at bounding box center [188, 366] width 52 height 7
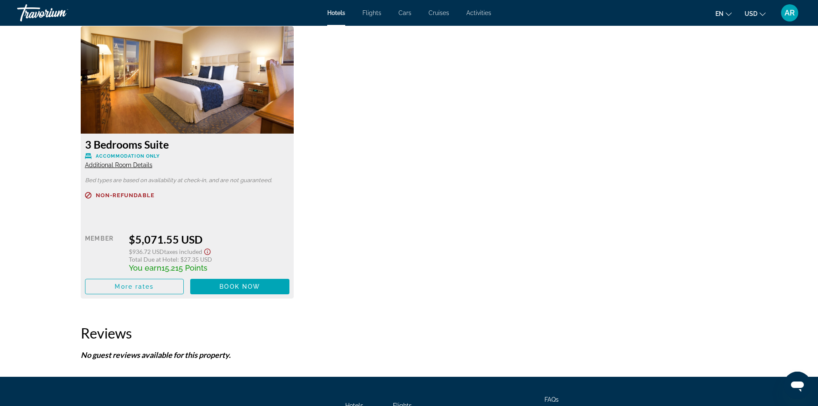
scroll to position [2837, 0]
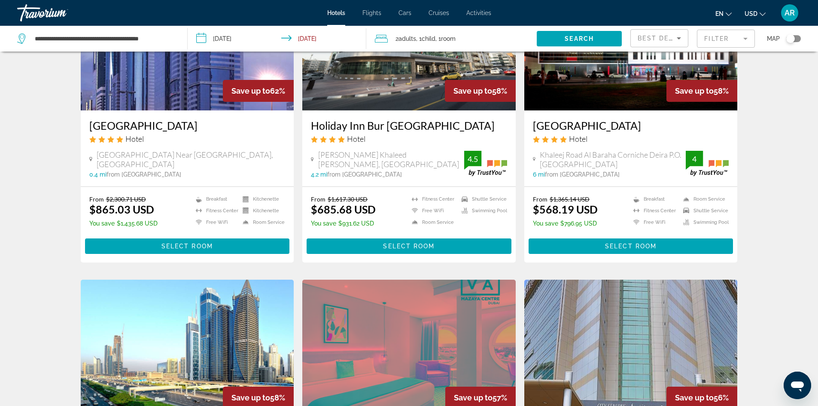
scroll to position [430, 0]
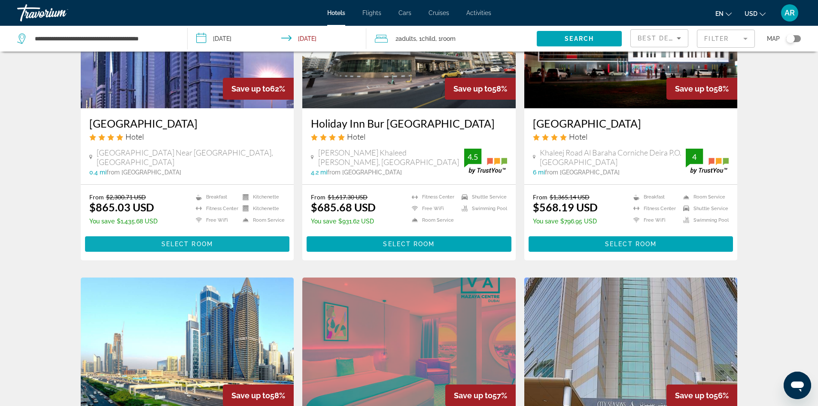
click at [172, 234] on span "Main content" at bounding box center [187, 244] width 205 height 21
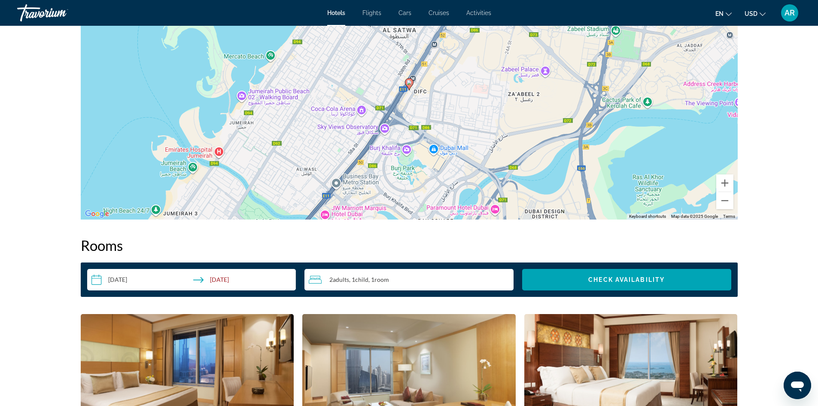
scroll to position [1160, 0]
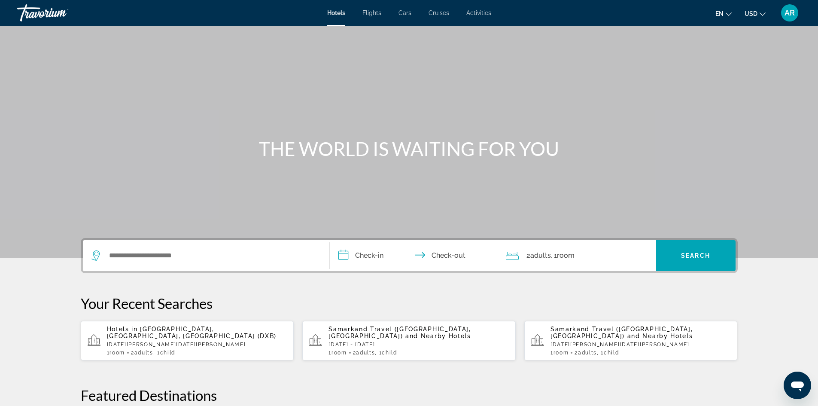
click at [106, 255] on div "Search widget" at bounding box center [203, 255] width 225 height 13
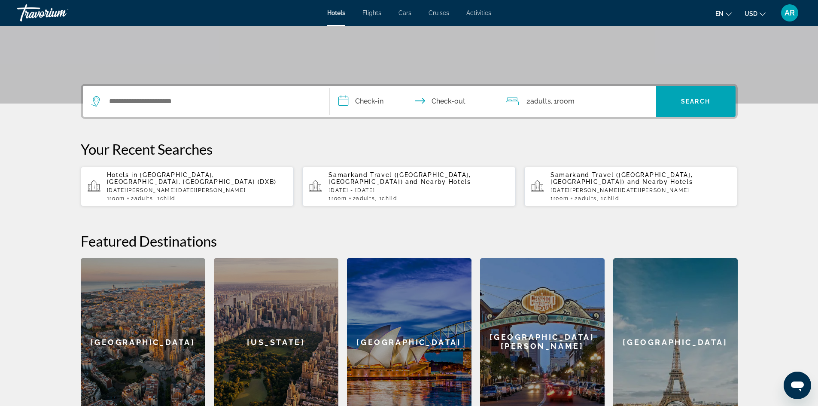
scroll to position [81, 0]
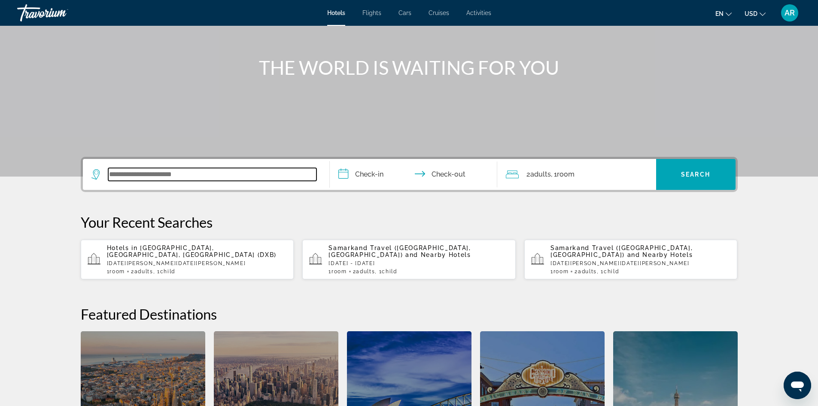
click at [112, 177] on input "Search widget" at bounding box center [212, 174] width 208 height 13
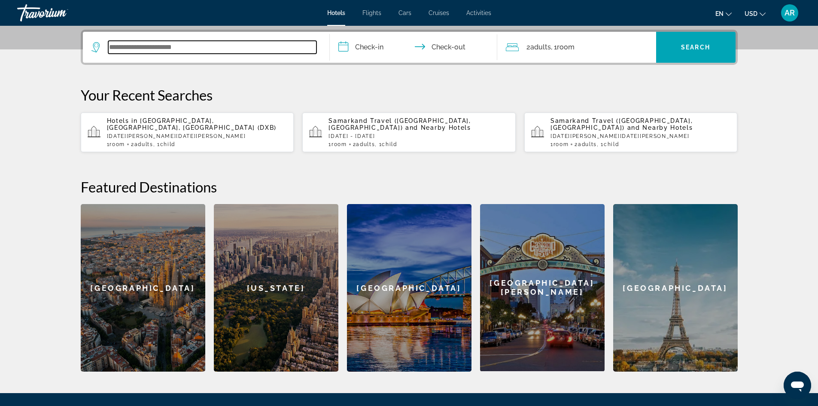
scroll to position [210, 0]
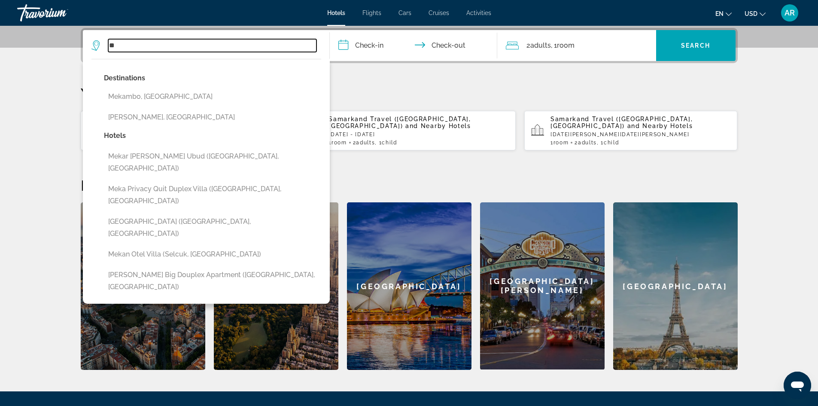
type input "*"
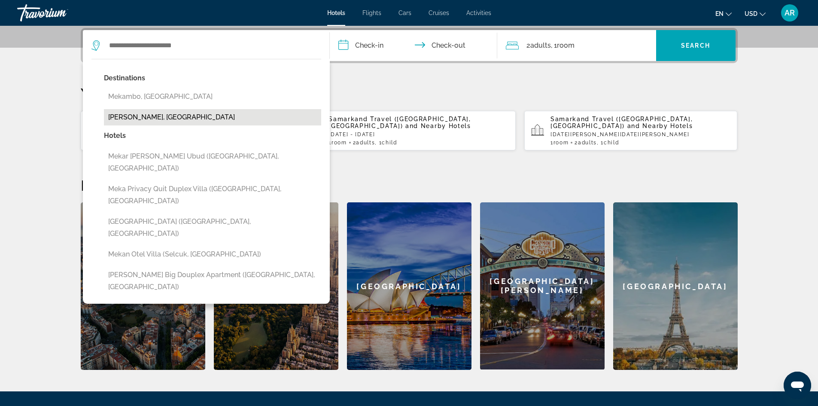
click at [119, 118] on button "Mekane Selam, Ethiopia" at bounding box center [212, 117] width 217 height 16
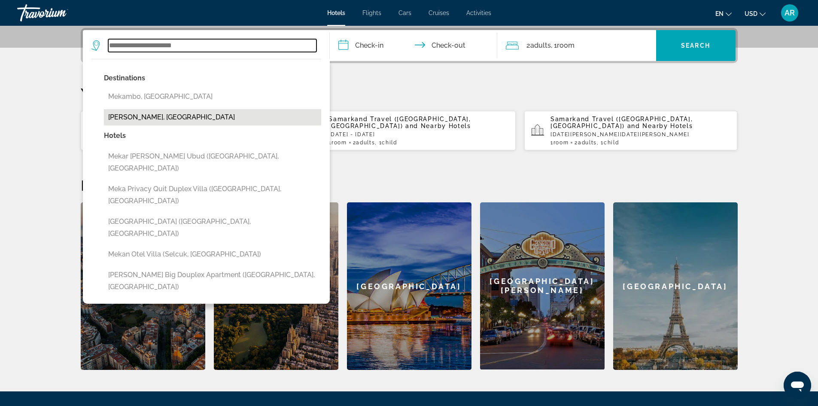
type input "**********"
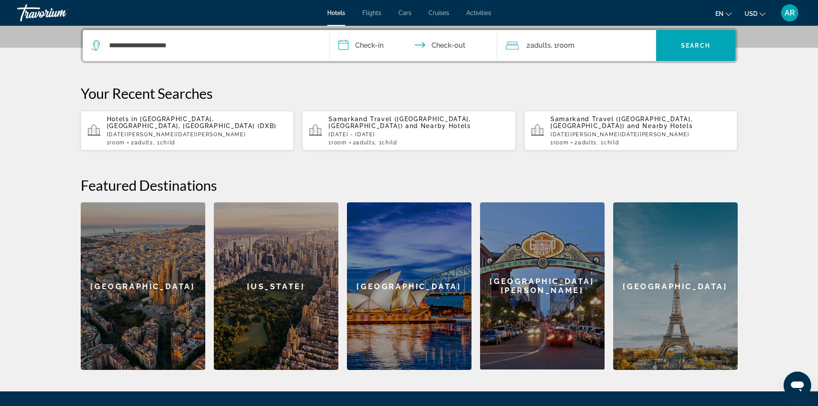
click at [377, 46] on input "**********" at bounding box center [415, 47] width 171 height 34
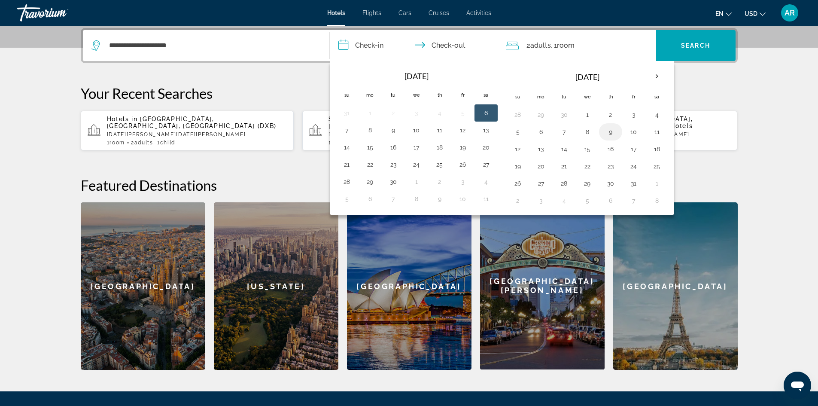
click at [613, 131] on button "9" at bounding box center [611, 132] width 14 height 12
click at [588, 149] on button "15" at bounding box center [588, 149] width 14 height 12
type input "**********"
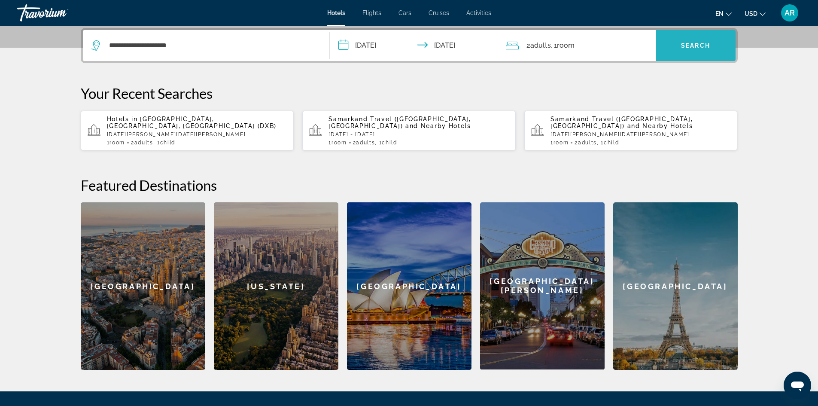
click at [696, 44] on span "Search" at bounding box center [695, 45] width 29 height 7
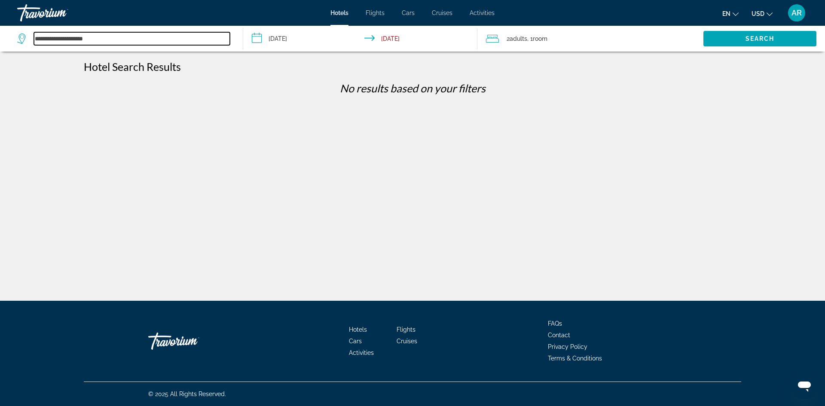
click at [121, 35] on input "**********" at bounding box center [132, 38] width 196 height 13
type input "*"
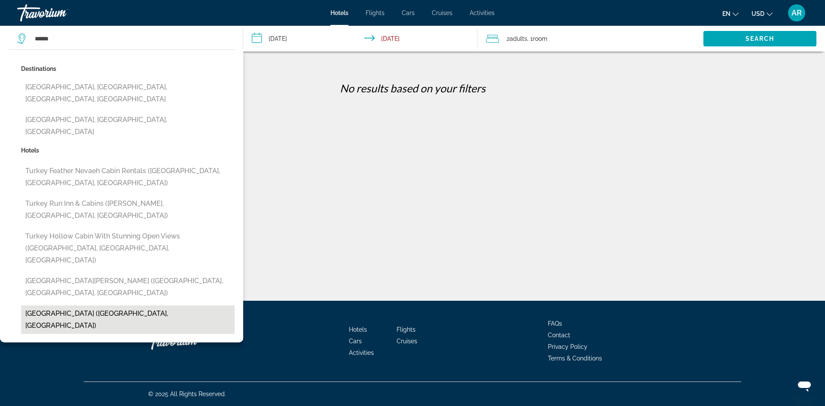
click at [63, 305] on button "Turkey House (Istanbul, TR)" at bounding box center [127, 319] width 213 height 28
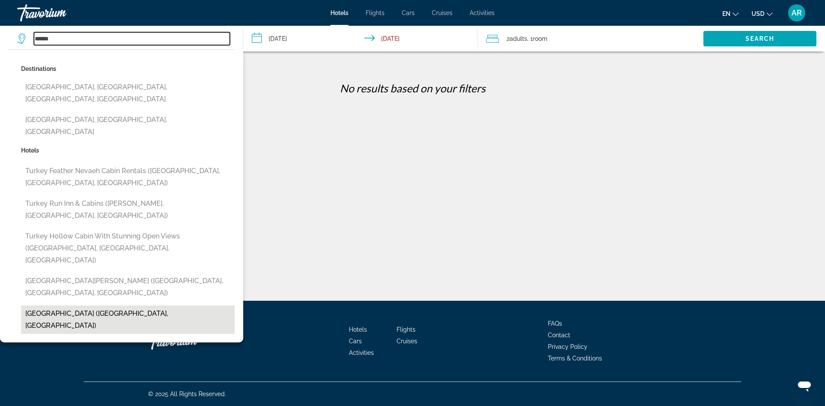
type input "**********"
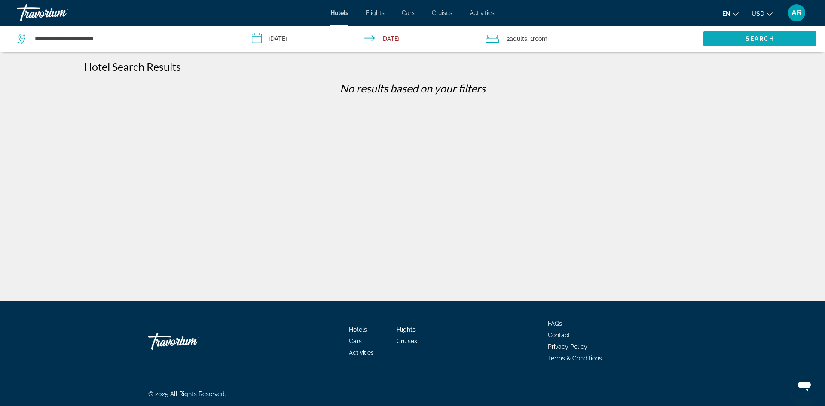
click at [725, 34] on span "Search widget" at bounding box center [759, 38] width 113 height 21
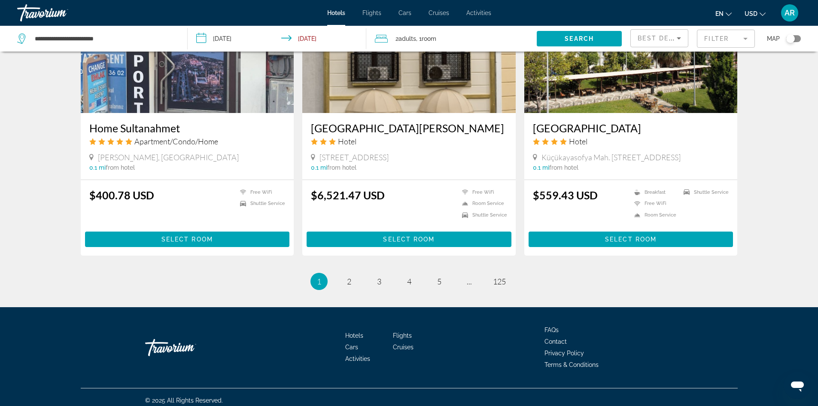
scroll to position [1041, 0]
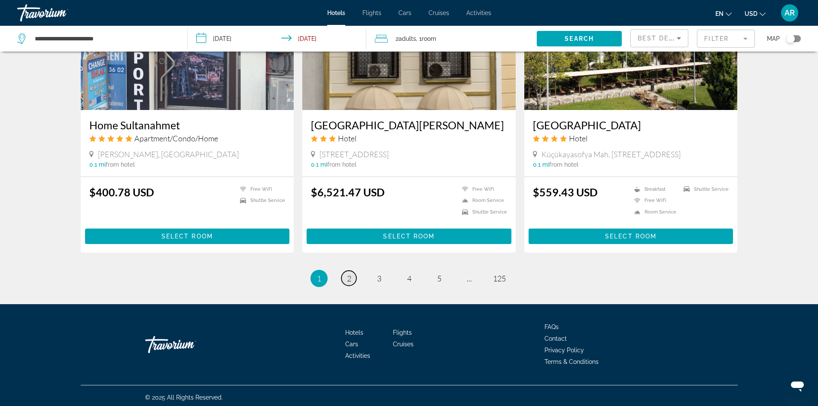
click at [349, 274] on span "2" at bounding box center [349, 278] width 4 height 9
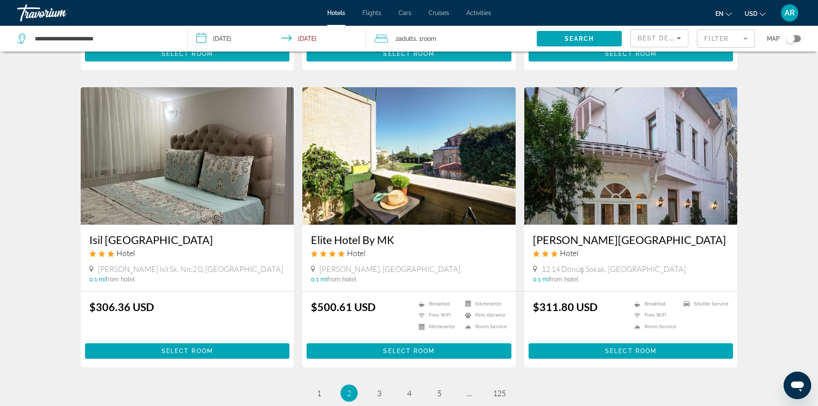
scroll to position [988, 0]
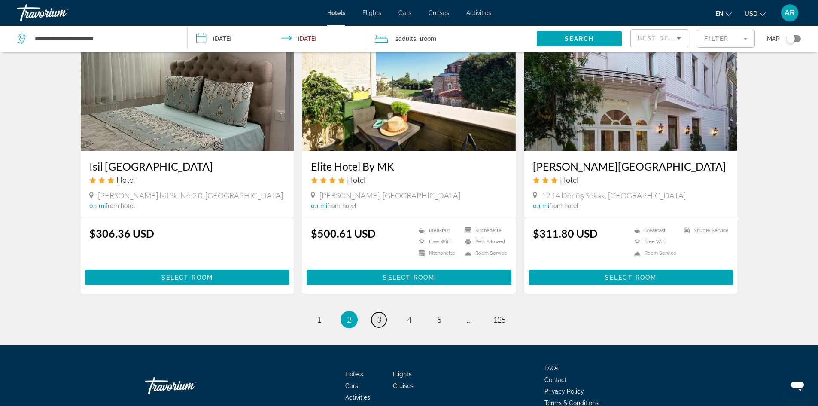
click at [383, 320] on link "page 3" at bounding box center [379, 319] width 15 height 15
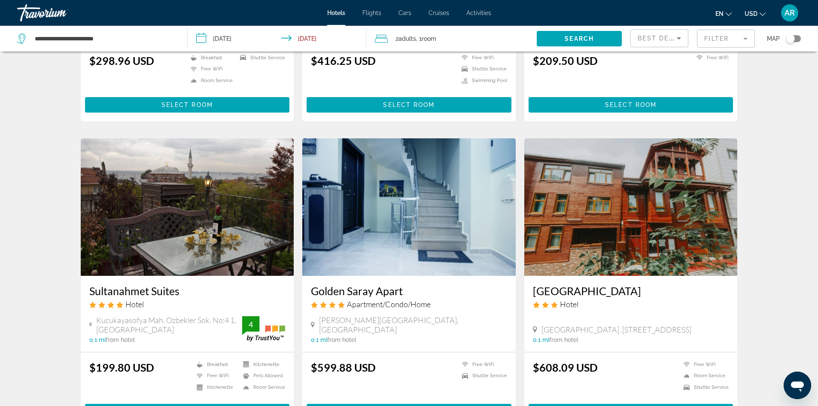
scroll to position [902, 0]
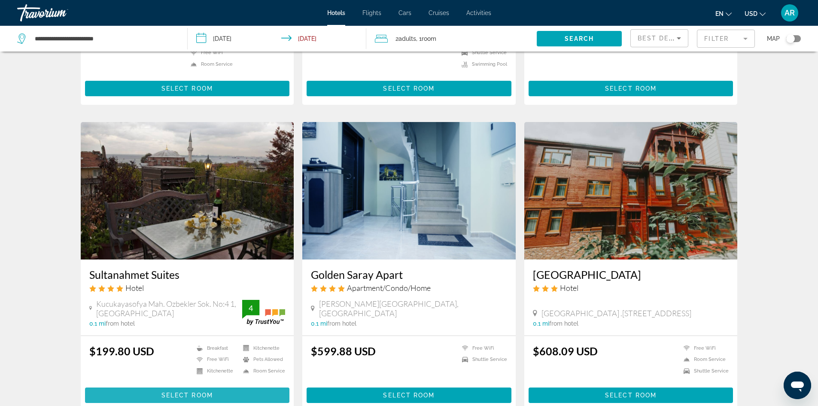
click at [180, 385] on span "Main content" at bounding box center [187, 395] width 205 height 21
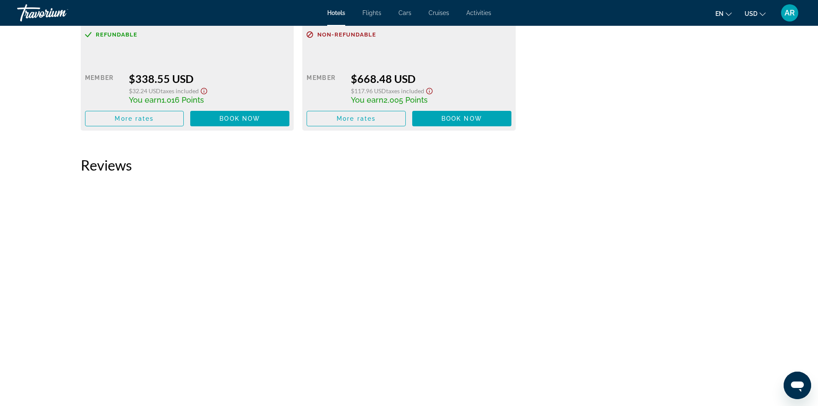
scroll to position [1632, 0]
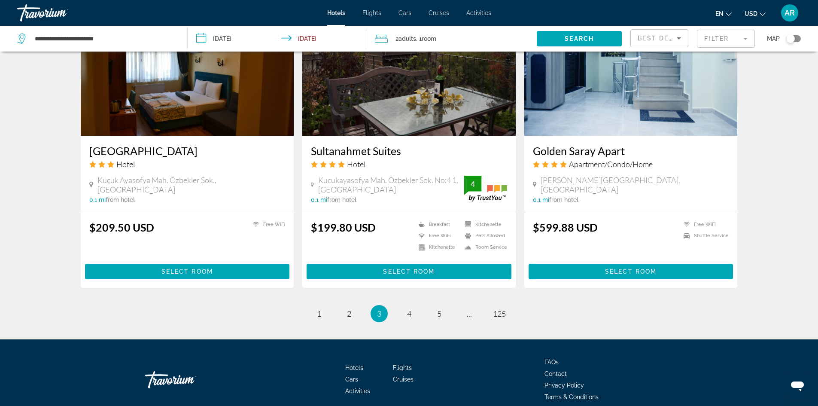
scroll to position [1041, 0]
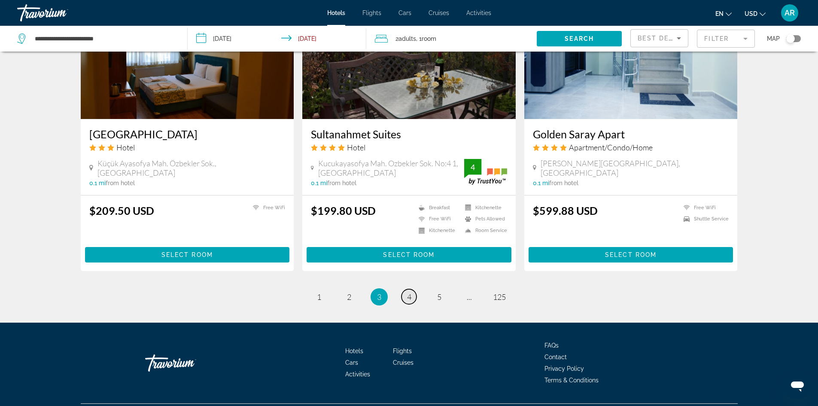
click at [414, 289] on link "page 4" at bounding box center [409, 296] width 15 height 15
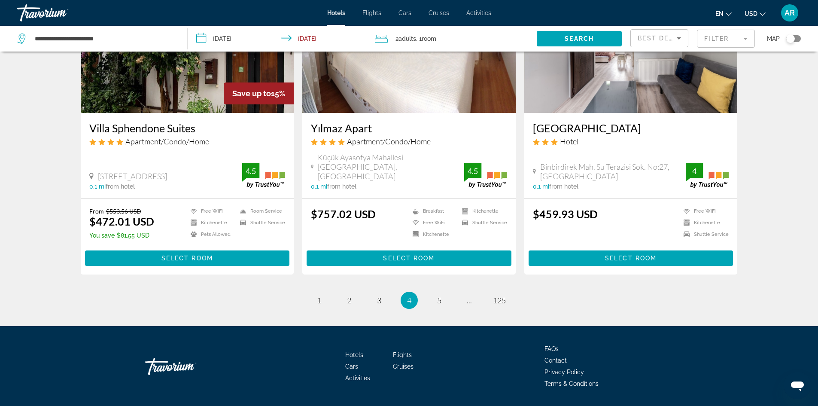
scroll to position [1042, 0]
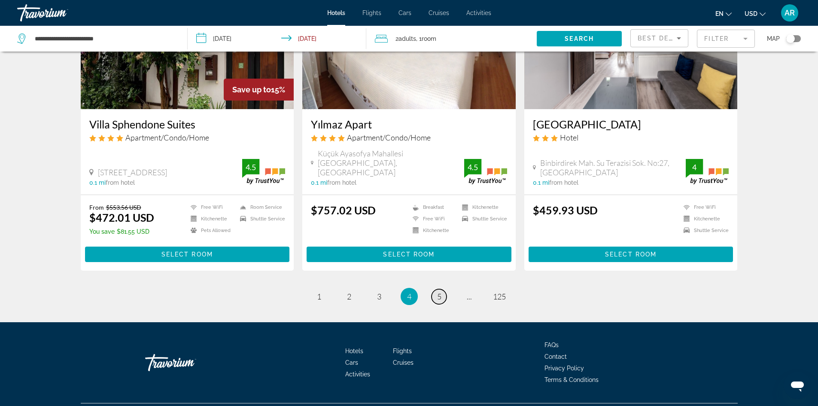
click at [445, 289] on link "page 5" at bounding box center [439, 296] width 15 height 15
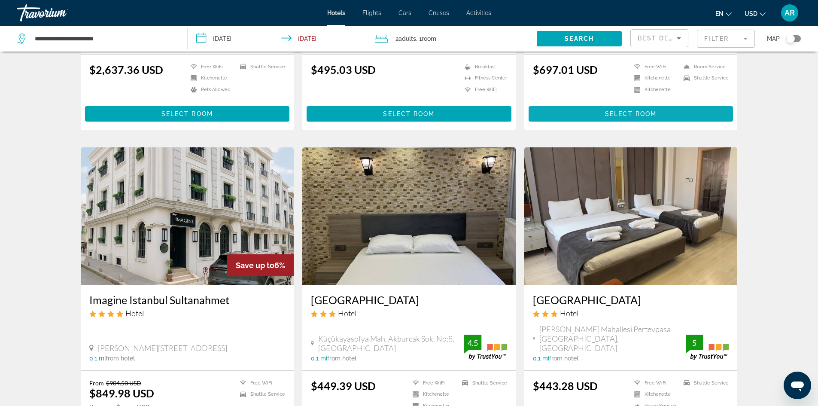
scroll to position [773, 0]
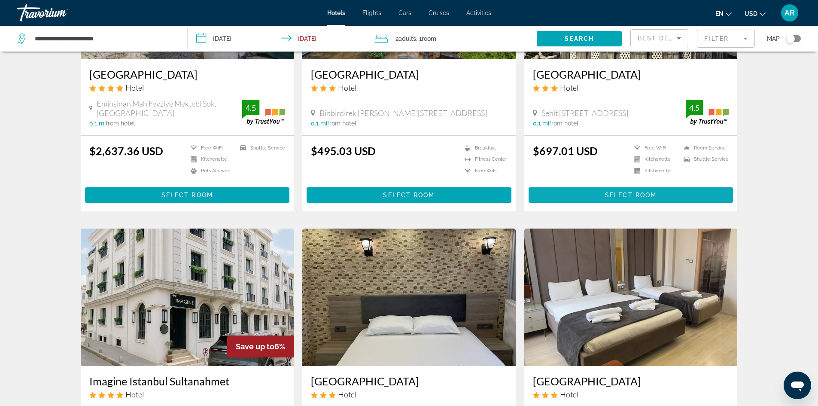
click at [637, 197] on span "Select Room" at bounding box center [631, 195] width 52 height 7
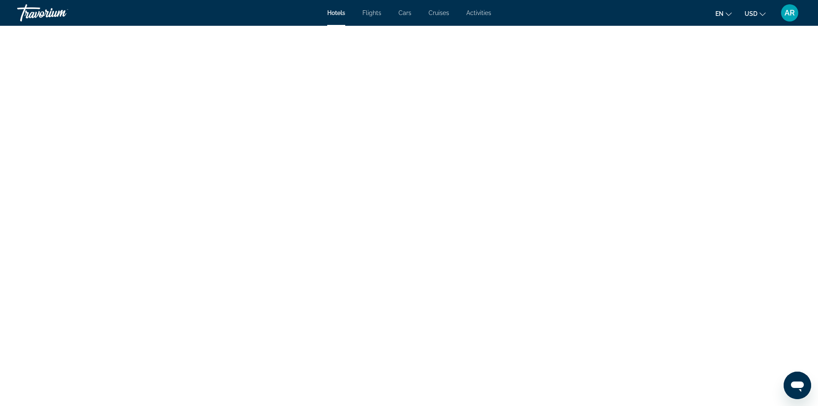
scroll to position [2046, 0]
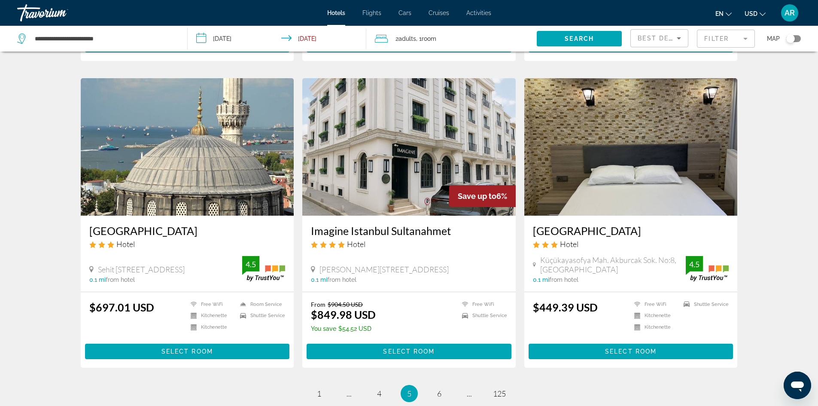
scroll to position [988, 0]
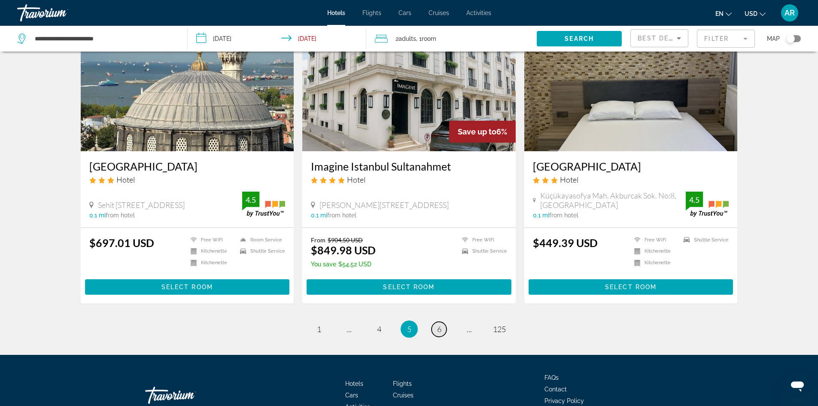
click at [437, 328] on span "6" at bounding box center [439, 328] width 4 height 9
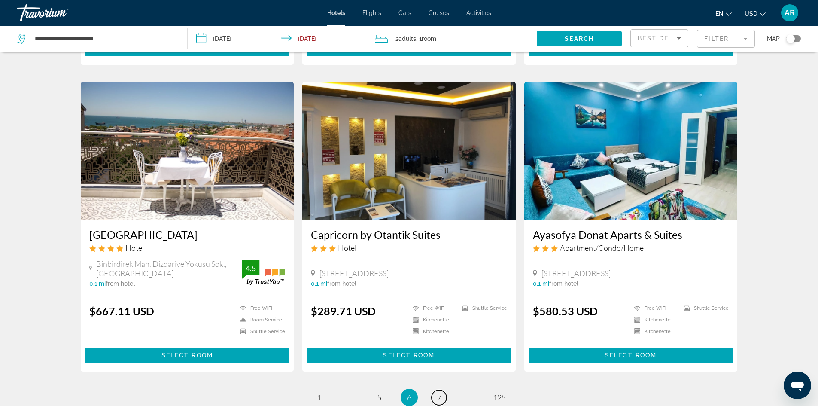
scroll to position [1054, 0]
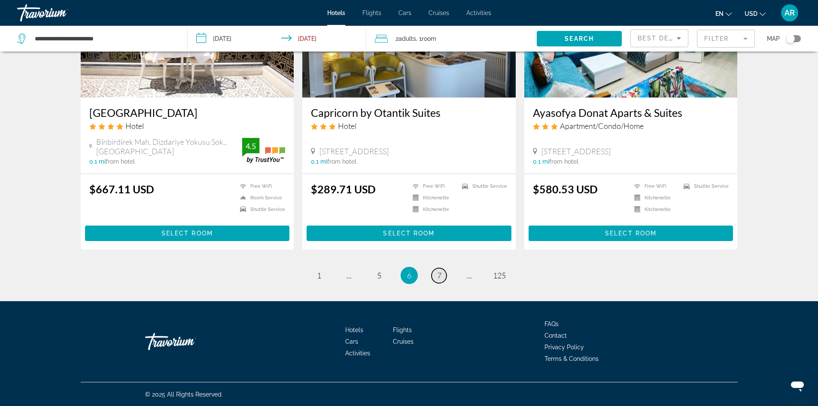
click at [439, 275] on span "7" at bounding box center [439, 275] width 4 height 9
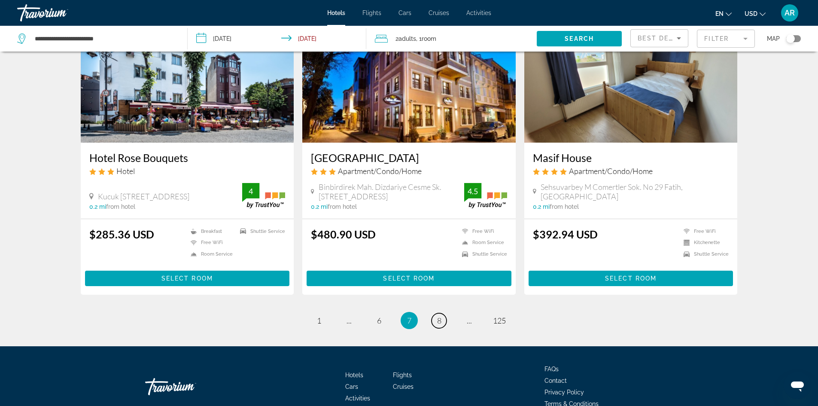
scroll to position [1031, 0]
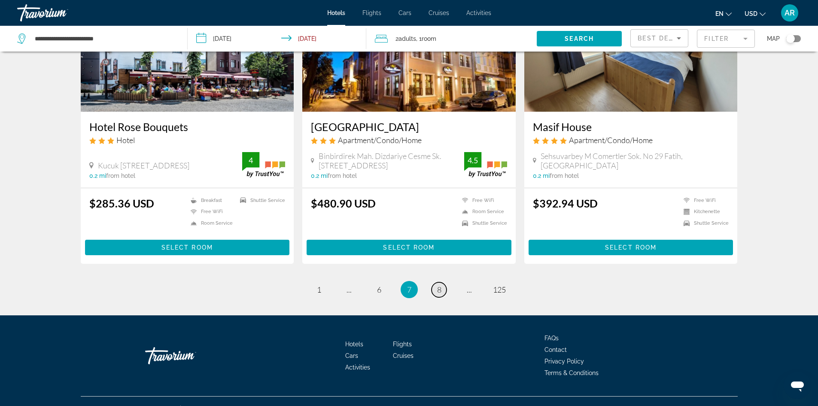
click at [439, 285] on span "8" at bounding box center [439, 289] width 4 height 9
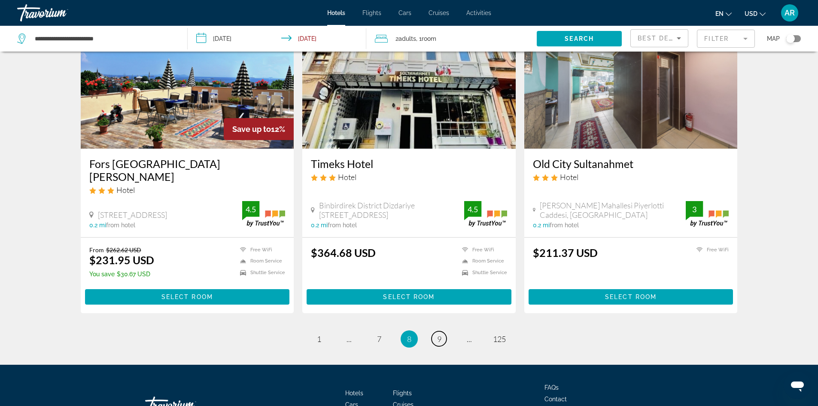
scroll to position [1042, 0]
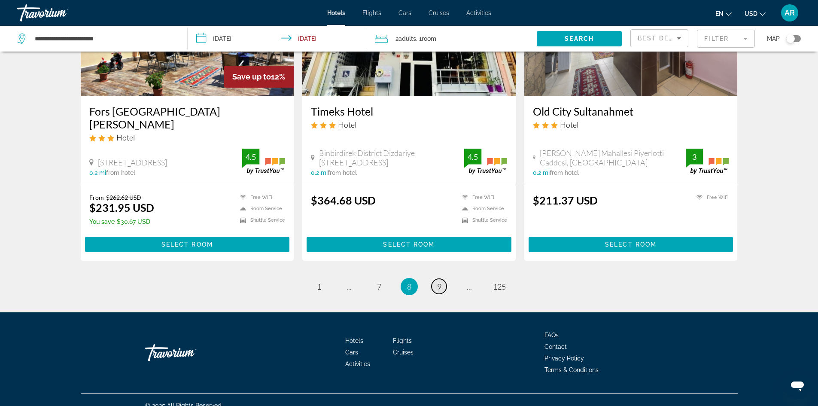
click at [443, 279] on link "page 9" at bounding box center [439, 286] width 15 height 15
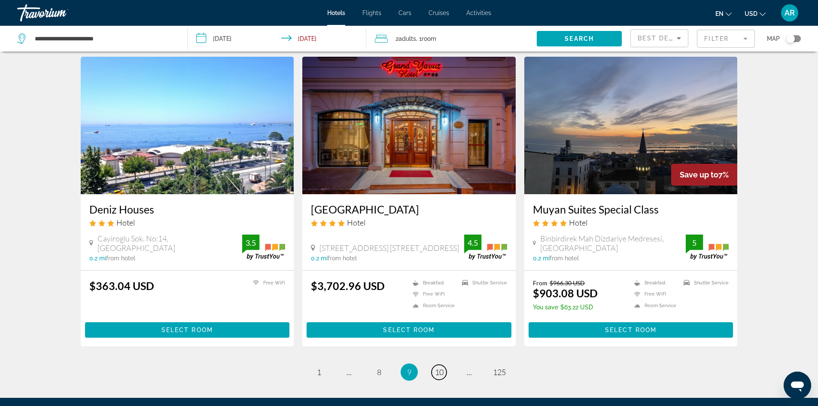
scroll to position [1023, 0]
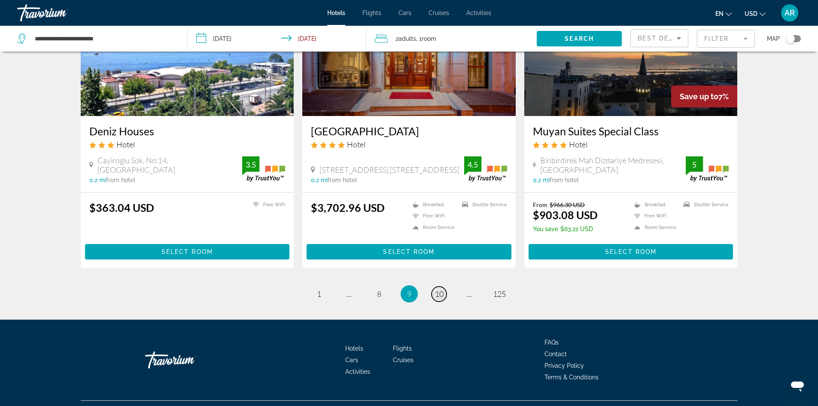
click at [437, 289] on span "10" at bounding box center [439, 293] width 9 height 9
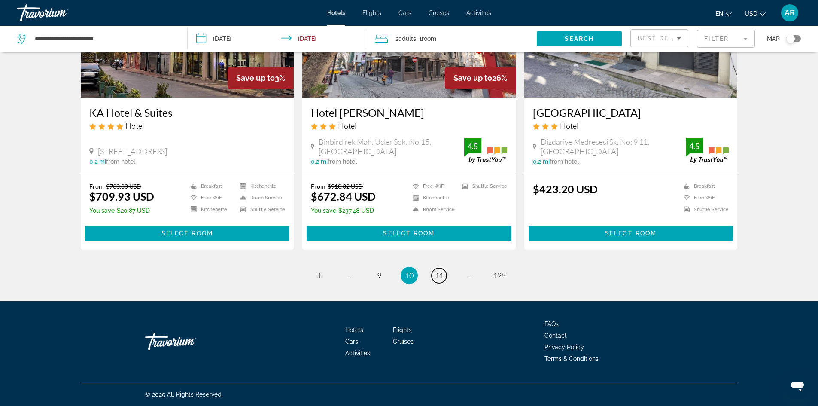
scroll to position [1054, 0]
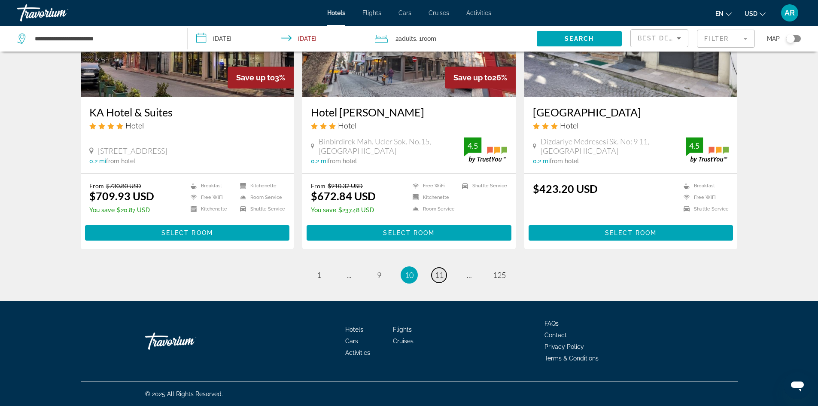
click at [441, 282] on link "page 11" at bounding box center [439, 275] width 15 height 15
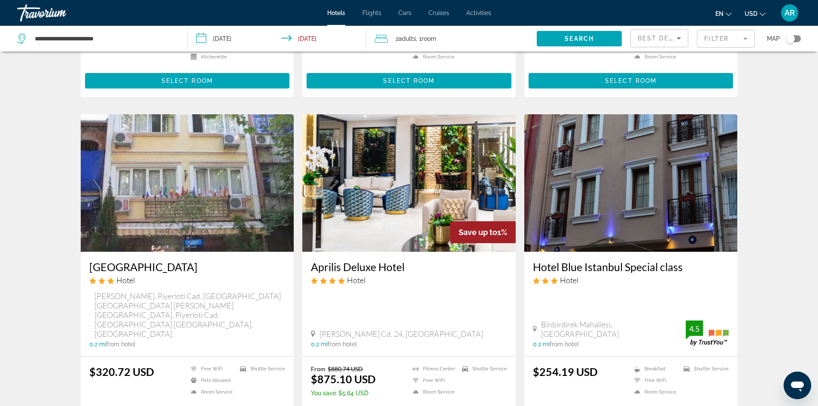
scroll to position [601, 0]
